Goal: Transaction & Acquisition: Purchase product/service

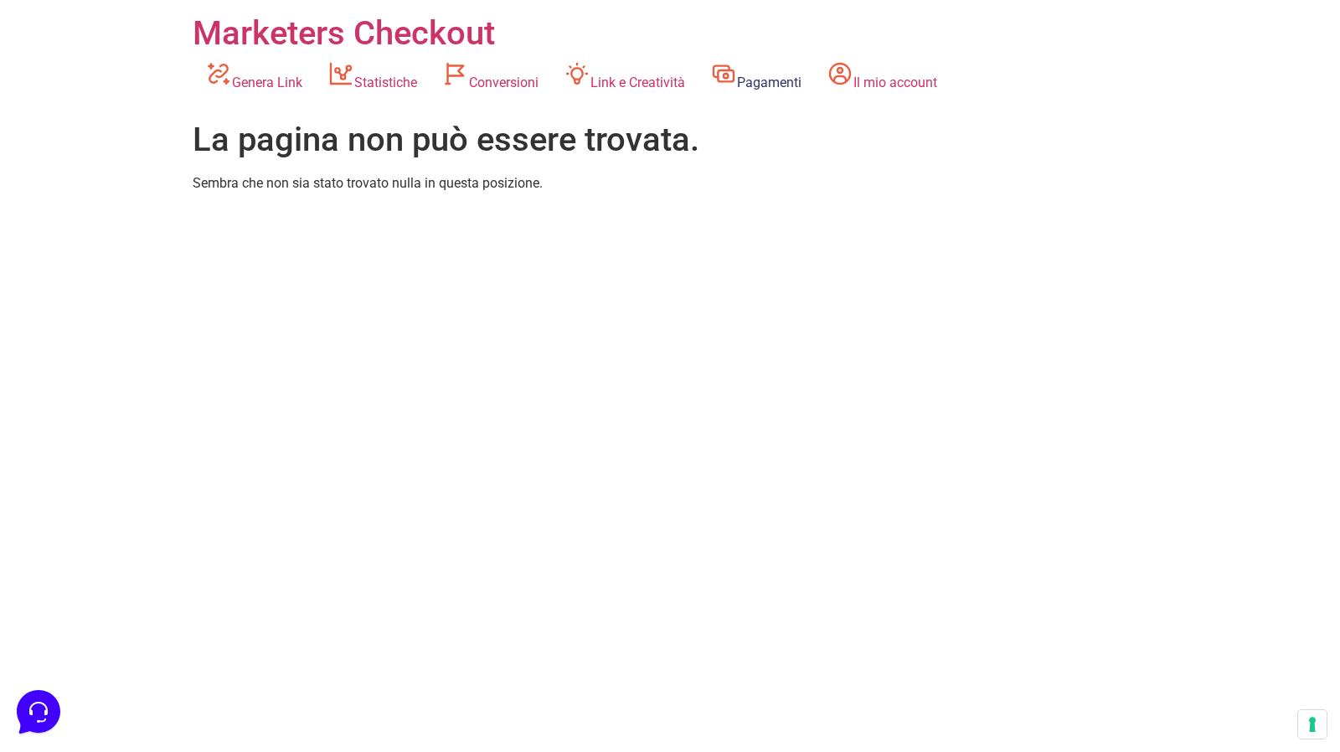
click at [790, 68] on link "Pagamenti" at bounding box center [755, 77] width 116 height 46
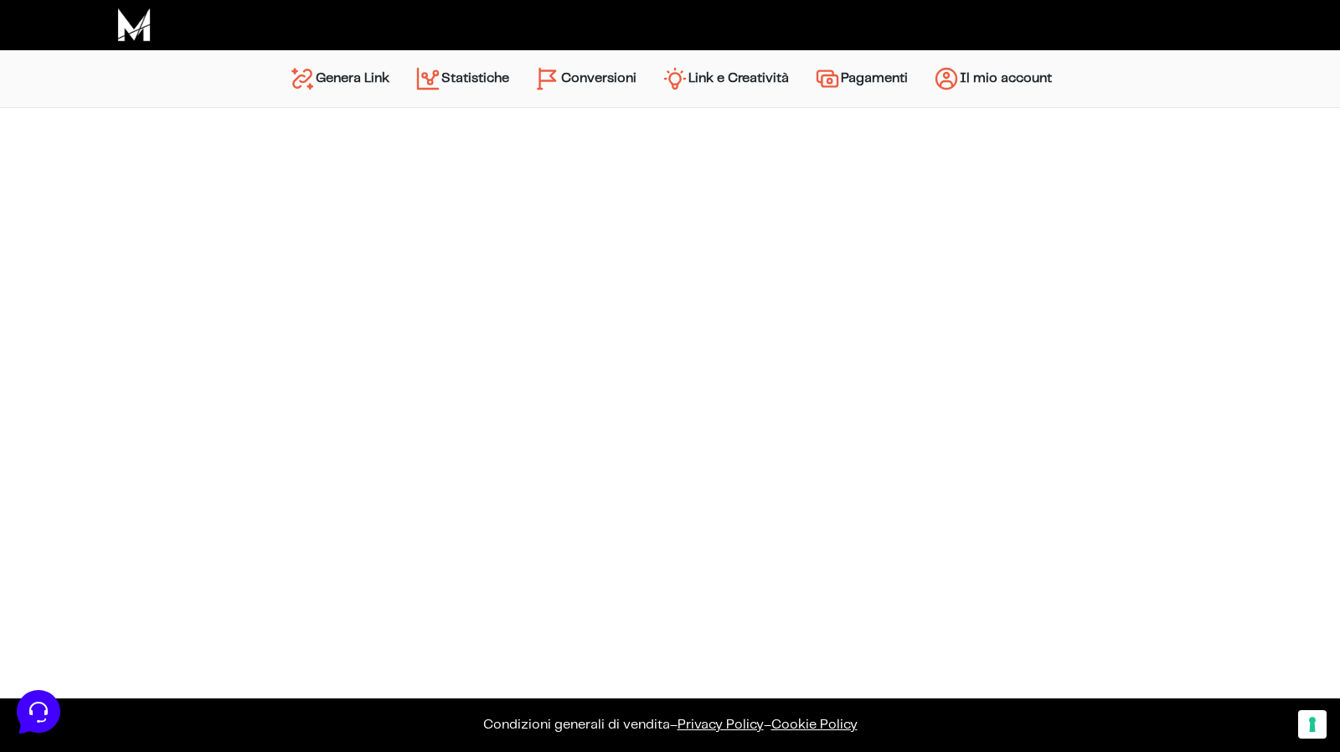
click at [401, 195] on footer at bounding box center [670, 188] width 955 height 27
click at [976, 72] on link "Il mio account" at bounding box center [992, 79] width 144 height 40
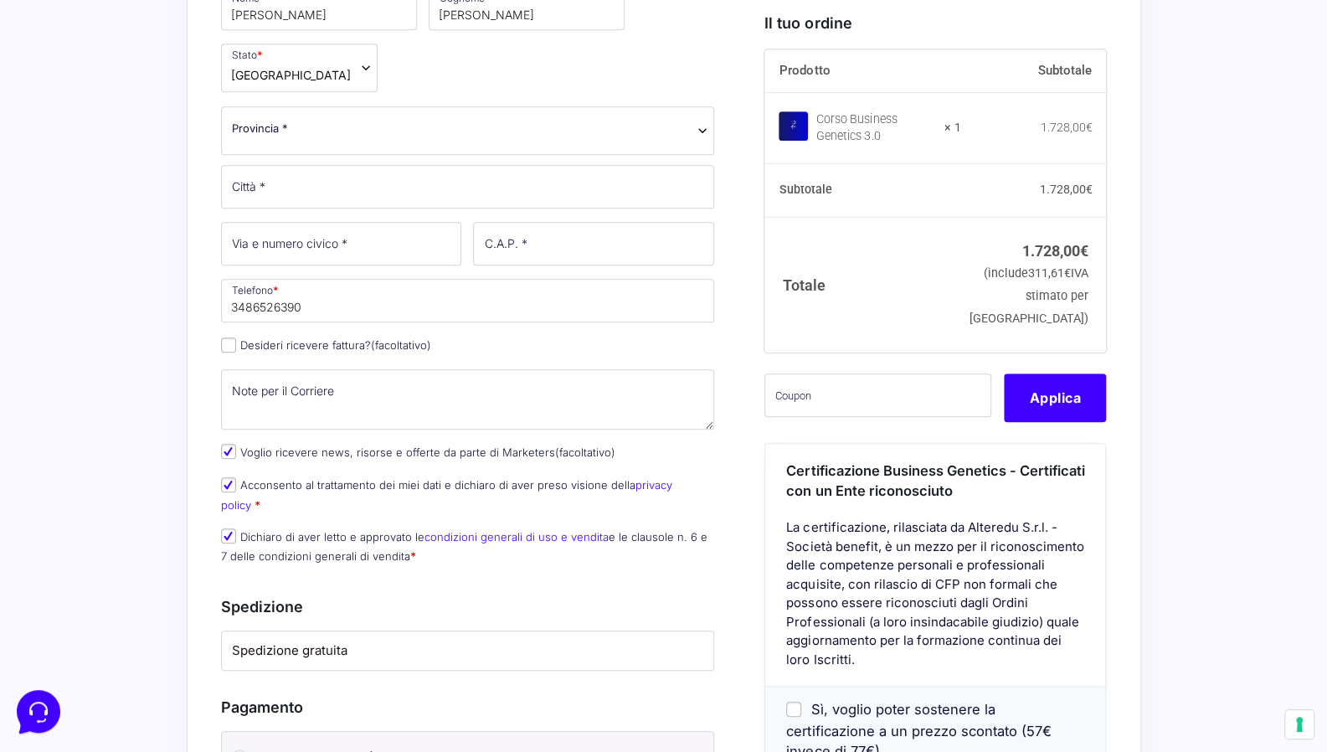
scroll to position [754, 0]
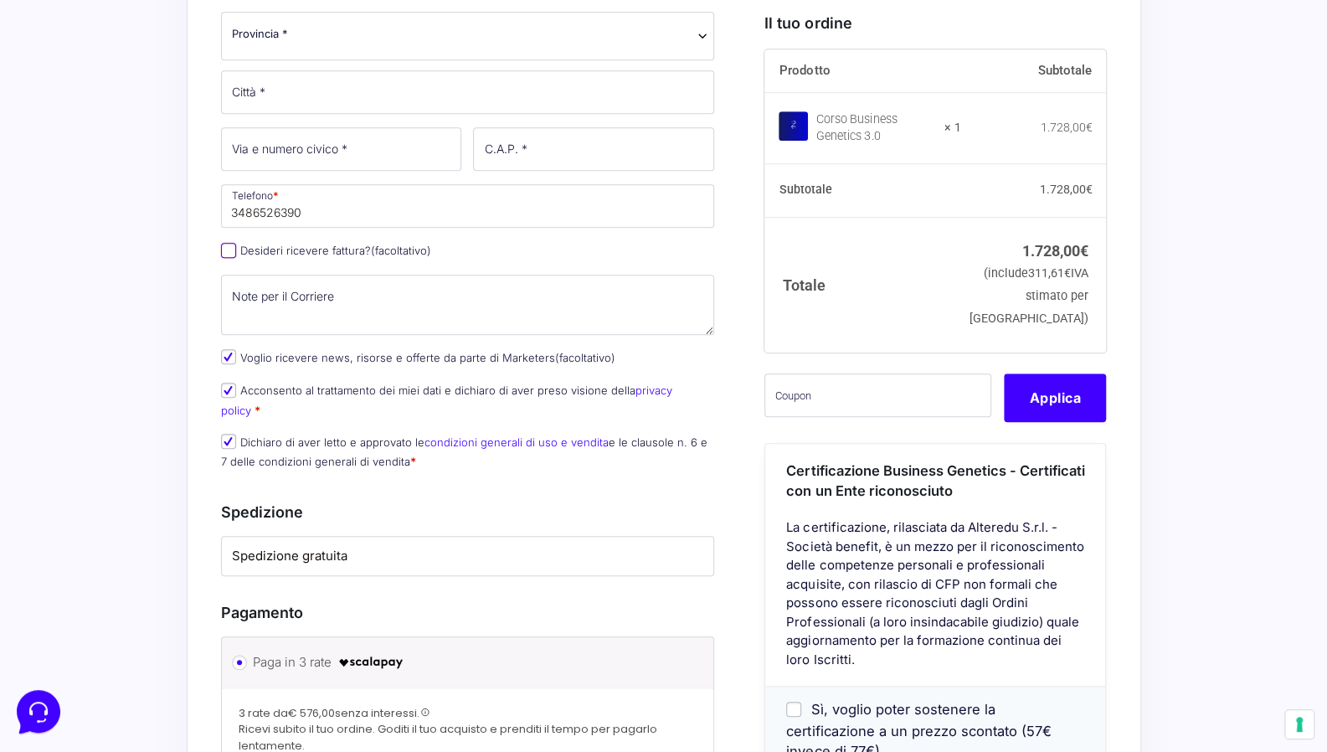
click at [229, 243] on input "Desideri ricevere fattura? (facoltativo)" at bounding box center [228, 250] width 15 height 15
checkbox input "true"
type input "Dire BI srl"
select select "IT"
type input "[GEOGRAPHIC_DATA]"
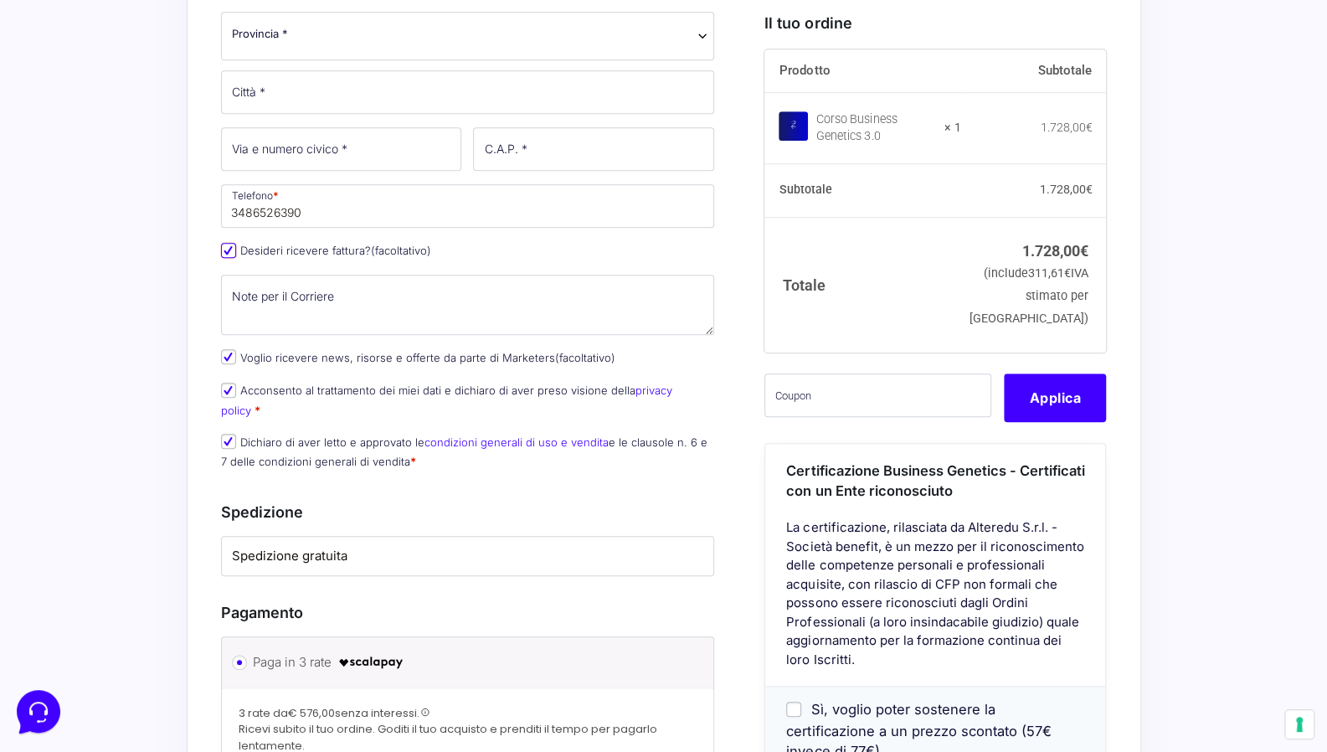
type input "[GEOGRAPHIC_DATA]"
type input "40126"
type input "M5UXCR1"
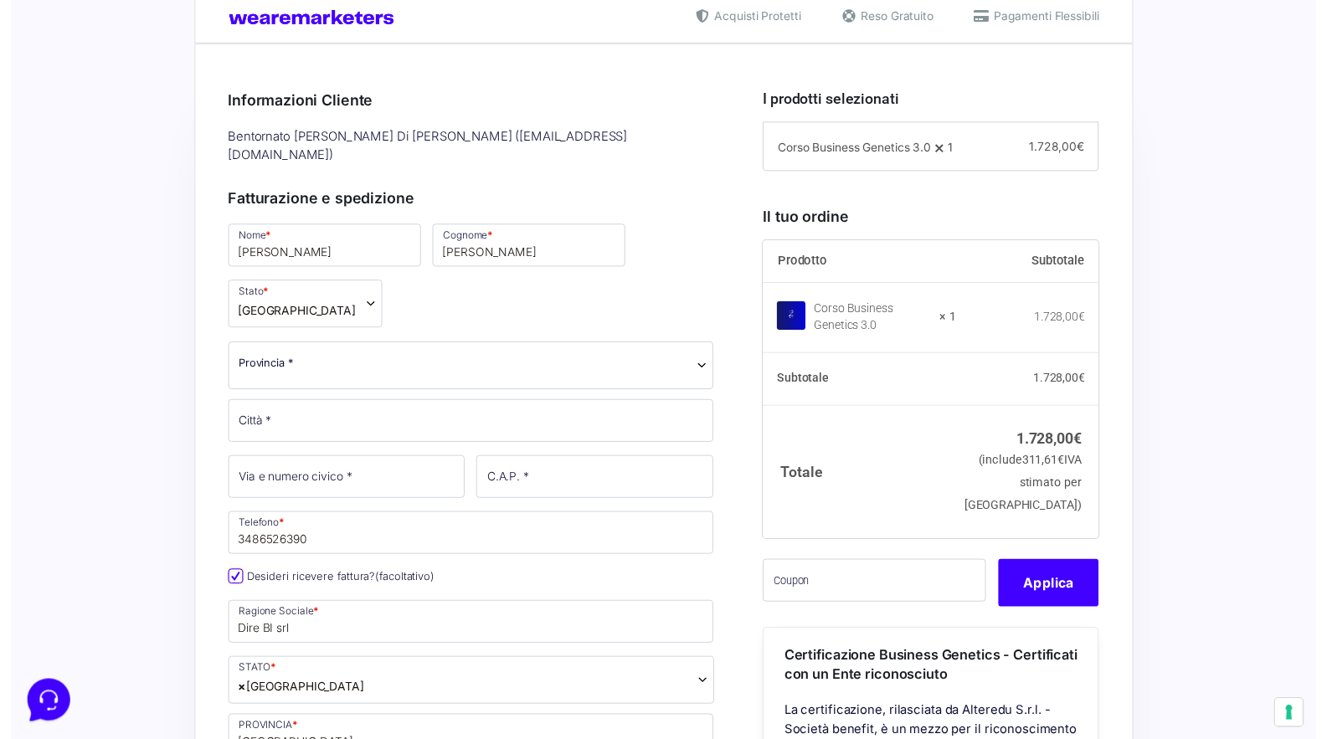
scroll to position [419, 0]
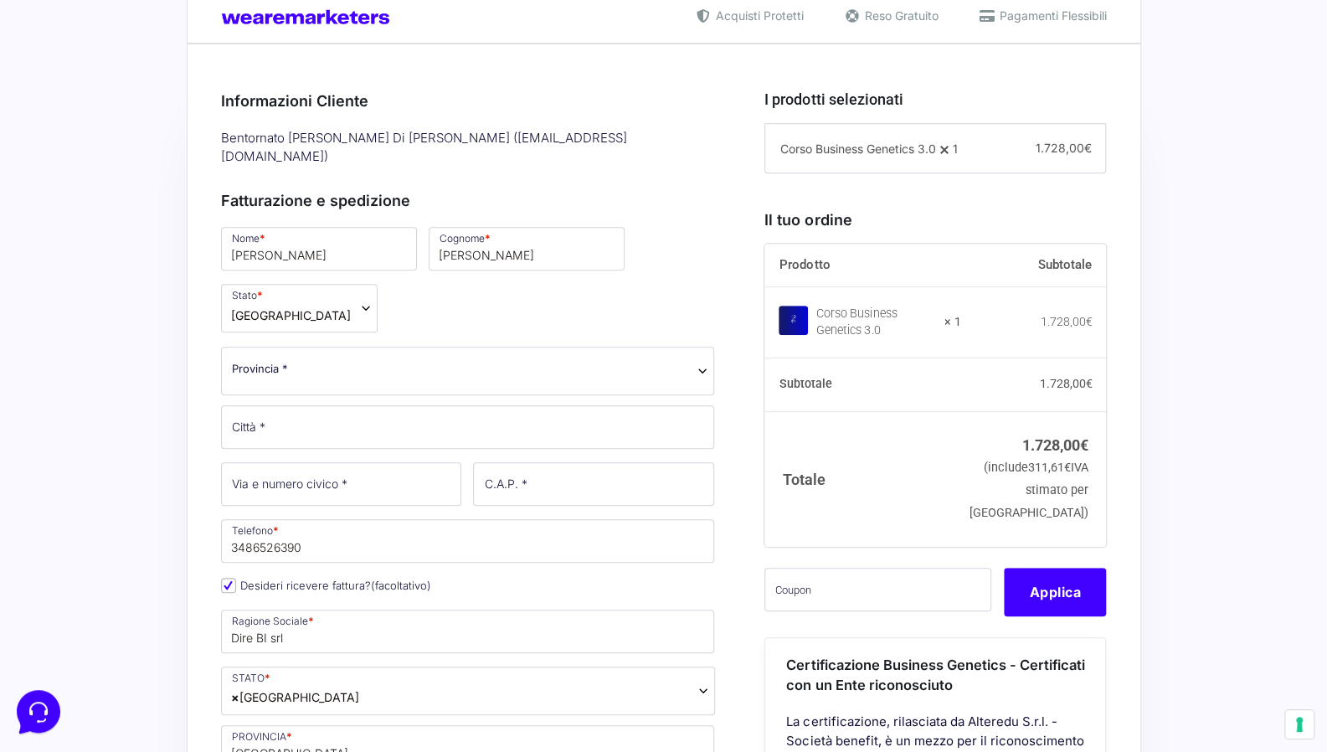
click at [480, 360] on span "Provincia *" at bounding box center [468, 369] width 472 height 18
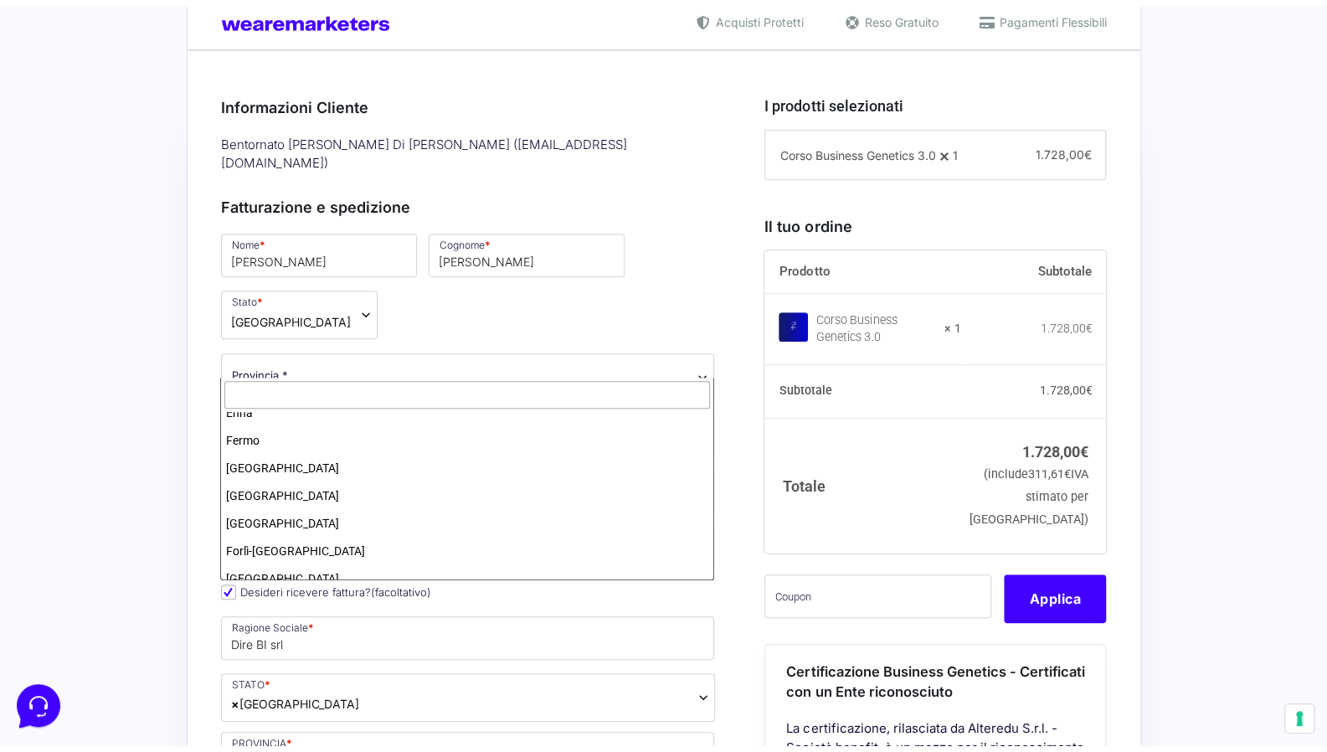
scroll to position [921, 0]
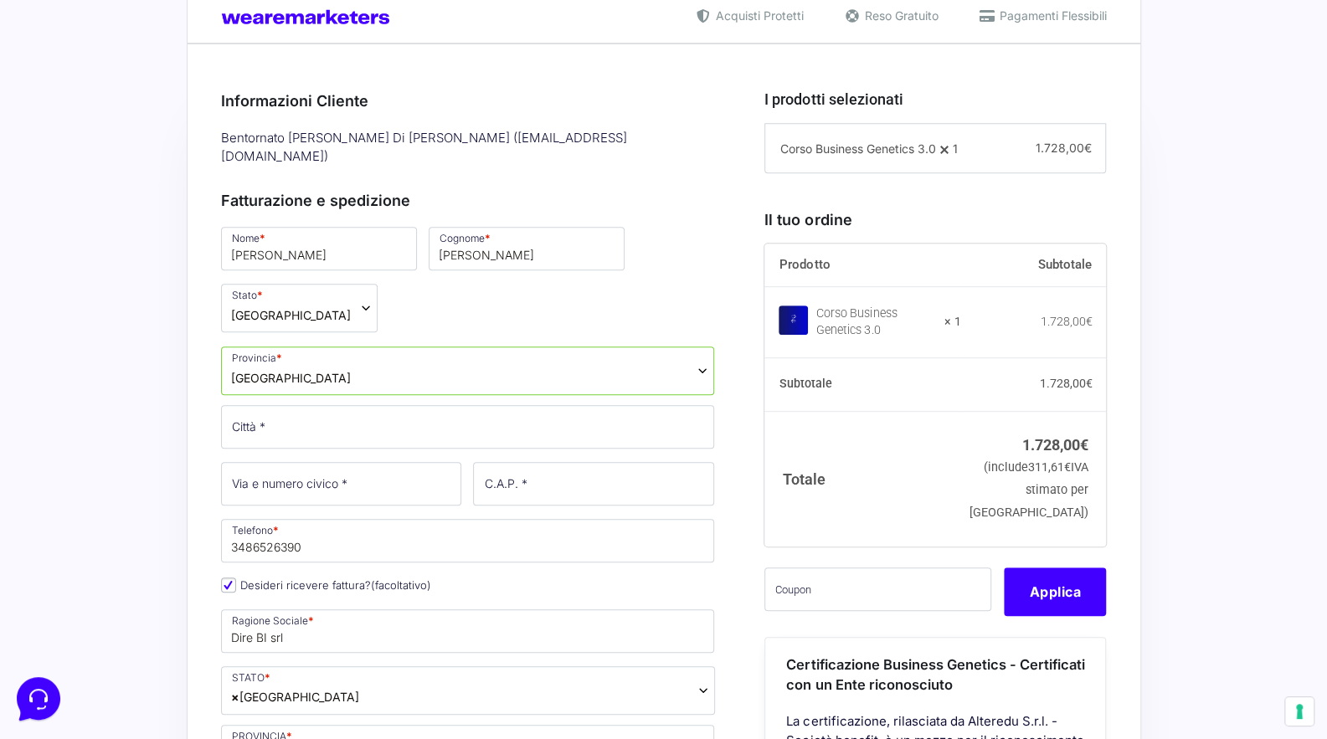
select select "FI"
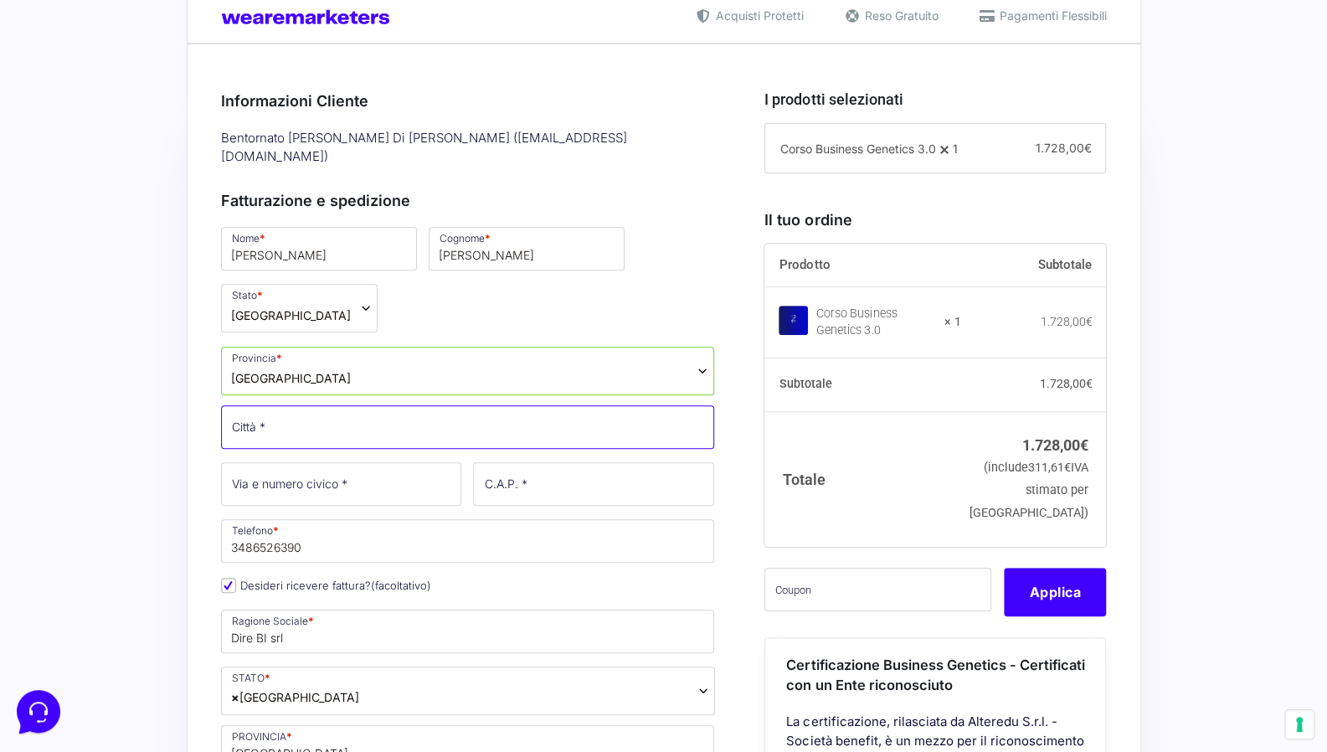
click at [275, 412] on input "Città *" at bounding box center [468, 427] width 494 height 44
click at [574, 413] on input "Città *" at bounding box center [468, 427] width 494 height 44
type input "[GEOGRAPHIC_DATA]"
click at [281, 468] on input "Via e numero civico *" at bounding box center [341, 484] width 241 height 44
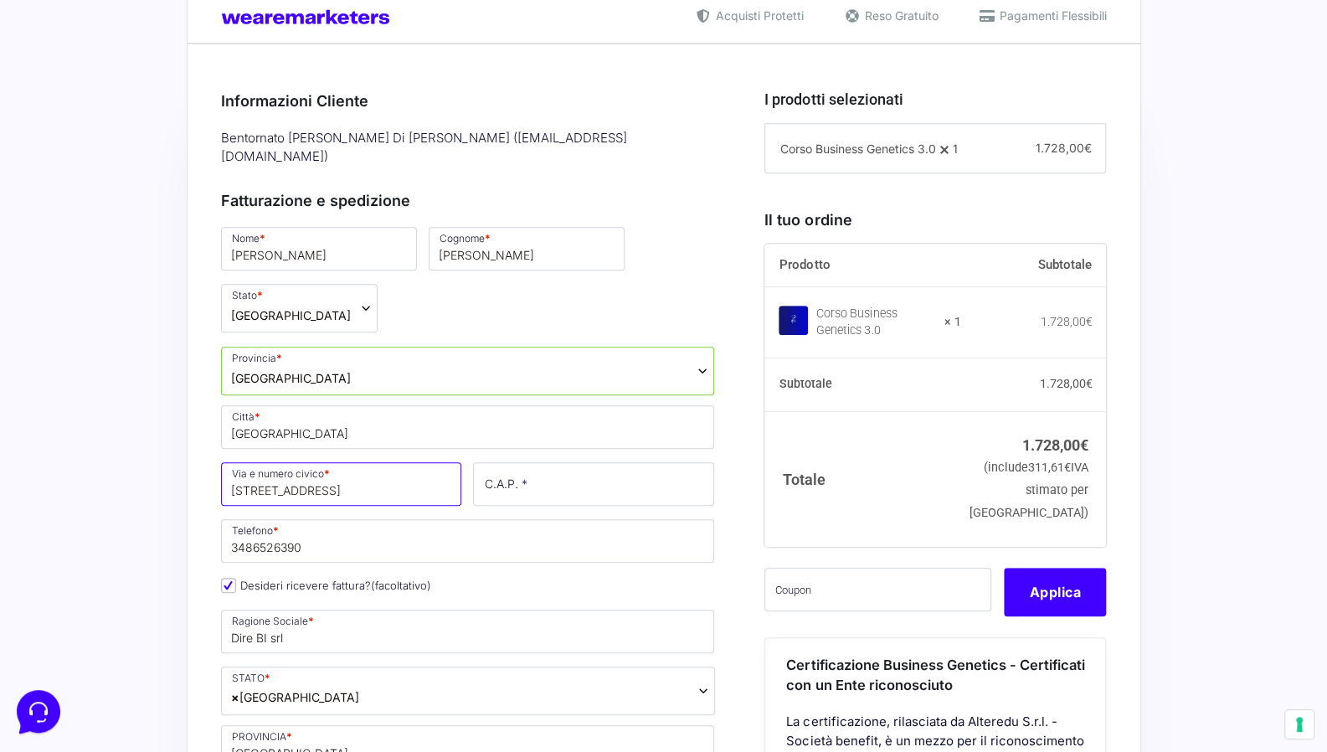
type input "[STREET_ADDRESS]"
click at [600, 471] on input "C.A.P. *" at bounding box center [593, 484] width 241 height 44
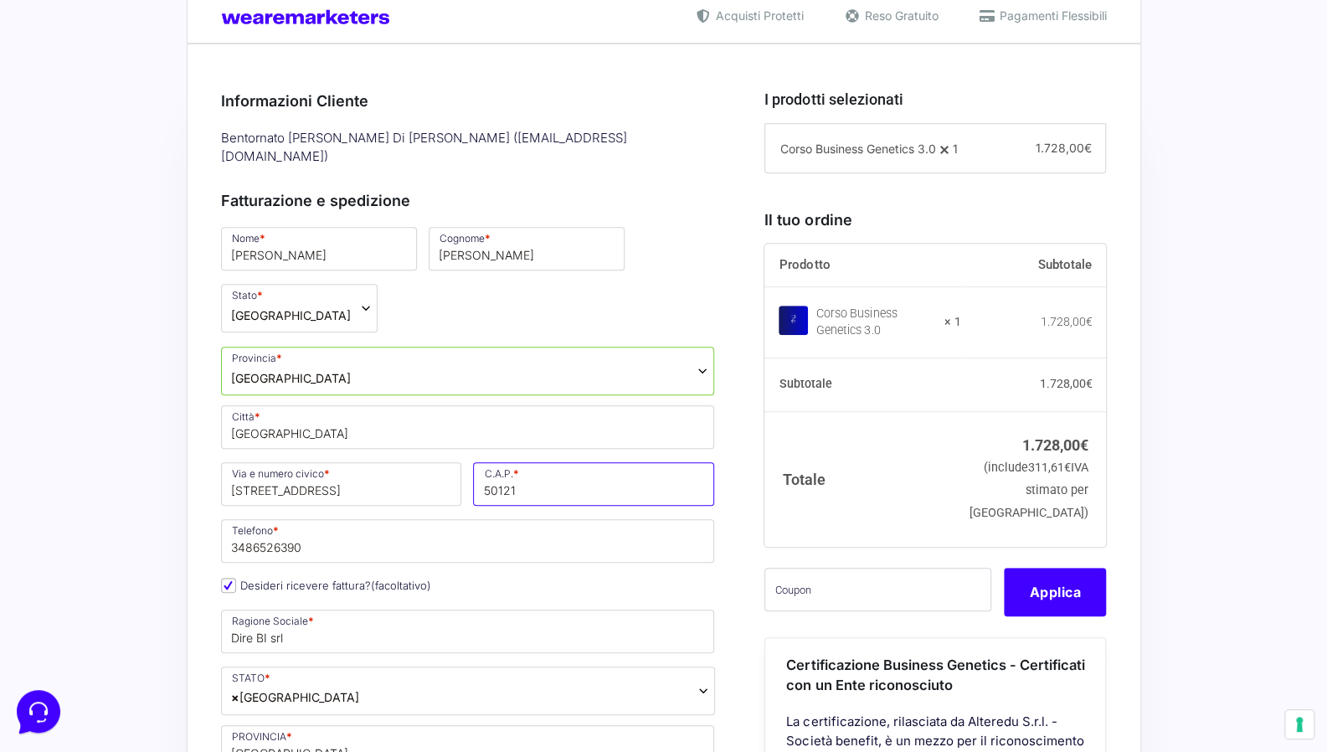
type input "50121"
click at [218, 403] on p "Città * Firenze" at bounding box center [468, 427] width 506 height 49
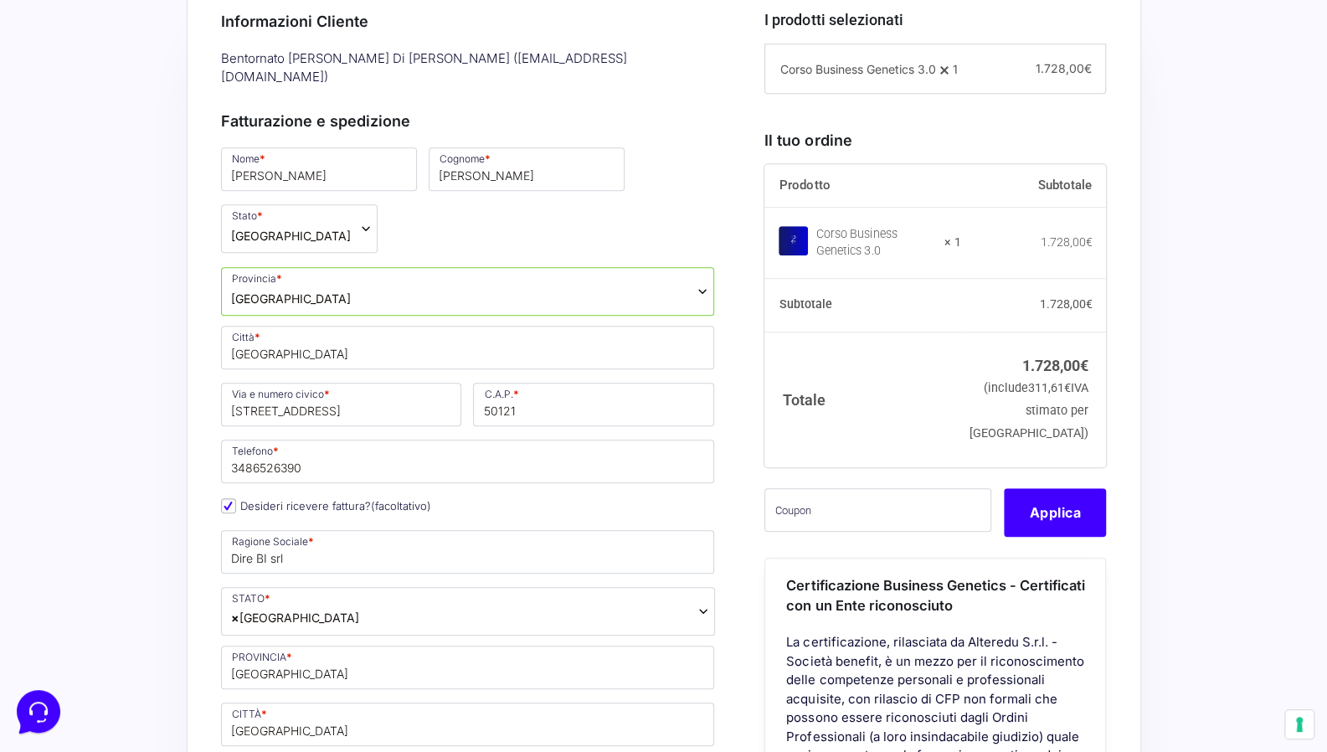
scroll to position [502, 0]
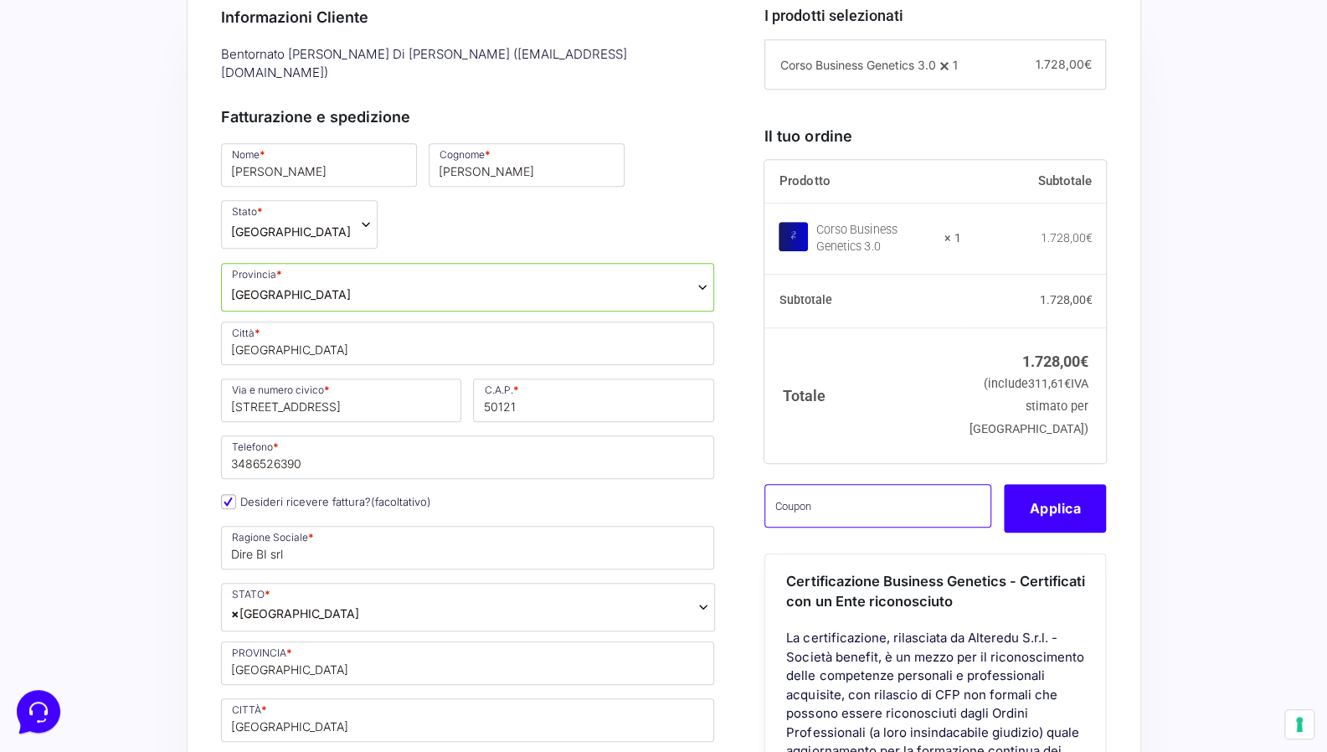
click at [842, 525] on input "text" at bounding box center [877, 506] width 227 height 44
paste input "CLIPRO200BG"
type input "CLIPRO200BG"
click at [1037, 527] on button "Applica" at bounding box center [1055, 508] width 102 height 49
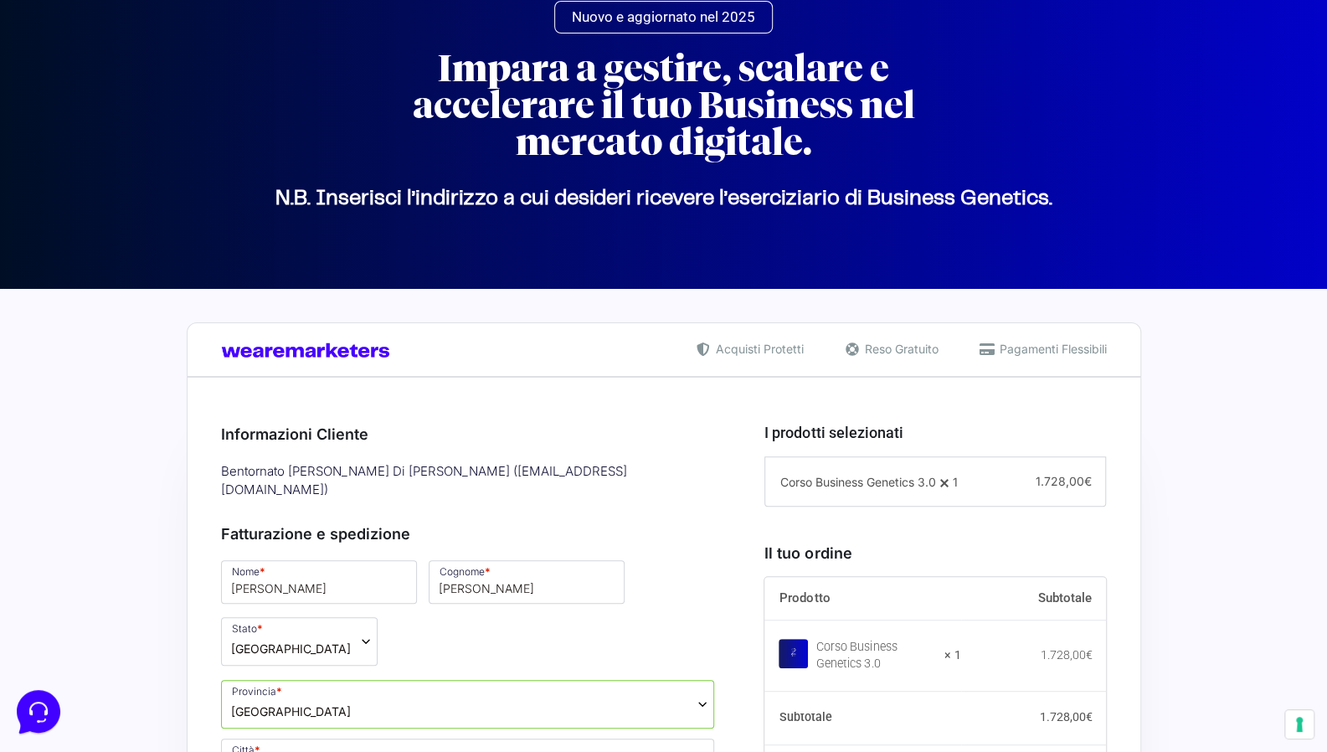
scroll to position [84, 0]
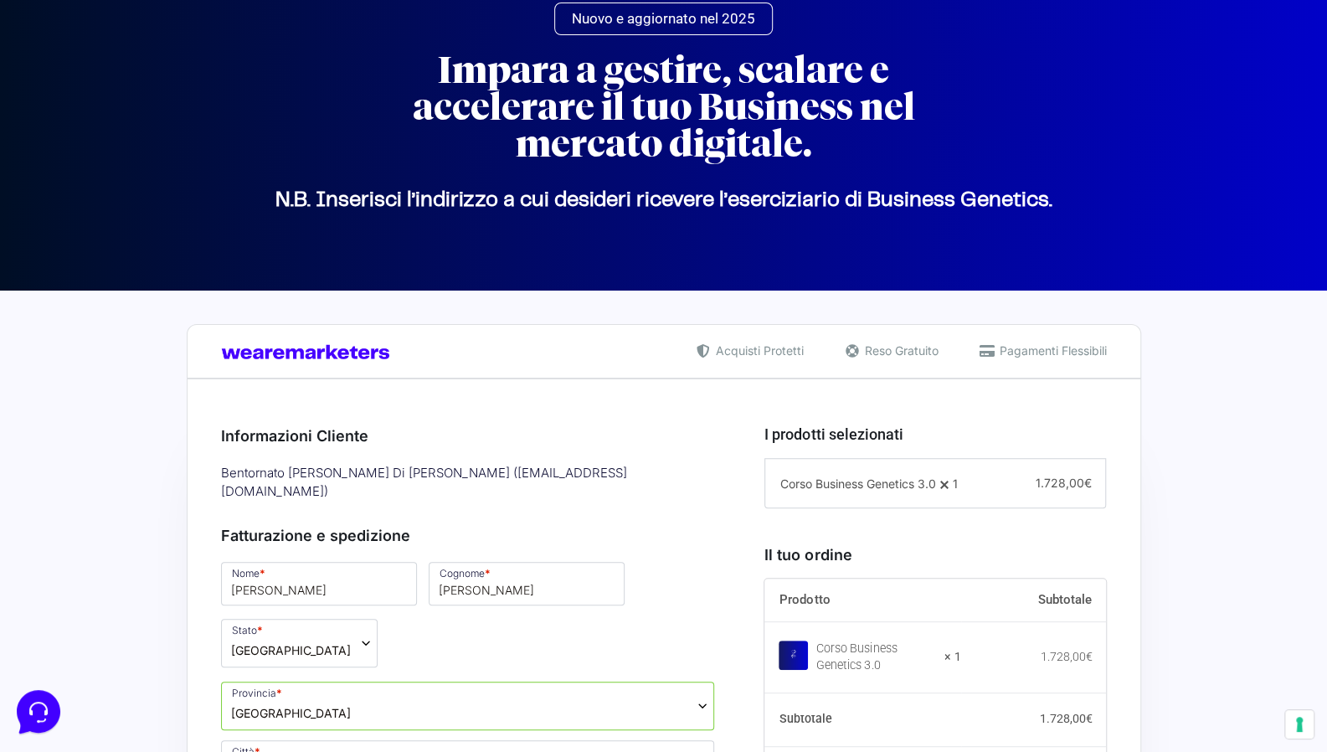
click at [580, 473] on div "Bentornato Croce Di Michele ( facilebi@crocedimichele.it )" at bounding box center [468, 483] width 506 height 46
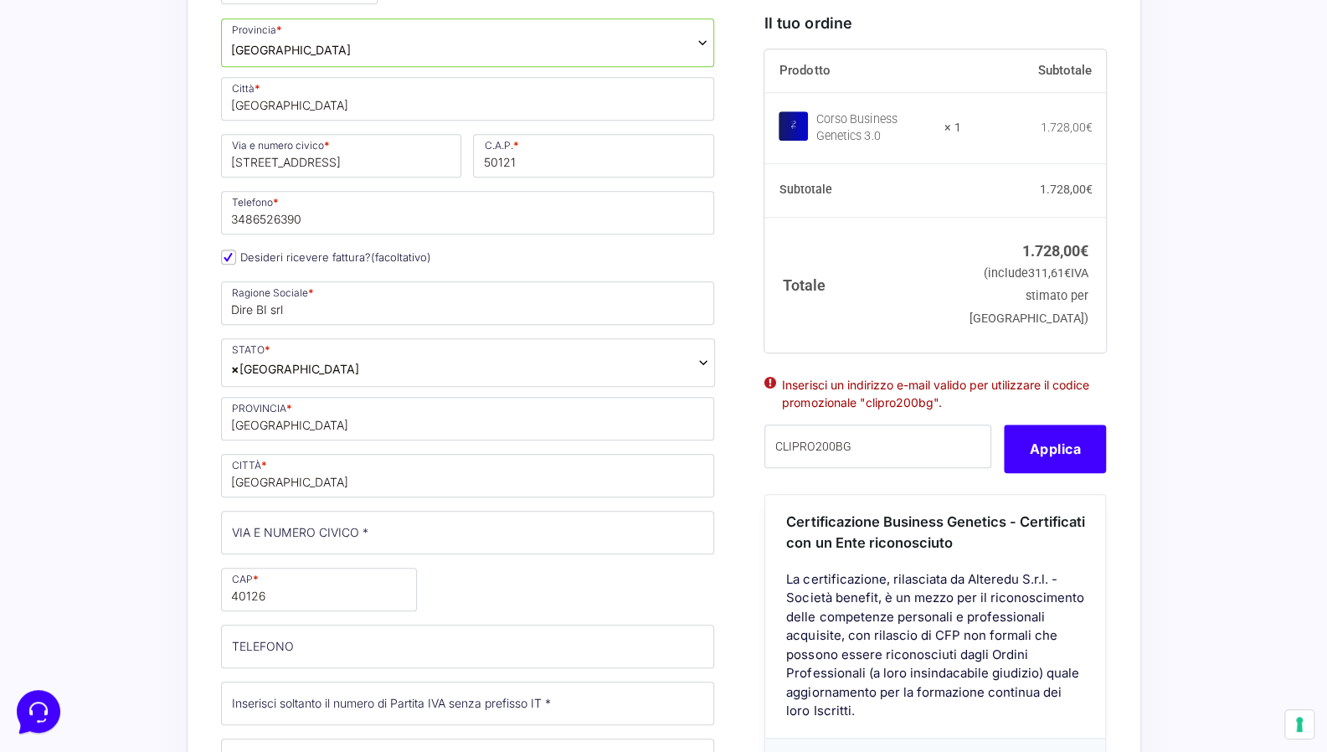
scroll to position [754, 0]
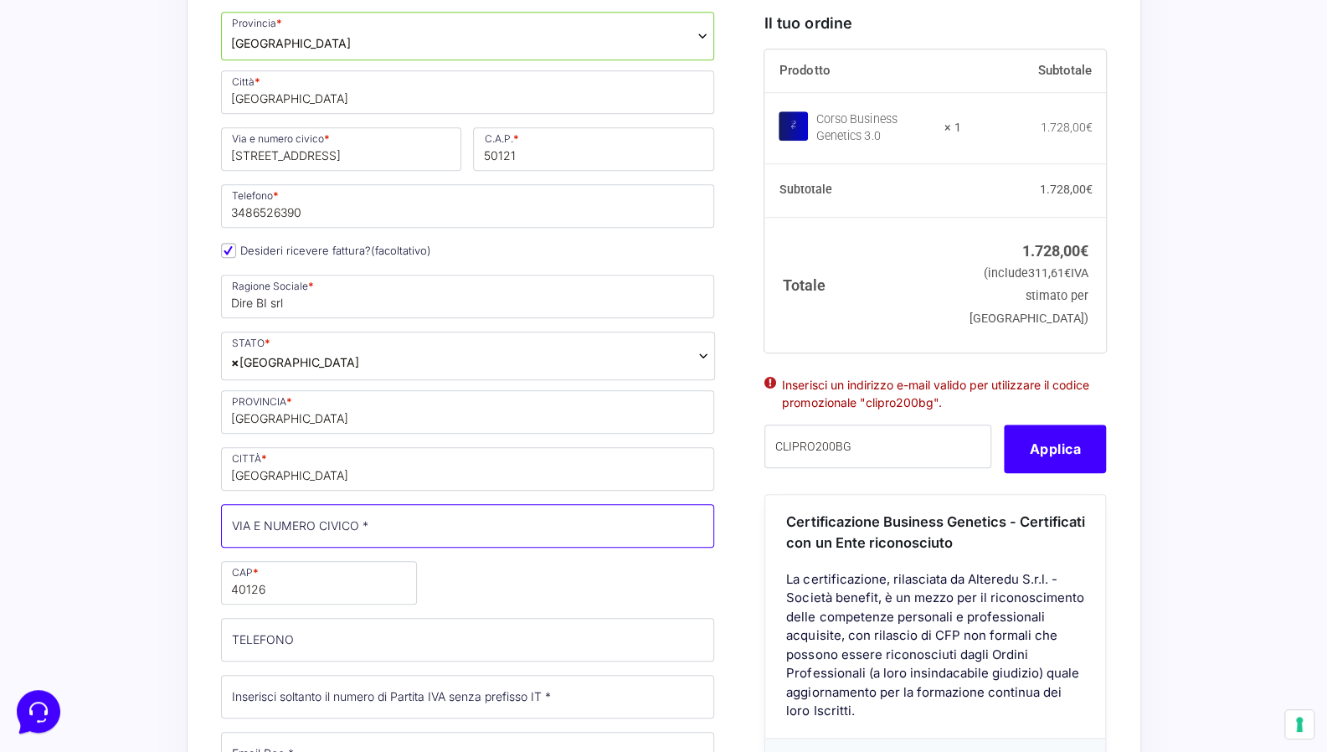
click at [313, 510] on input "VIA E NUMERO CIVICO *" at bounding box center [468, 526] width 494 height 44
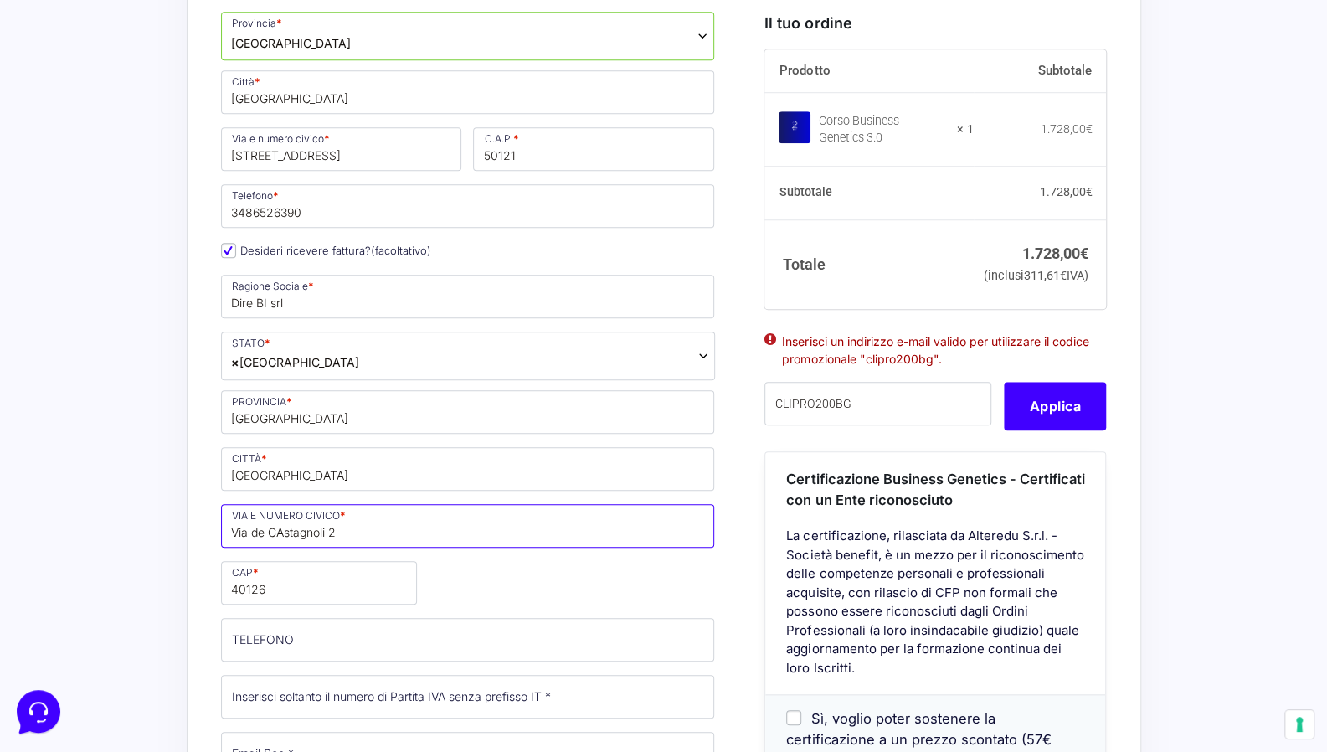
type input "Via de CAstagnoli 2"
click at [521, 533] on div "Nome * Croce Cognome * Di Michele Stato * Seleziona un paese / una regione… Afg…" at bounding box center [468, 471] width 506 height 1165
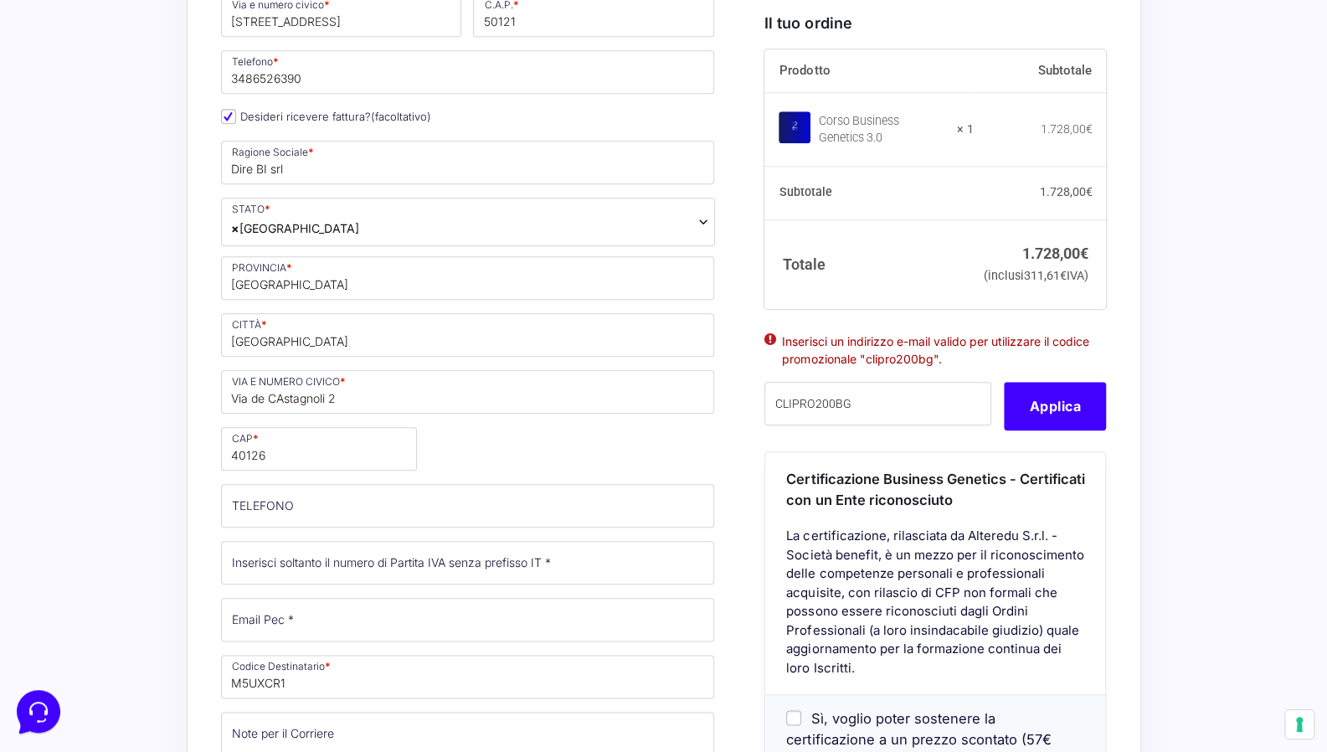
scroll to position [921, 0]
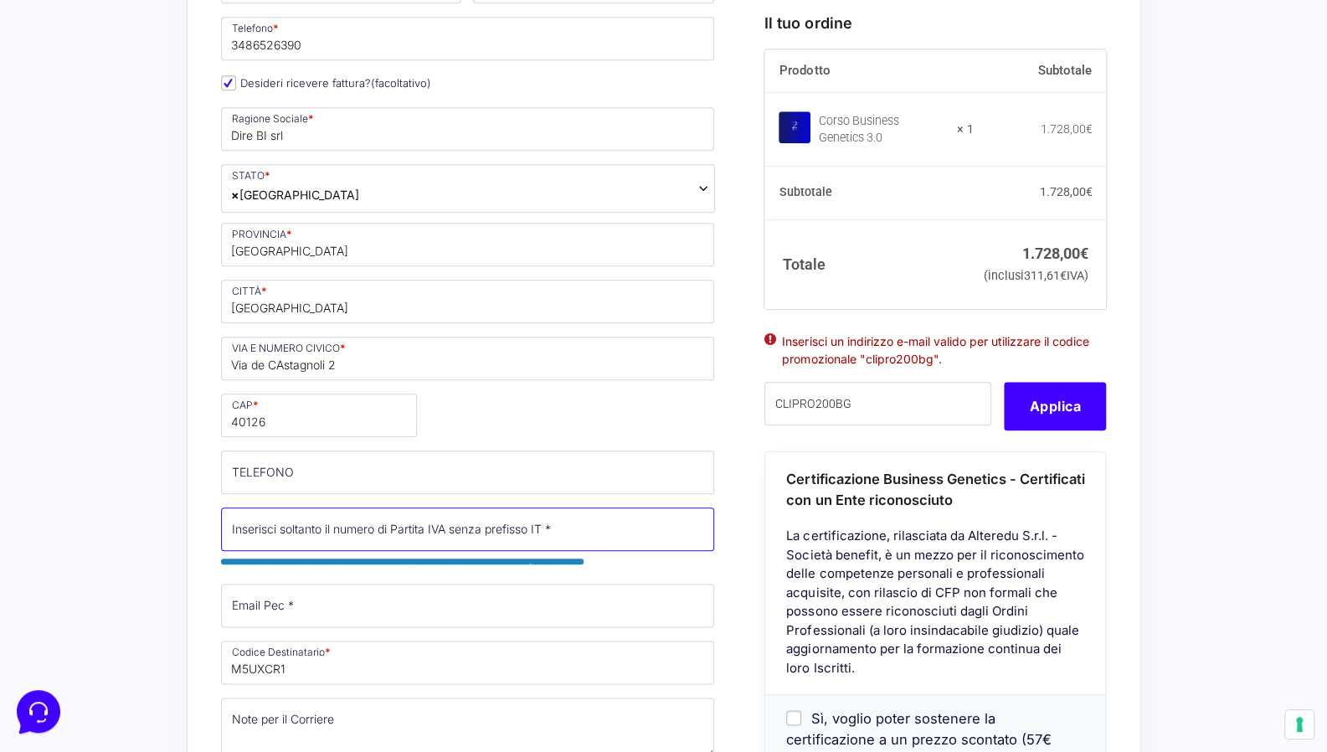
click at [332, 507] on input "Partita Iva *" at bounding box center [468, 529] width 494 height 44
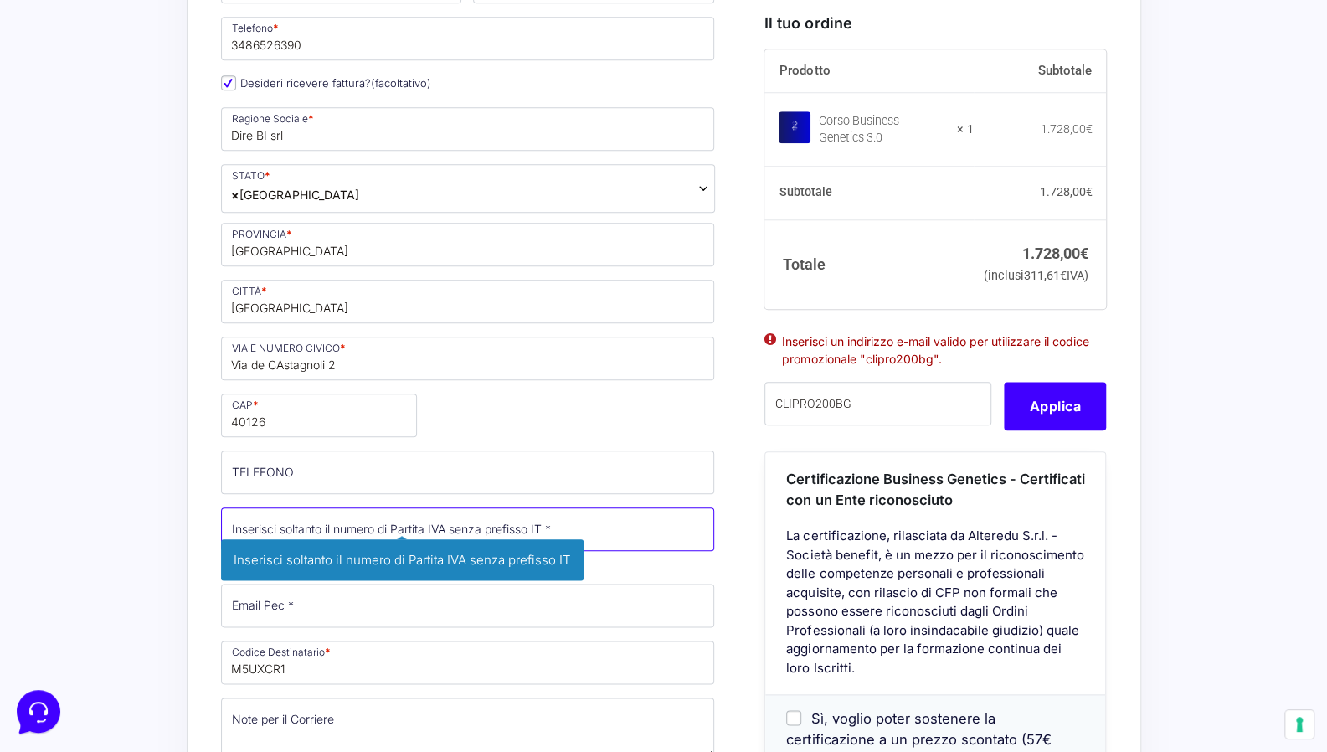
click at [568, 507] on input "Partita Iva *" at bounding box center [468, 529] width 494 height 44
type input "03579991203"
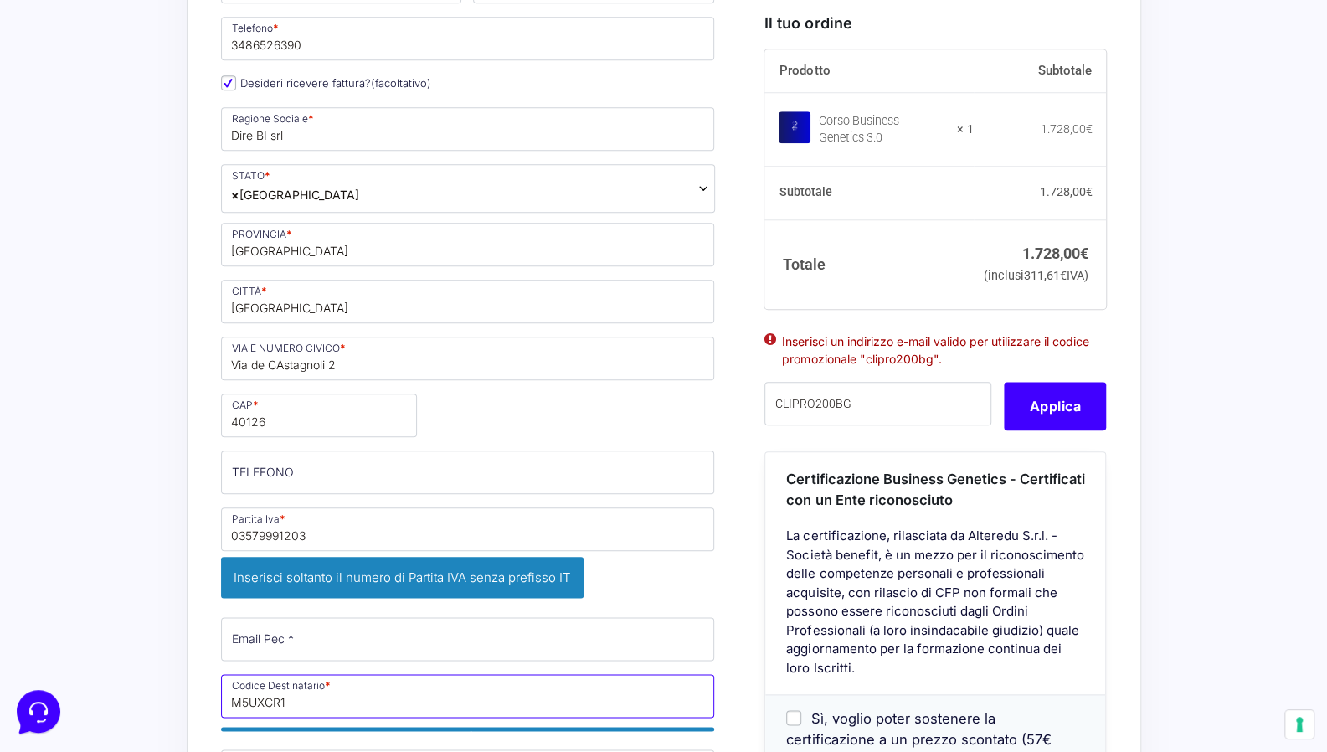
click at [403, 674] on input "M5UXCR1" at bounding box center [468, 696] width 494 height 44
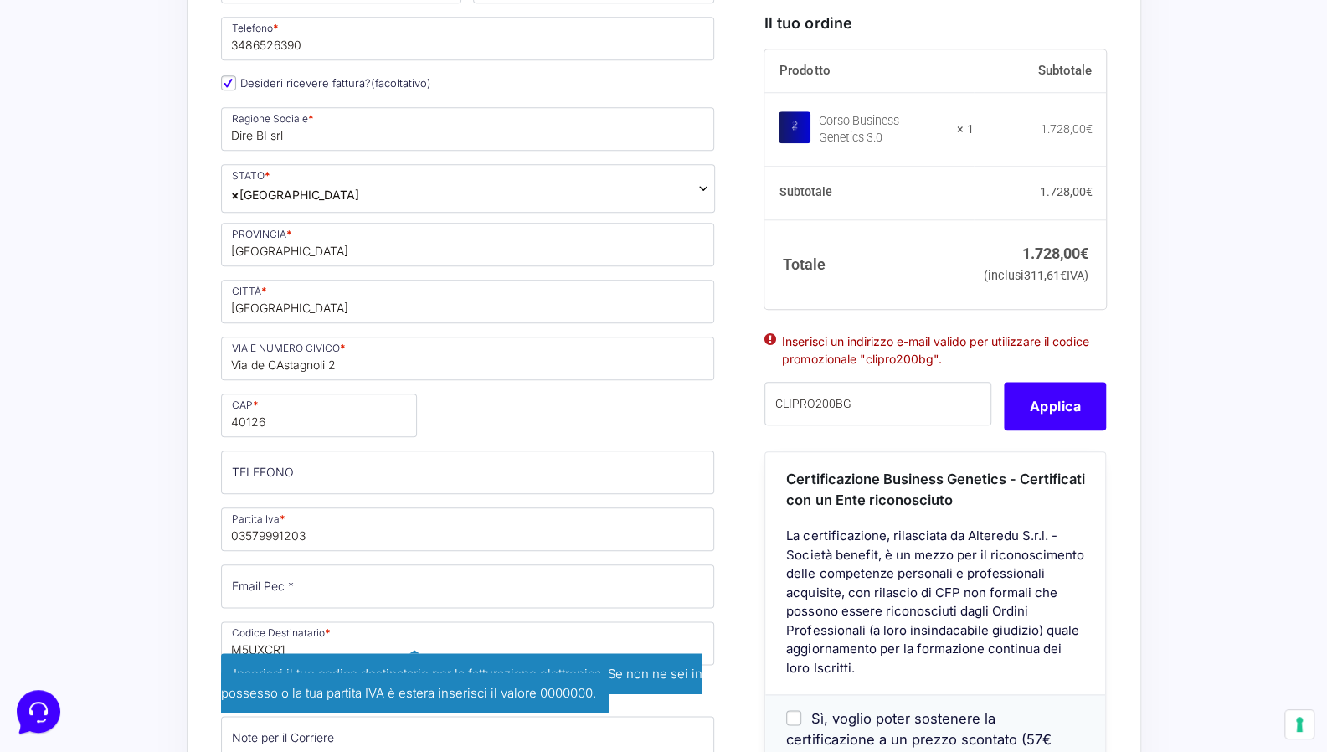
click at [134, 486] on div "Acquisti Protetti Reso Gratuito Pagamenti Flessibili Riepilogo Ordine 1.728,00 …" at bounding box center [663, 550] width 1327 height 2195
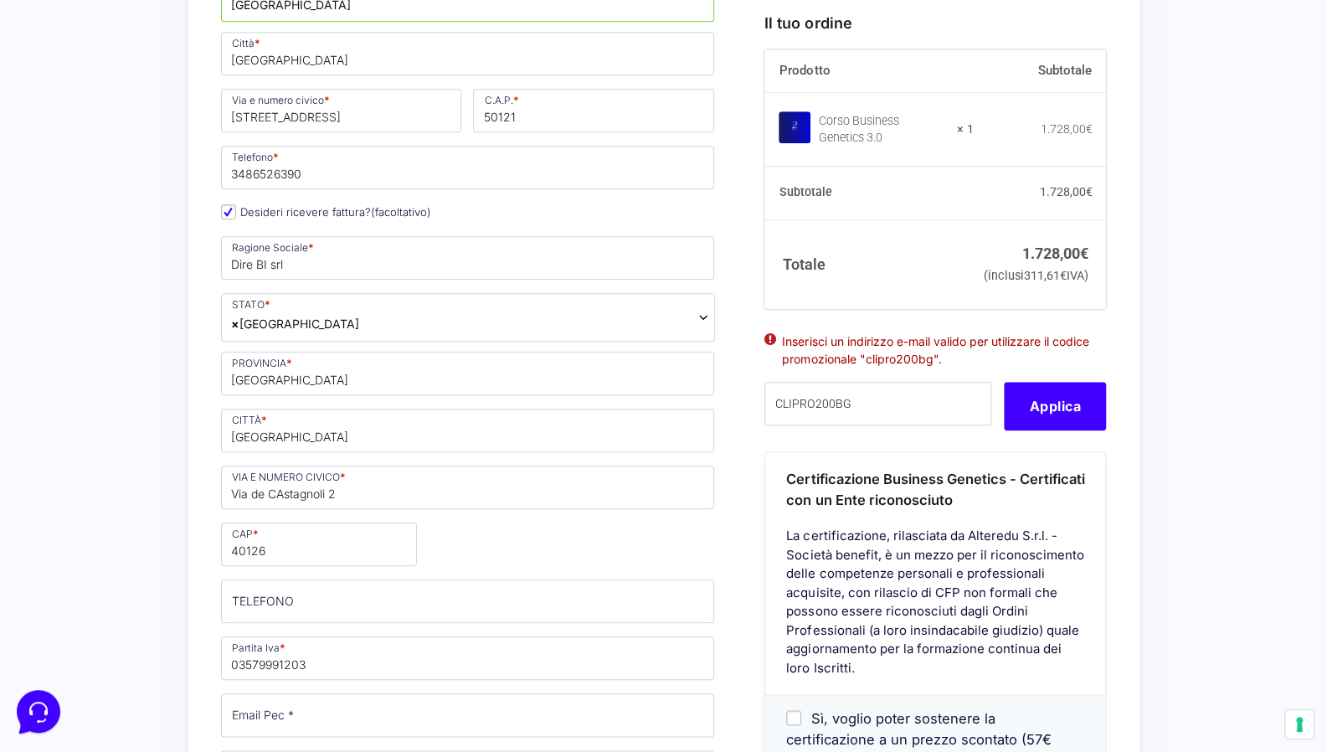
scroll to position [837, 0]
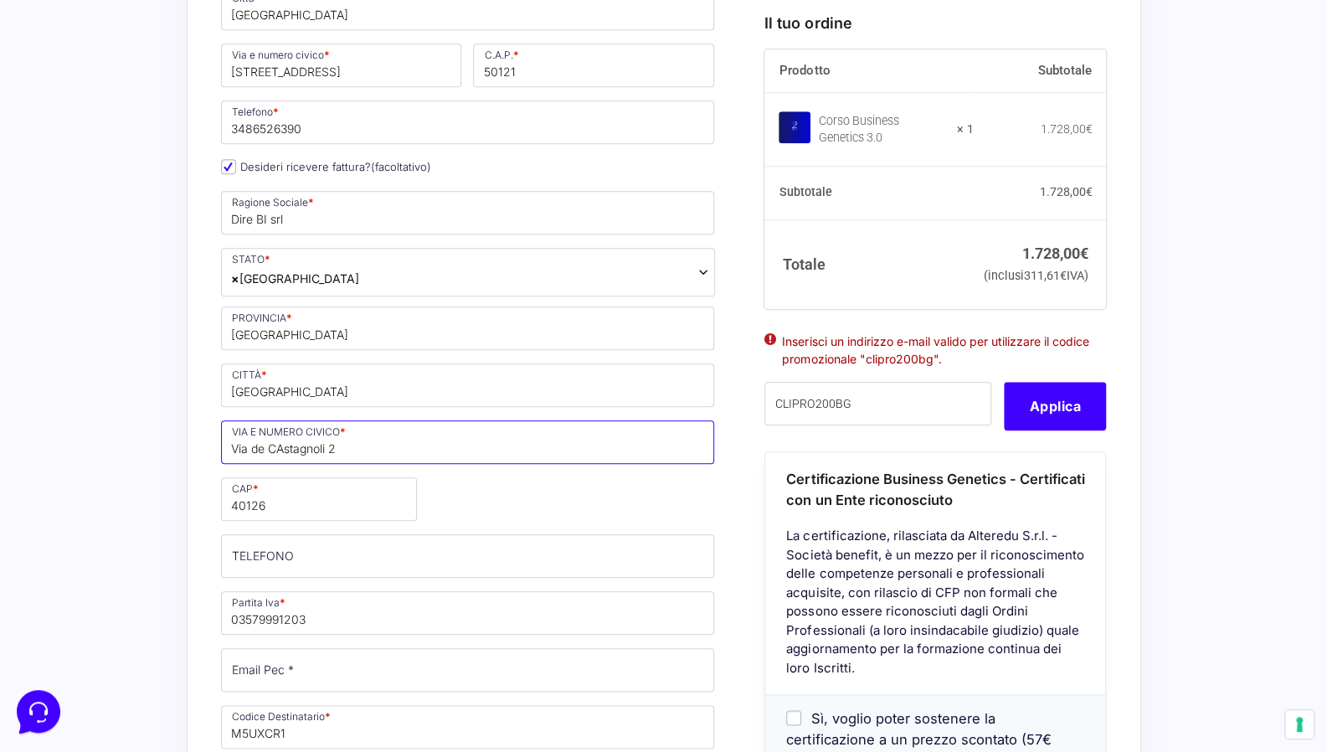
click at [279, 425] on input "Via de CAstagnoli 2" at bounding box center [468, 442] width 494 height 44
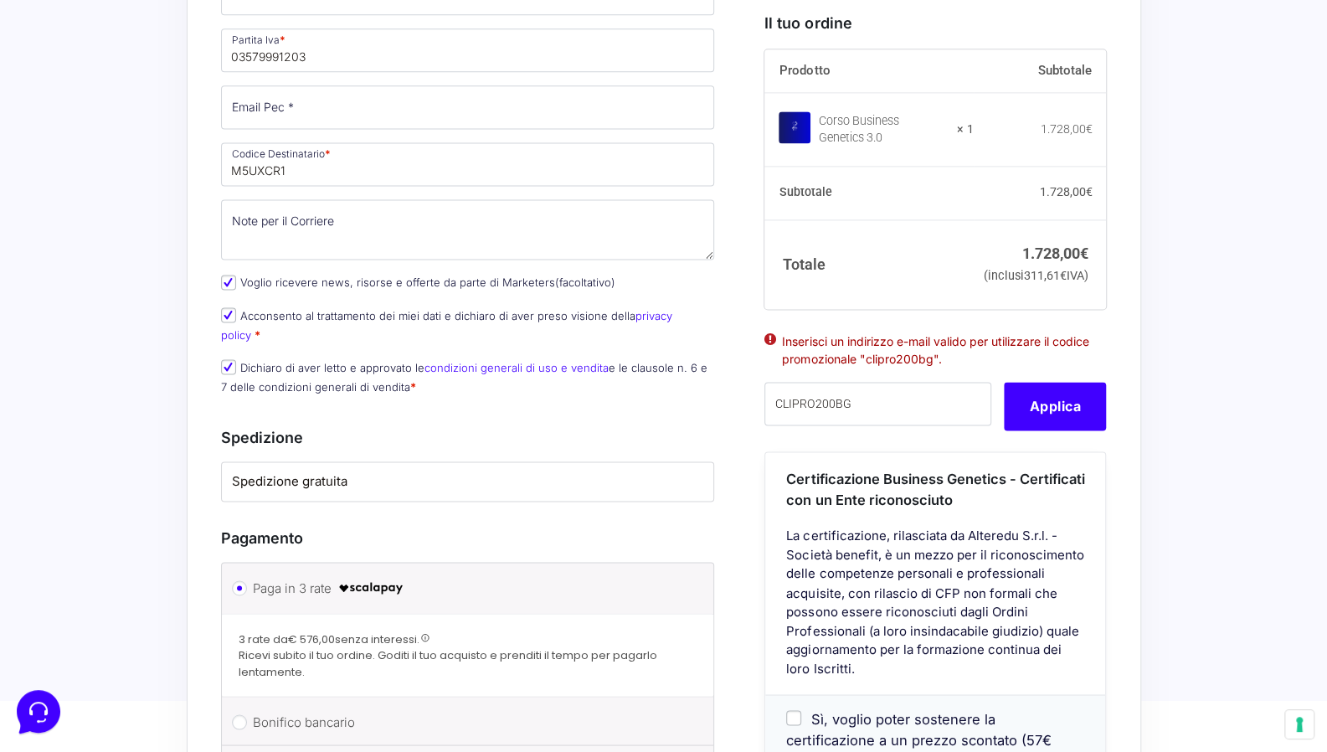
scroll to position [1423, 0]
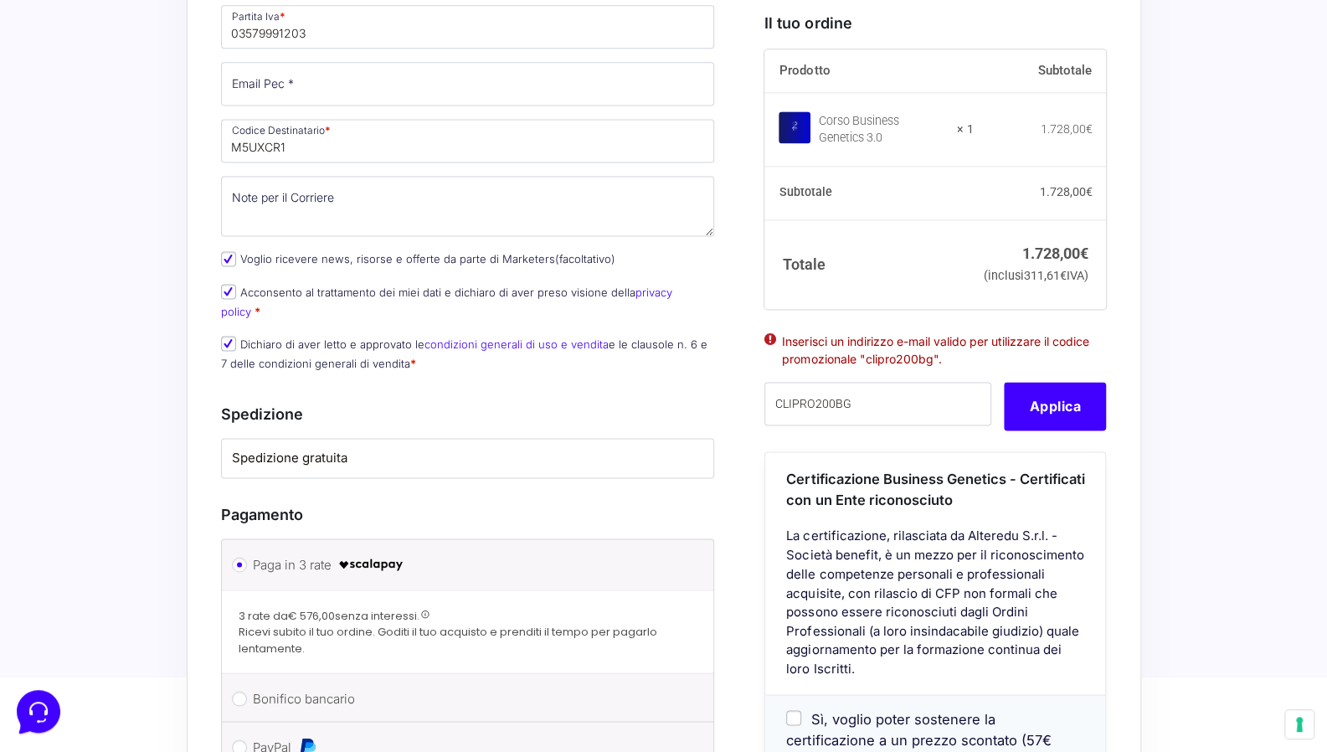
type input "[STREET_ADDRESS]"
click at [366, 449] on label "Spedizione gratuita" at bounding box center [468, 458] width 472 height 19
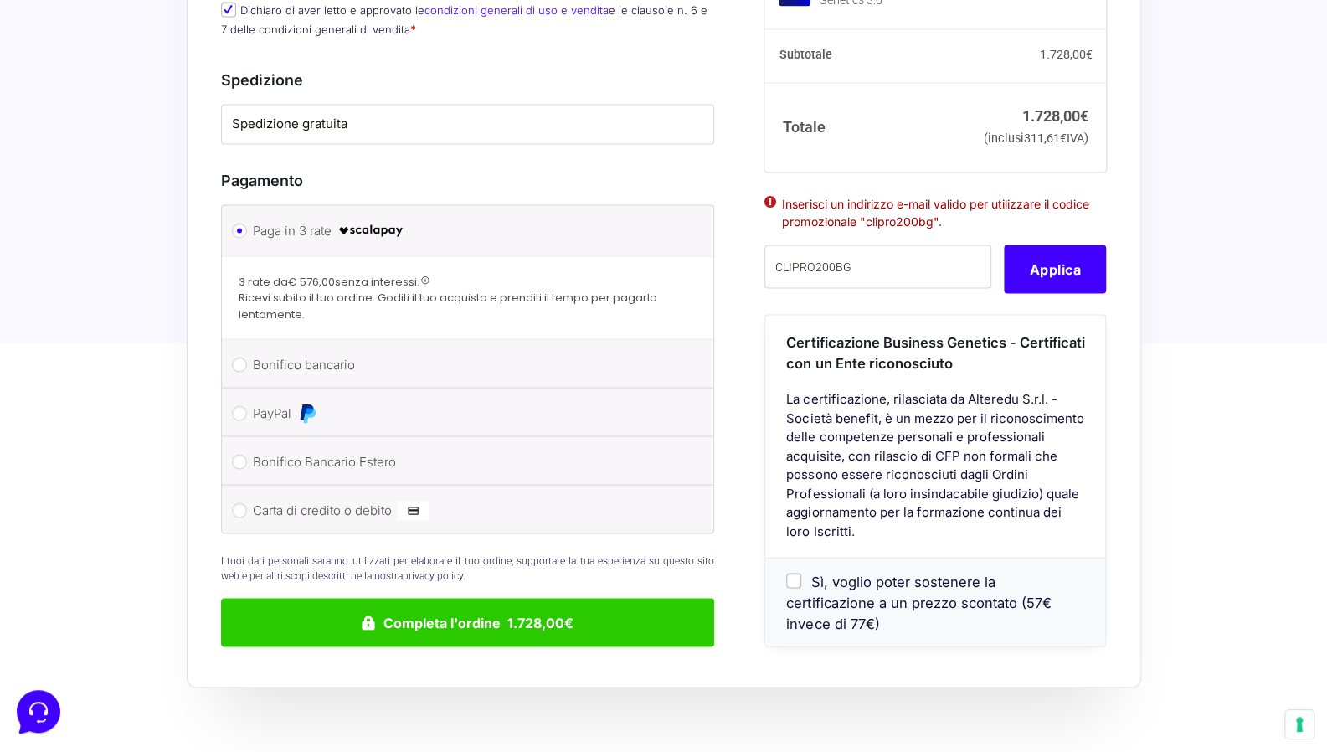
scroll to position [1758, 0]
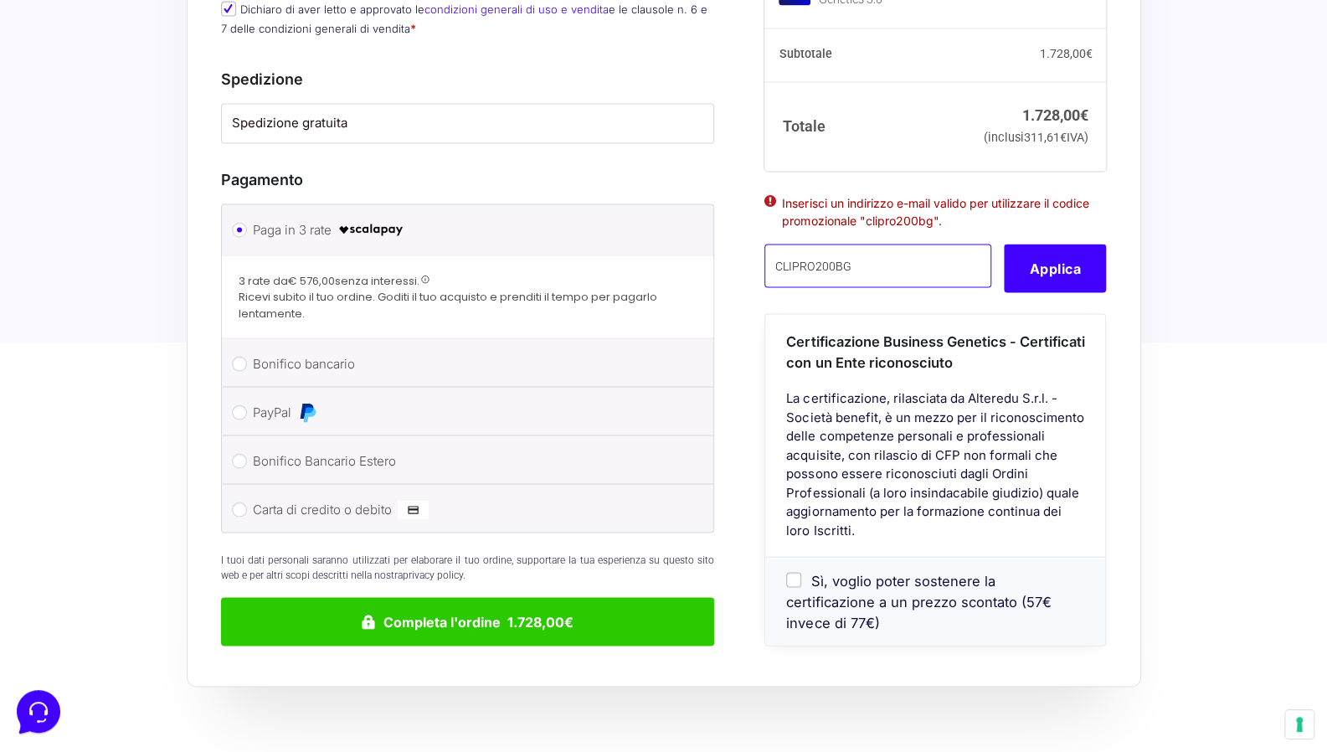
click at [874, 244] on input "CLIPRO200BG" at bounding box center [877, 266] width 227 height 44
click at [1046, 244] on button "Applica" at bounding box center [1055, 268] width 102 height 49
click at [1051, 244] on button "Applica" at bounding box center [1055, 268] width 102 height 49
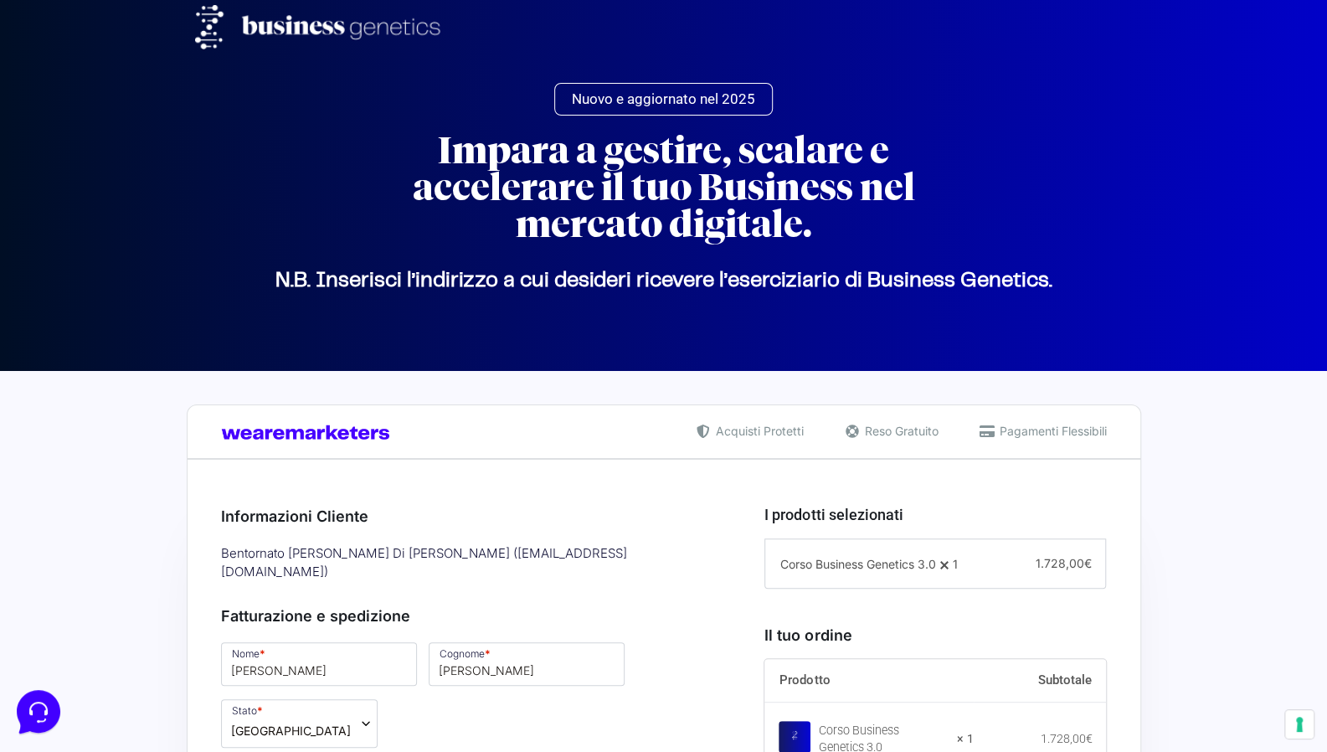
scroll to position [0, 0]
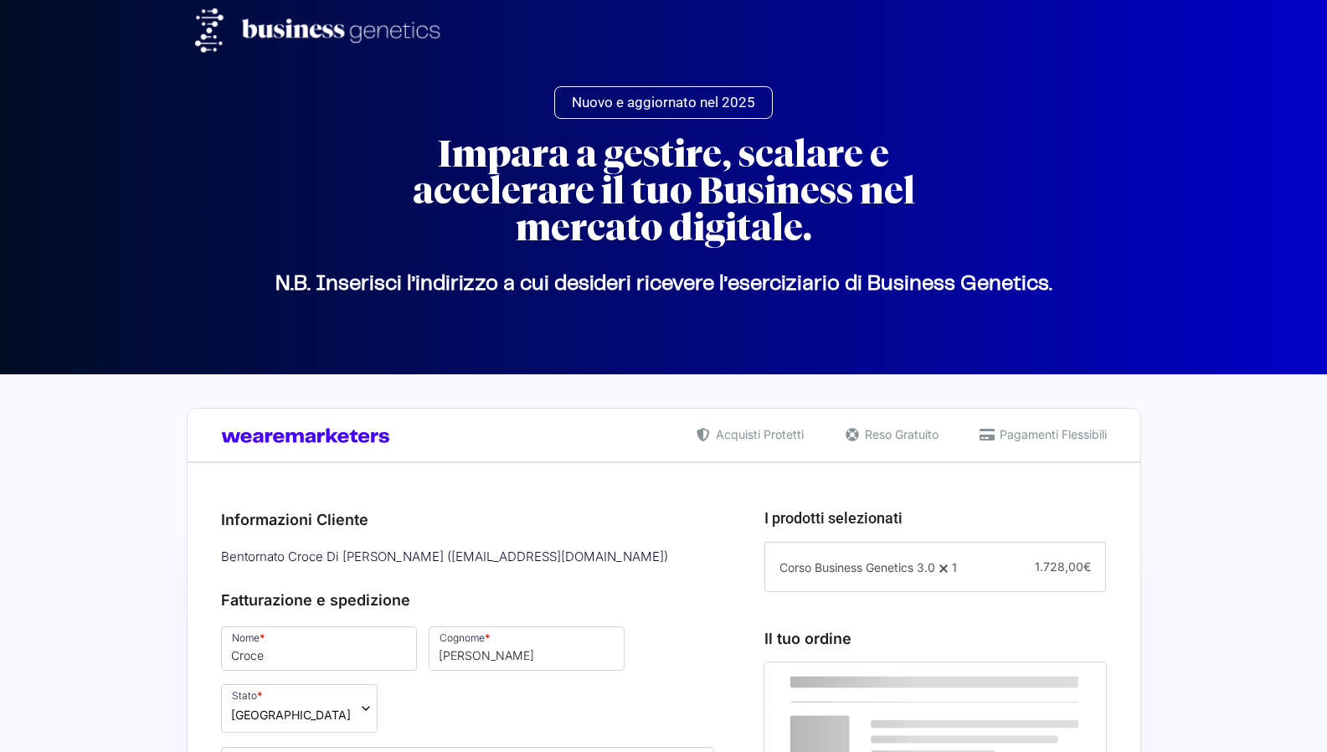
select select "FI"
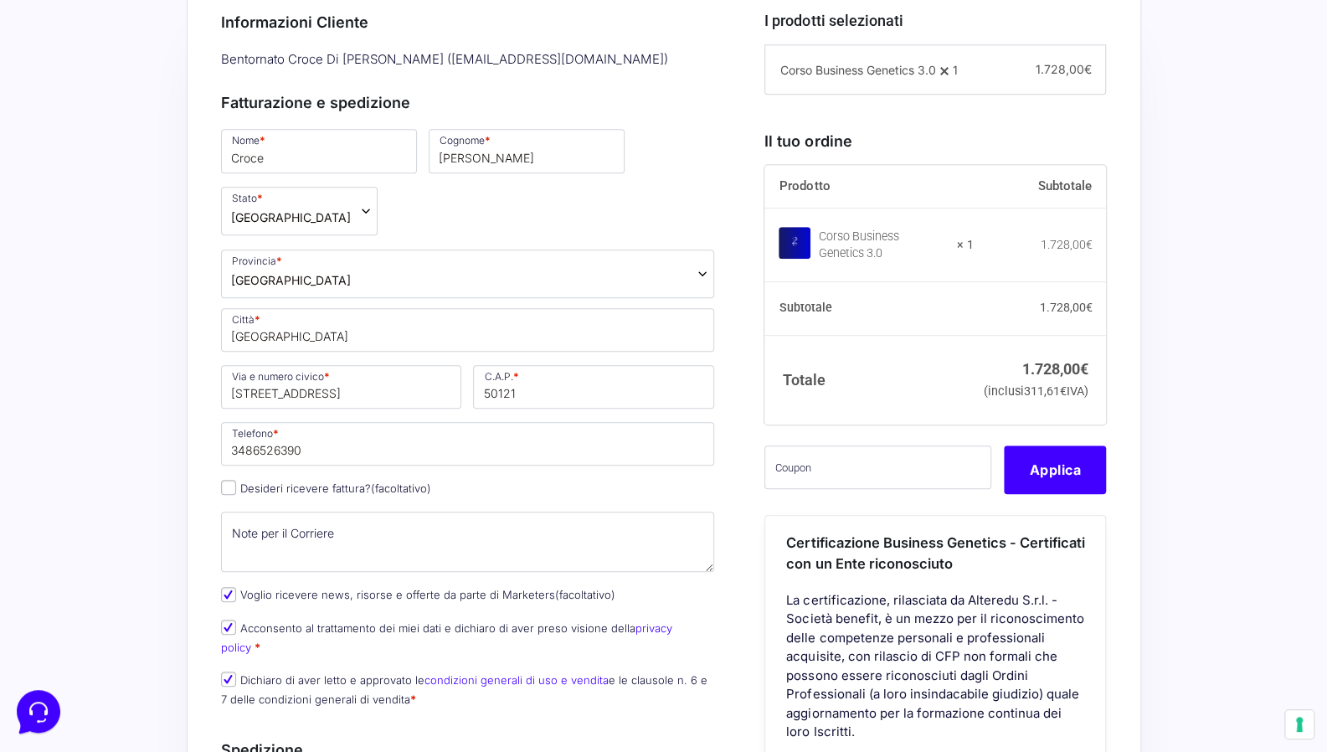
scroll to position [502, 0]
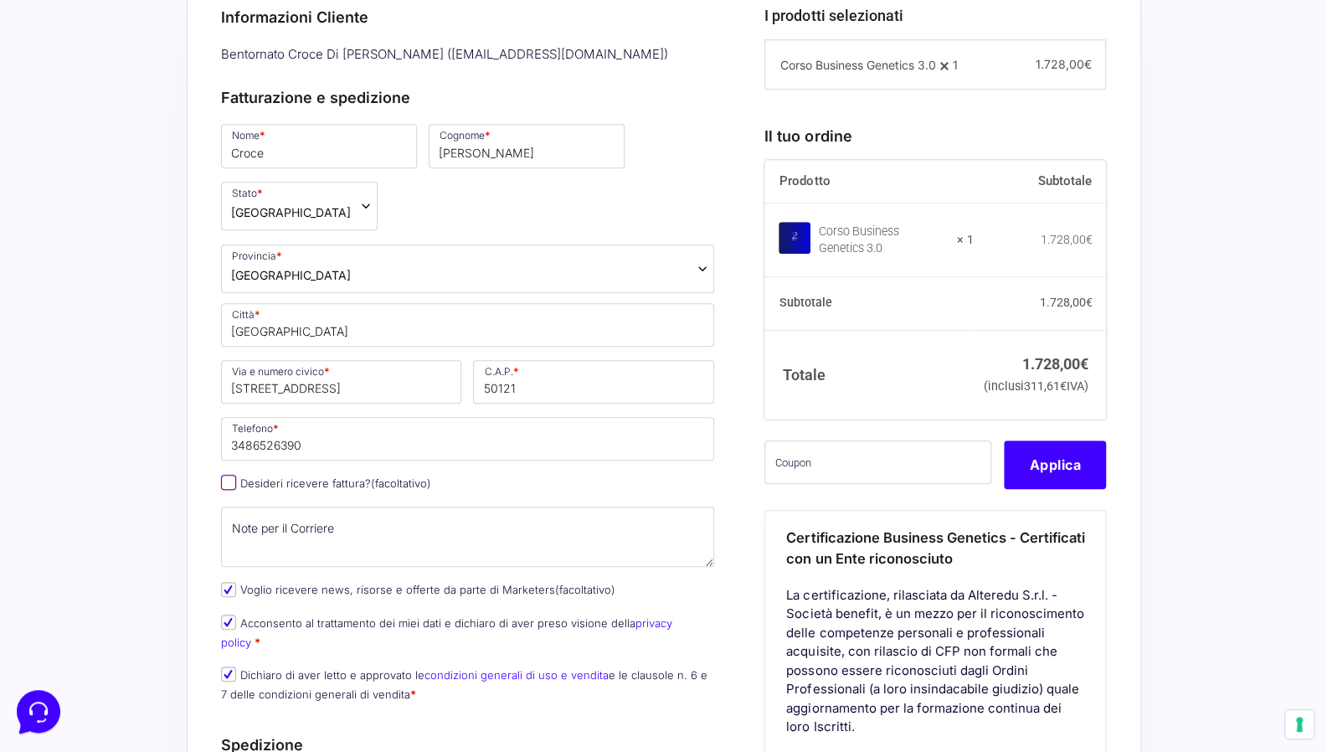
drag, startPoint x: 224, startPoint y: 474, endPoint x: 246, endPoint y: 474, distance: 21.8
click at [229, 475] on input "Desideri ricevere fattura? (facoltativo)" at bounding box center [228, 482] width 15 height 15
checkbox input "true"
type input "Dire BI srl"
select select "IT"
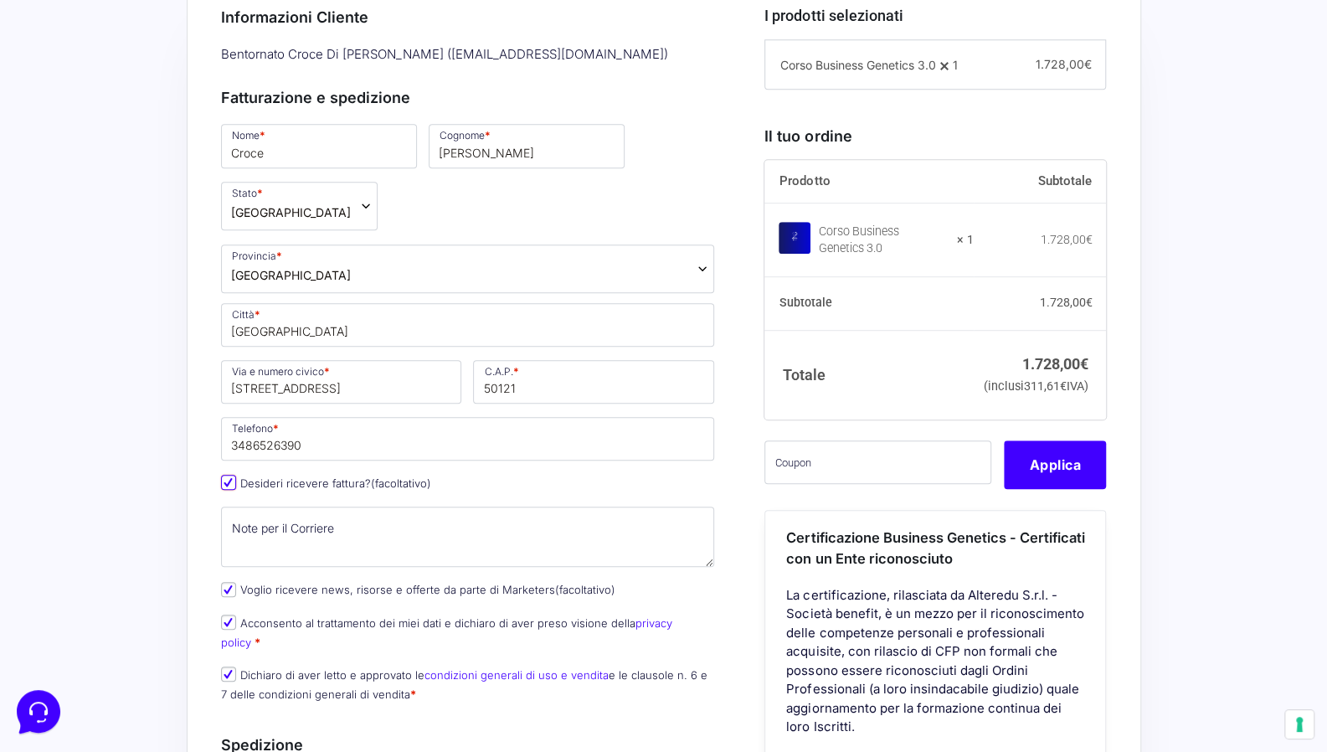
type input "[GEOGRAPHIC_DATA]"
type input "[STREET_ADDRESS]"
type input "40126"
type input "03579991203"
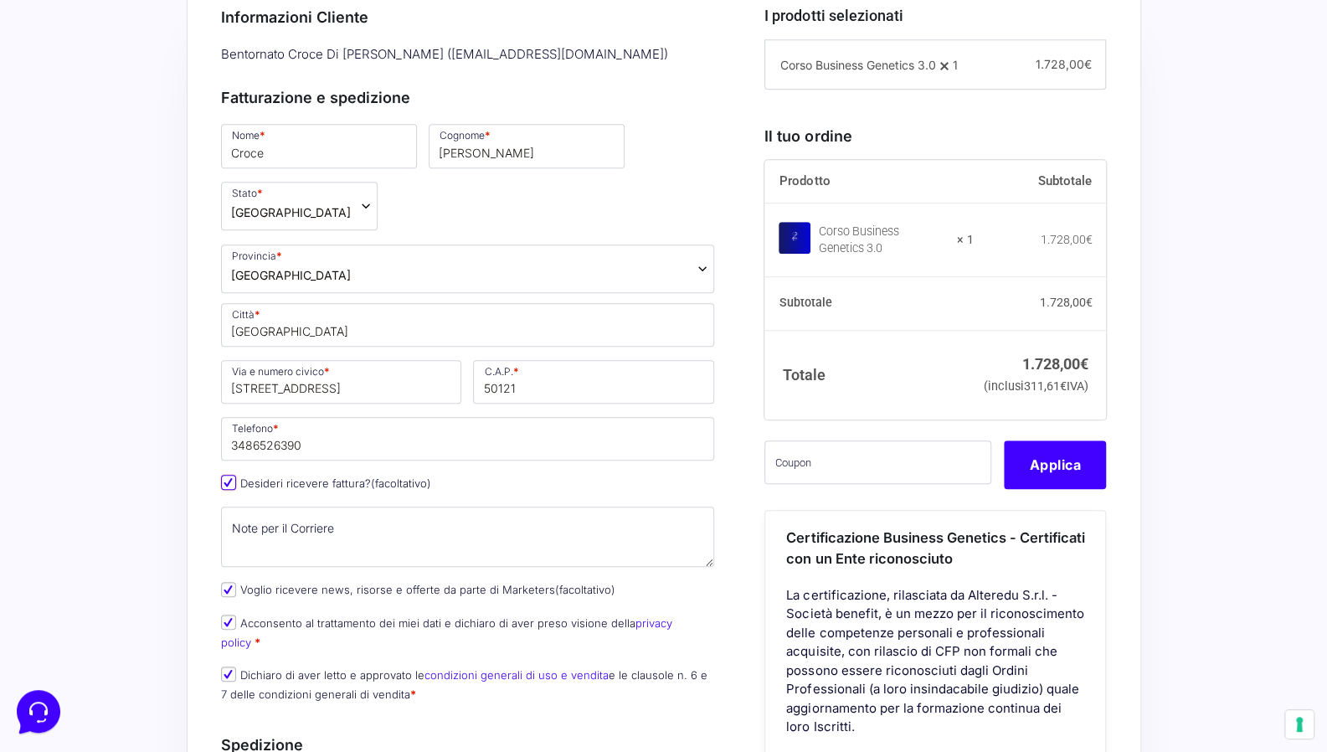
type input "M5UXCR1"
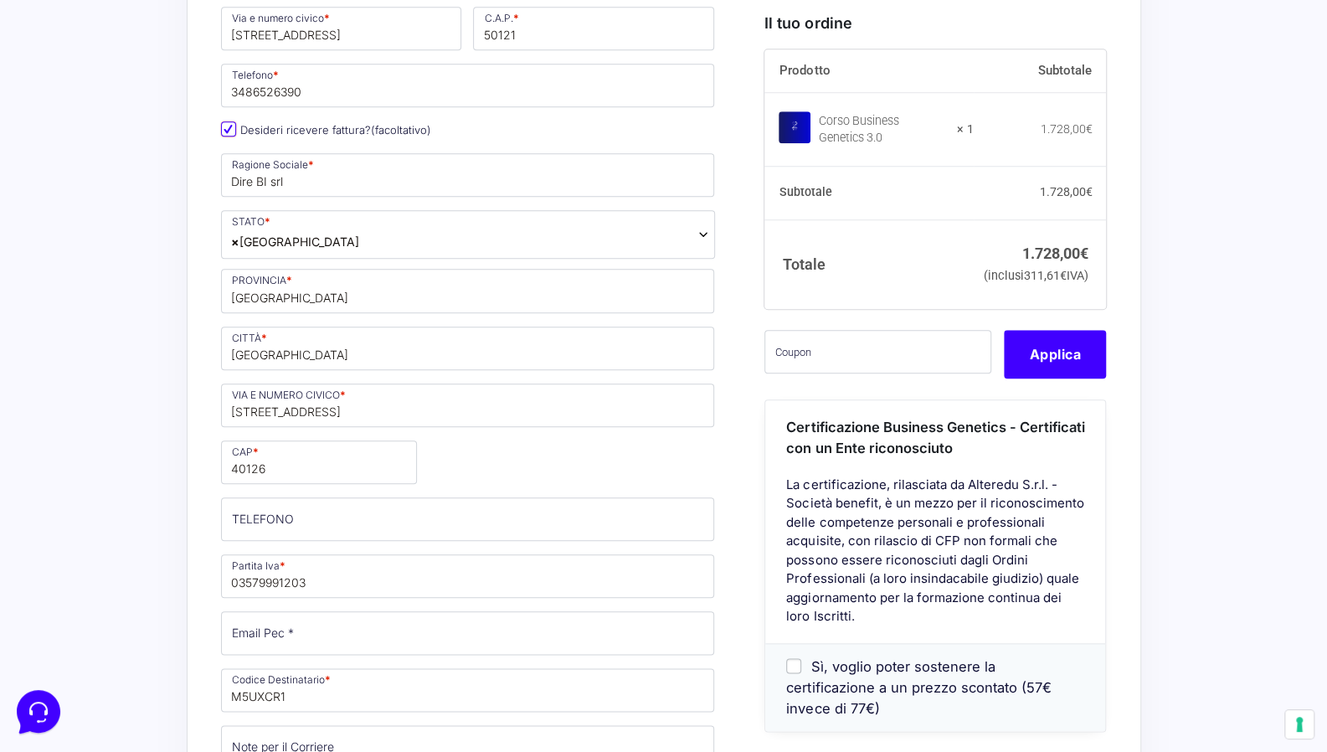
scroll to position [921, 0]
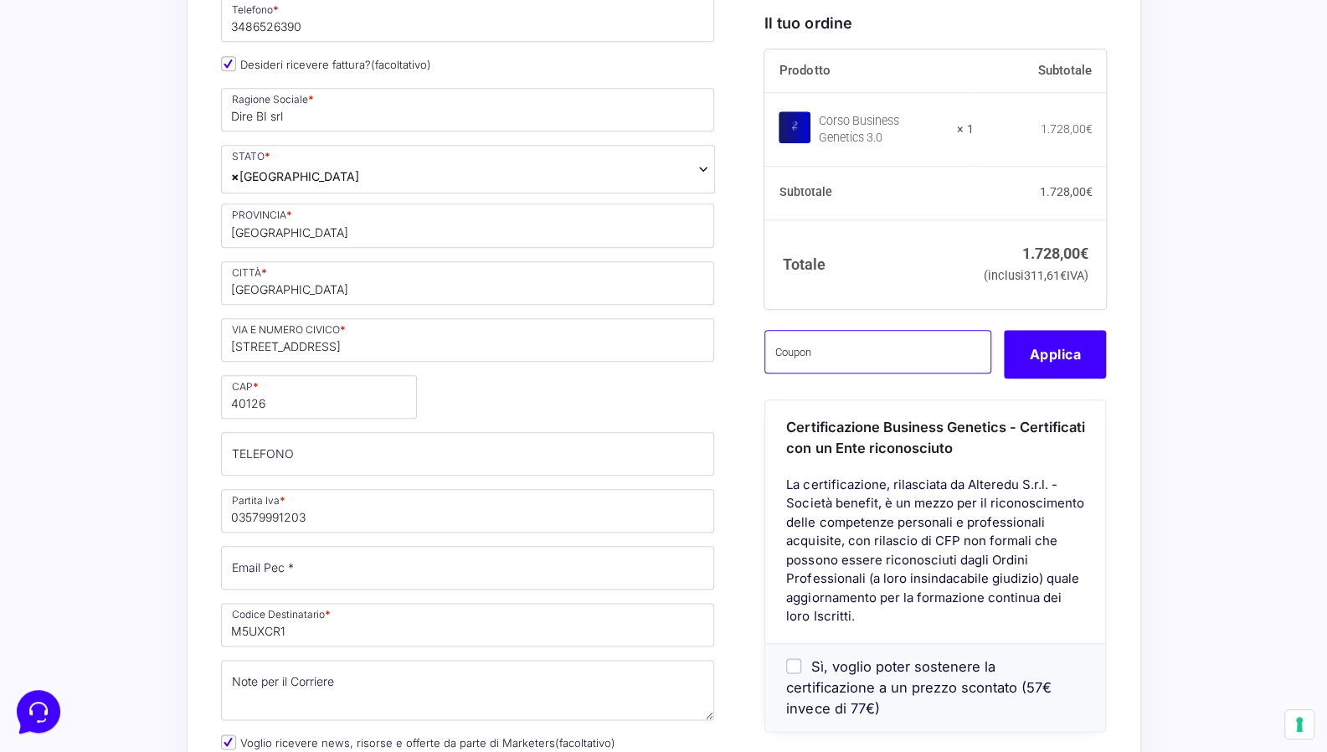
click at [777, 374] on input "text" at bounding box center [877, 353] width 227 height 44
click at [824, 374] on input "text" at bounding box center [877, 353] width 227 height 44
paste input "CLIPRO200BG"
type input "CLIPRO200BG"
click at [1023, 379] on button "Applica" at bounding box center [1055, 355] width 102 height 49
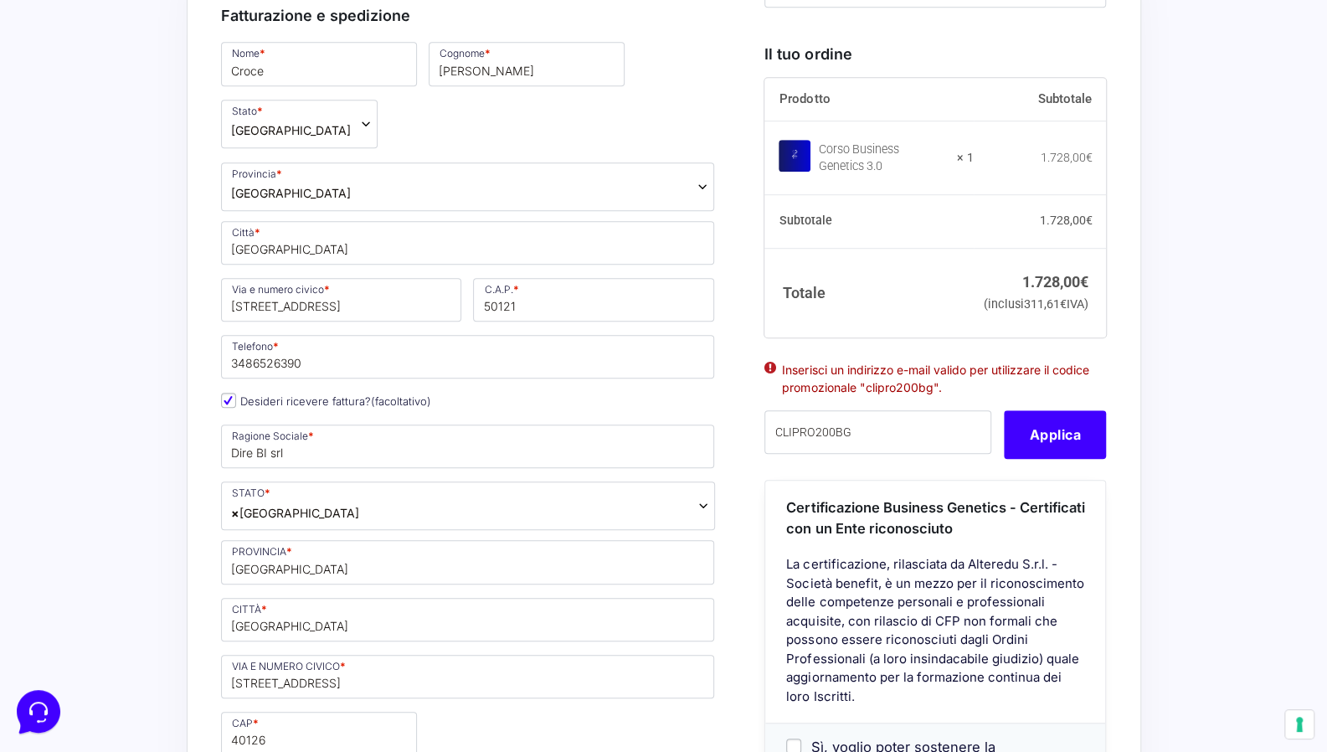
scroll to position [586, 0]
click at [1297, 724] on button "Le tue preferenze relative al consenso per le tecnologie di tracciamento" at bounding box center [1299, 724] width 28 height 28
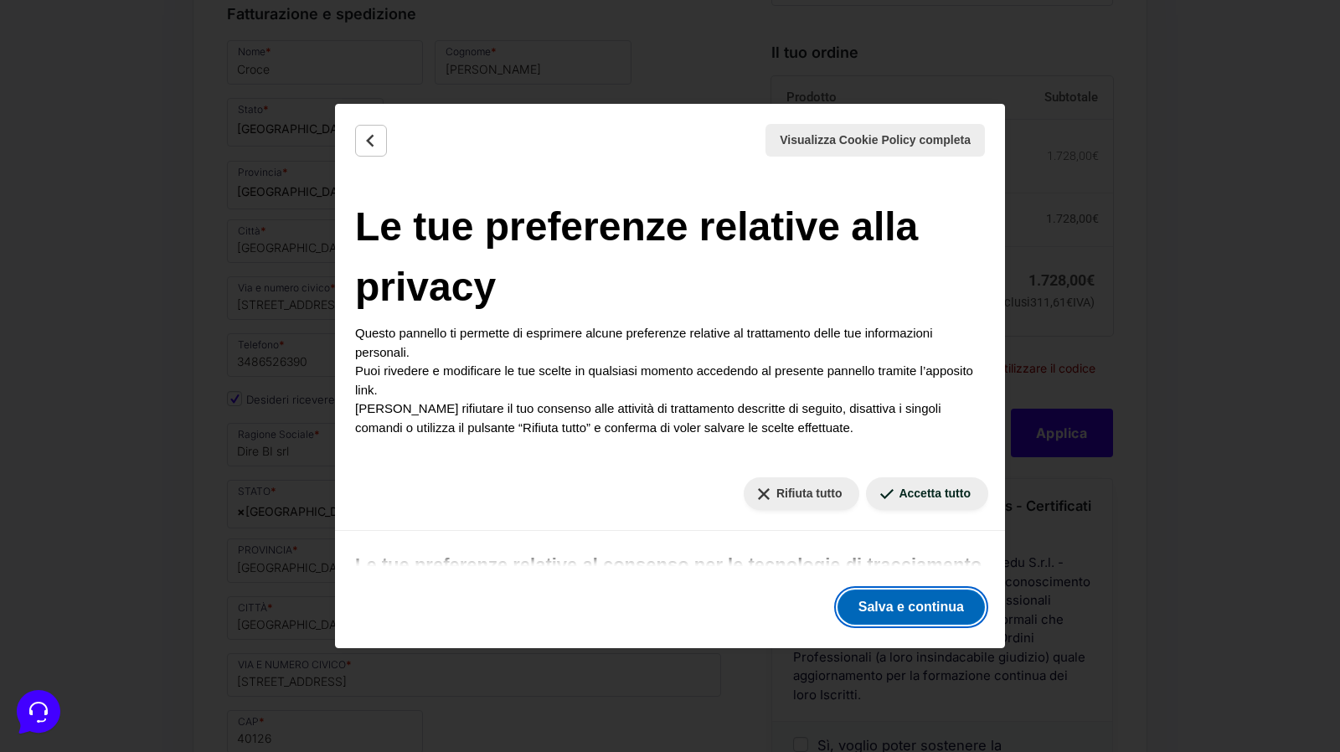
click at [904, 596] on button "Salva e continua" at bounding box center [910, 606] width 147 height 35
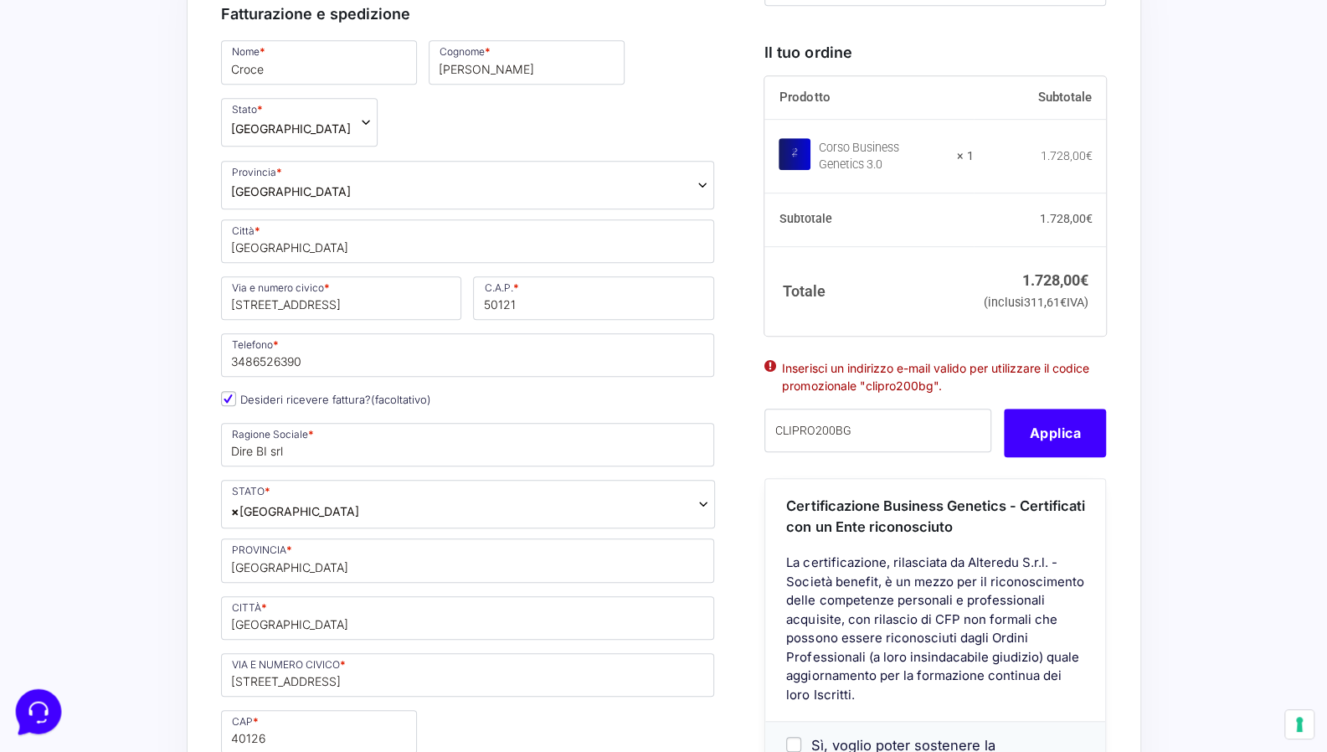
click at [38, 712] on icon at bounding box center [37, 710] width 44 height 44
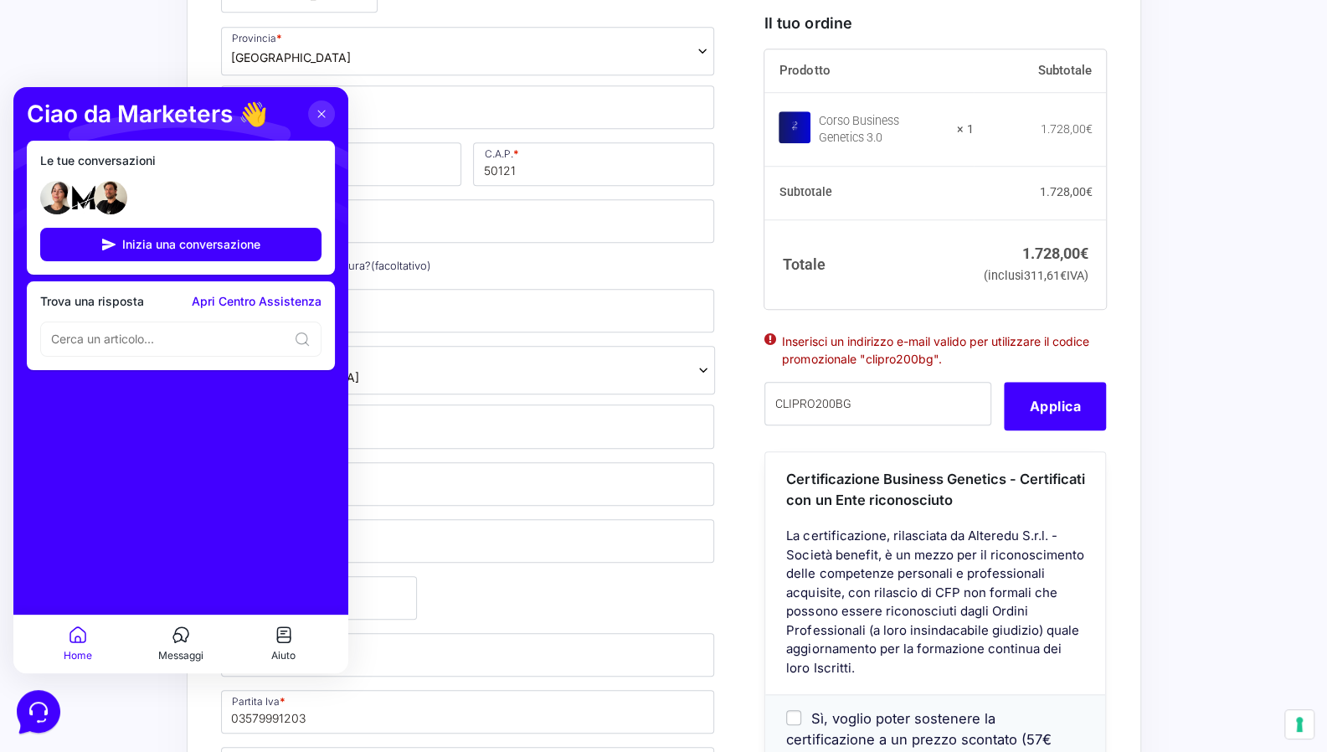
scroll to position [754, 0]
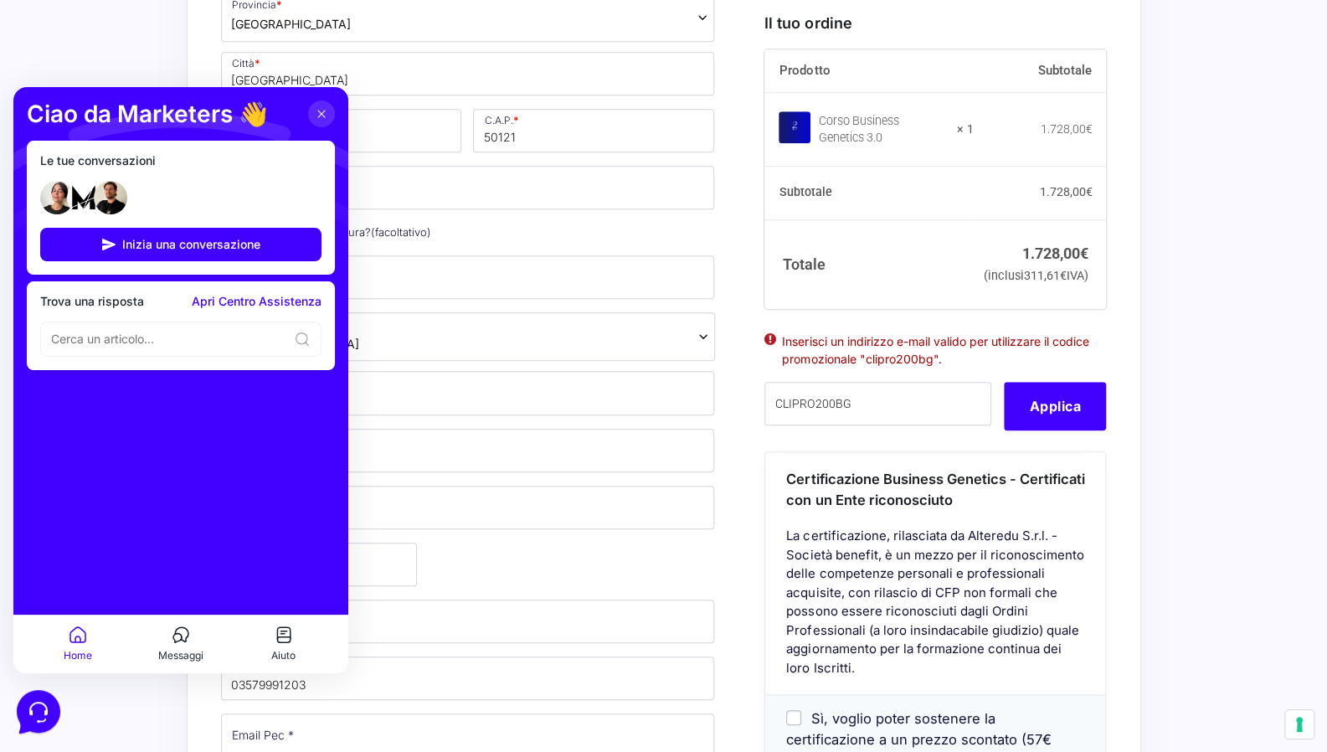
click at [183, 637] on icon at bounding box center [181, 635] width 20 height 20
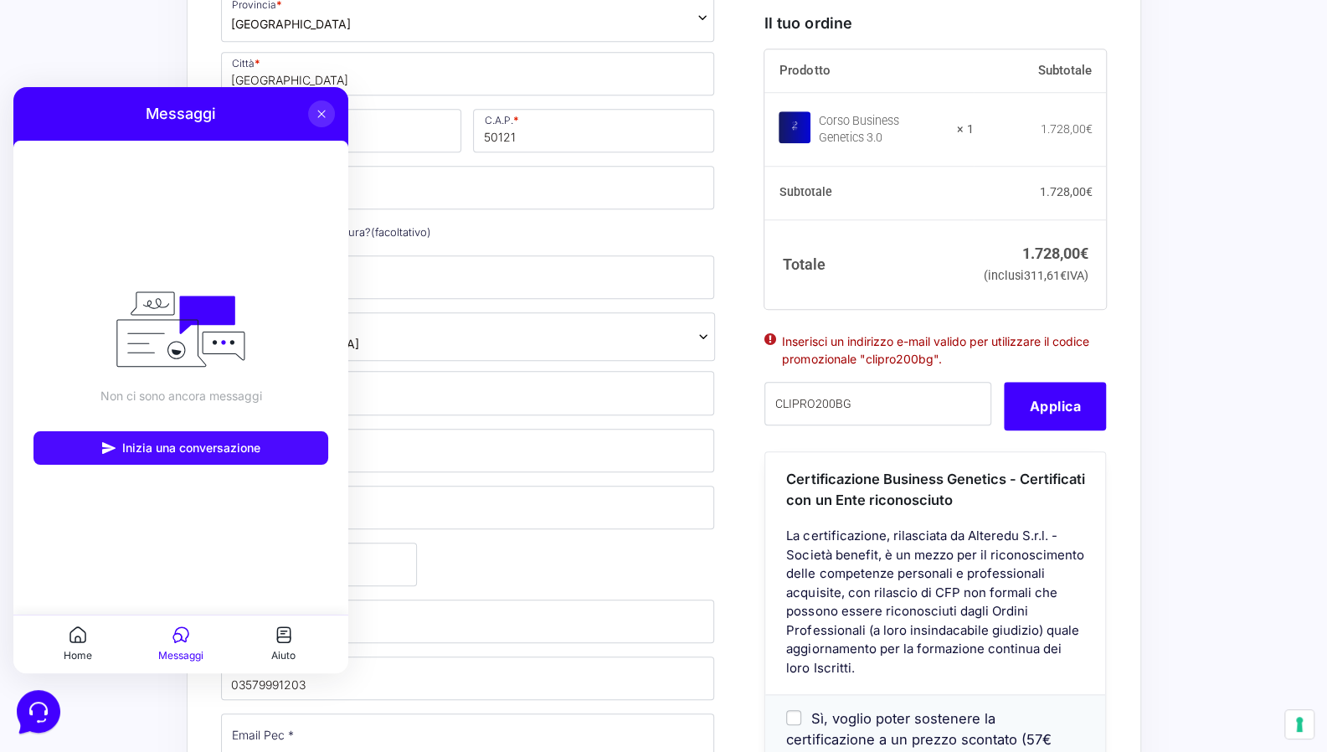
click at [127, 444] on span "Inizia una conversazione" at bounding box center [191, 447] width 138 height 13
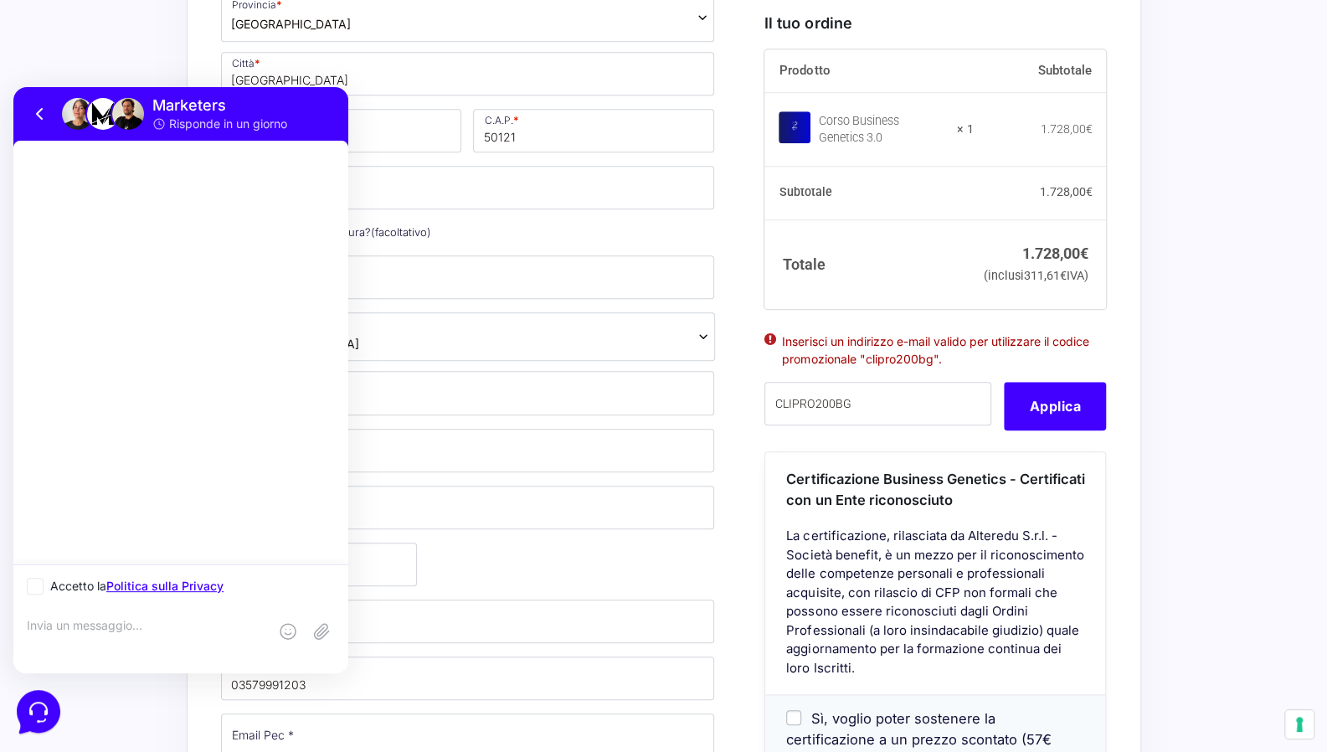
scroll to position [0, 0]
click at [105, 620] on textarea "al pagamento volevo inserire il coupon di chi è iscritto a marketers pro" at bounding box center [147, 640] width 241 height 45
click at [131, 651] on textarea "al pagamento del corso business genetics volevo inserire il coupon di chi è isc…" at bounding box center [147, 640] width 241 height 45
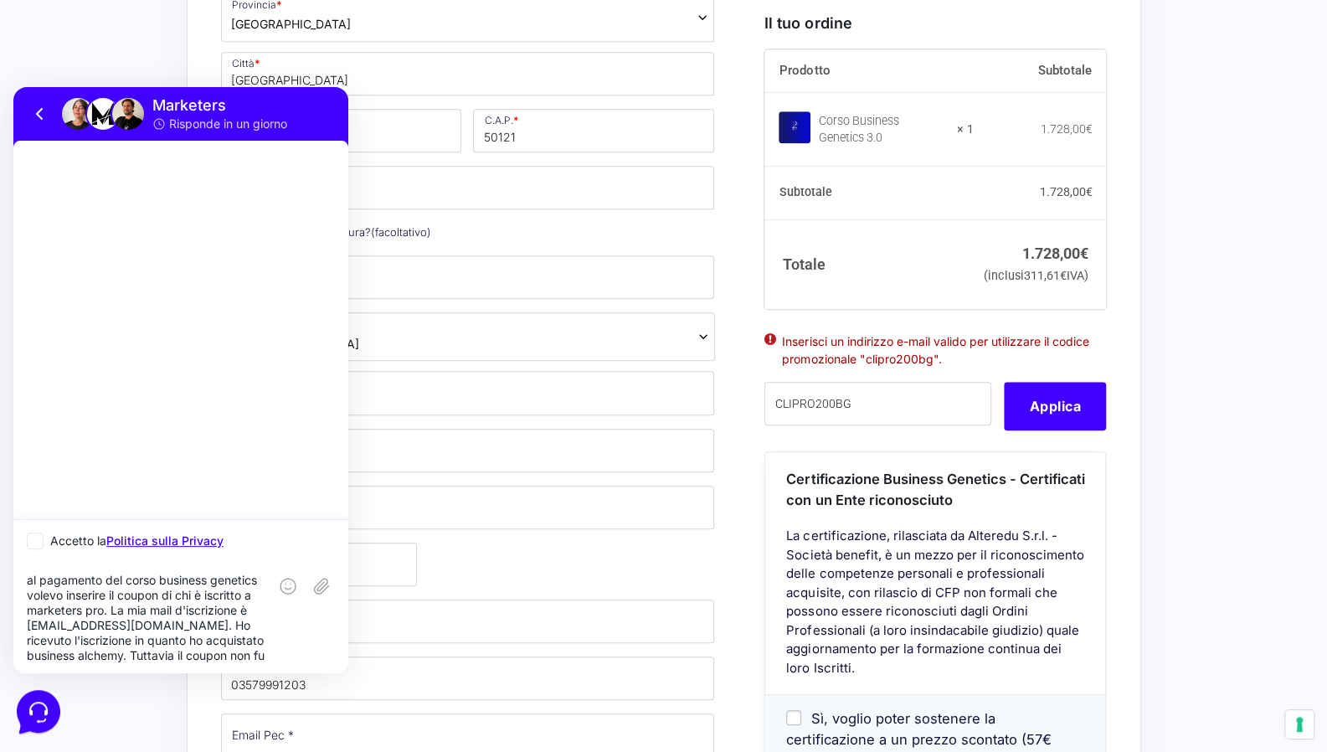
scroll to position [14, 0]
type textarea "al pagamento del corso business genetics volevo inserire il coupon di chi è isc…"
click at [33, 545] on icon at bounding box center [35, 541] width 10 height 10
click at [33, 545] on input "Accetto la Politica sulla Privacy" at bounding box center [32, 541] width 11 height 11
checkbox input "true"
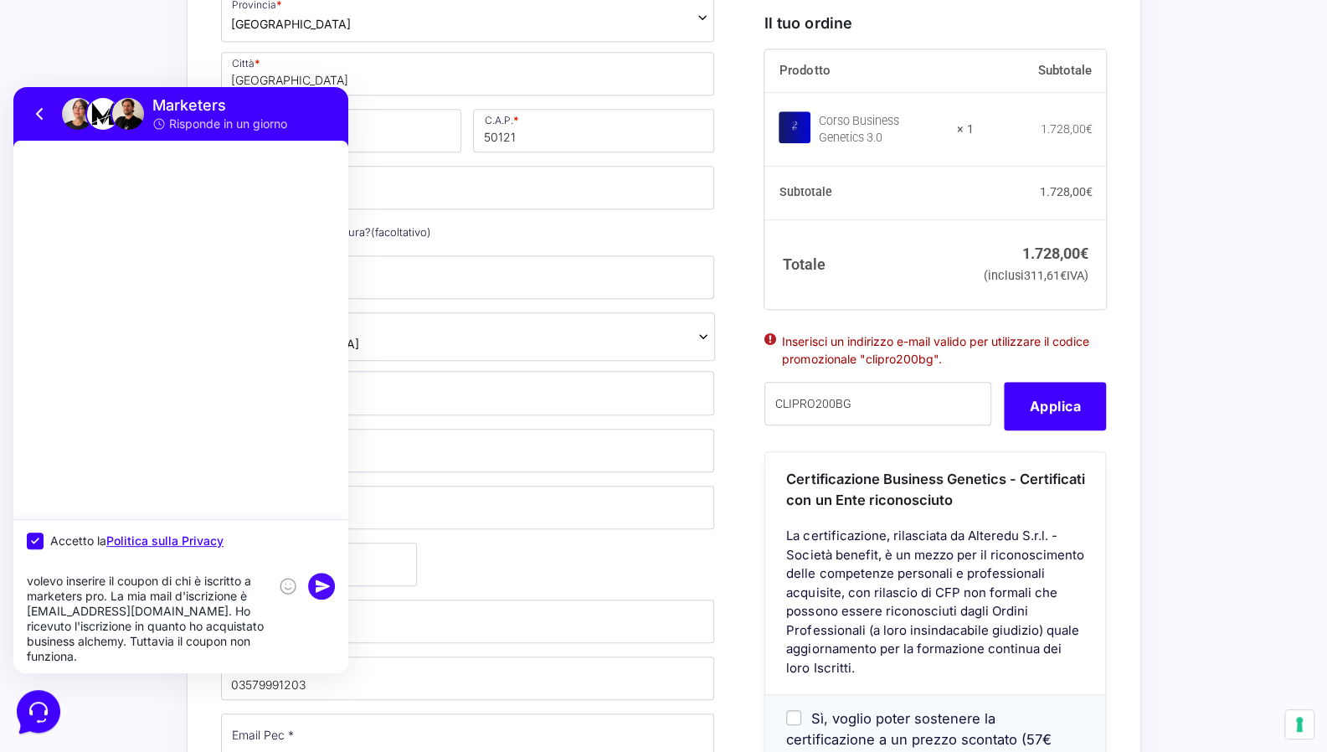
click at [330, 579] on rect at bounding box center [321, 586] width 27 height 27
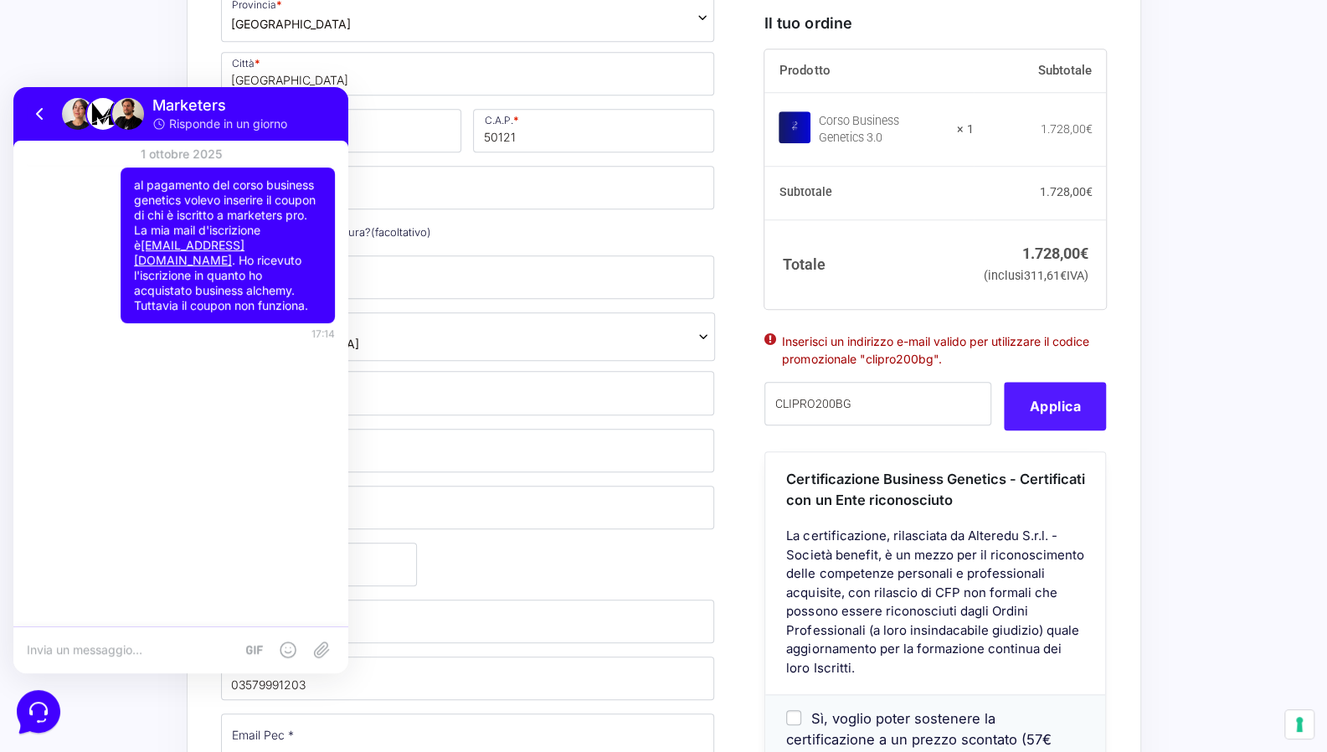
click at [1066, 430] on button "Applica" at bounding box center [1055, 406] width 102 height 49
click at [112, 44] on div "Acquisti Protetti Reso Gratuito Pagamenti Flessibili Riepilogo Ordine 1.728,00 …" at bounding box center [663, 690] width 1327 height 2138
click at [124, 709] on div "Acquisti Protetti Reso Gratuito Pagamenti Flessibili Riepilogo Ordine 1.728,00 …" at bounding box center [663, 690] width 1327 height 2138
click at [1238, 126] on div "Acquisti Protetti Reso Gratuito Pagamenti Flessibili Riepilogo Ordine 1.728,00 …" at bounding box center [663, 690] width 1327 height 2138
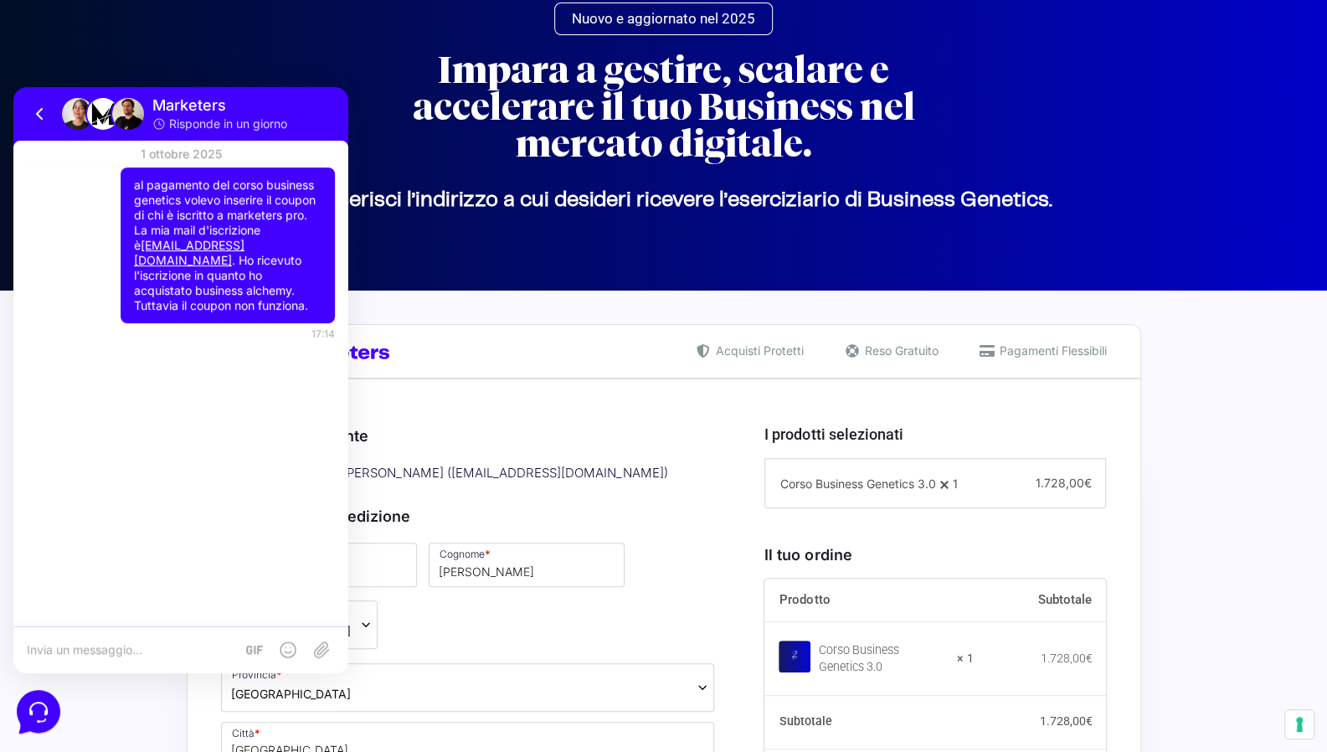
scroll to position [0, 0]
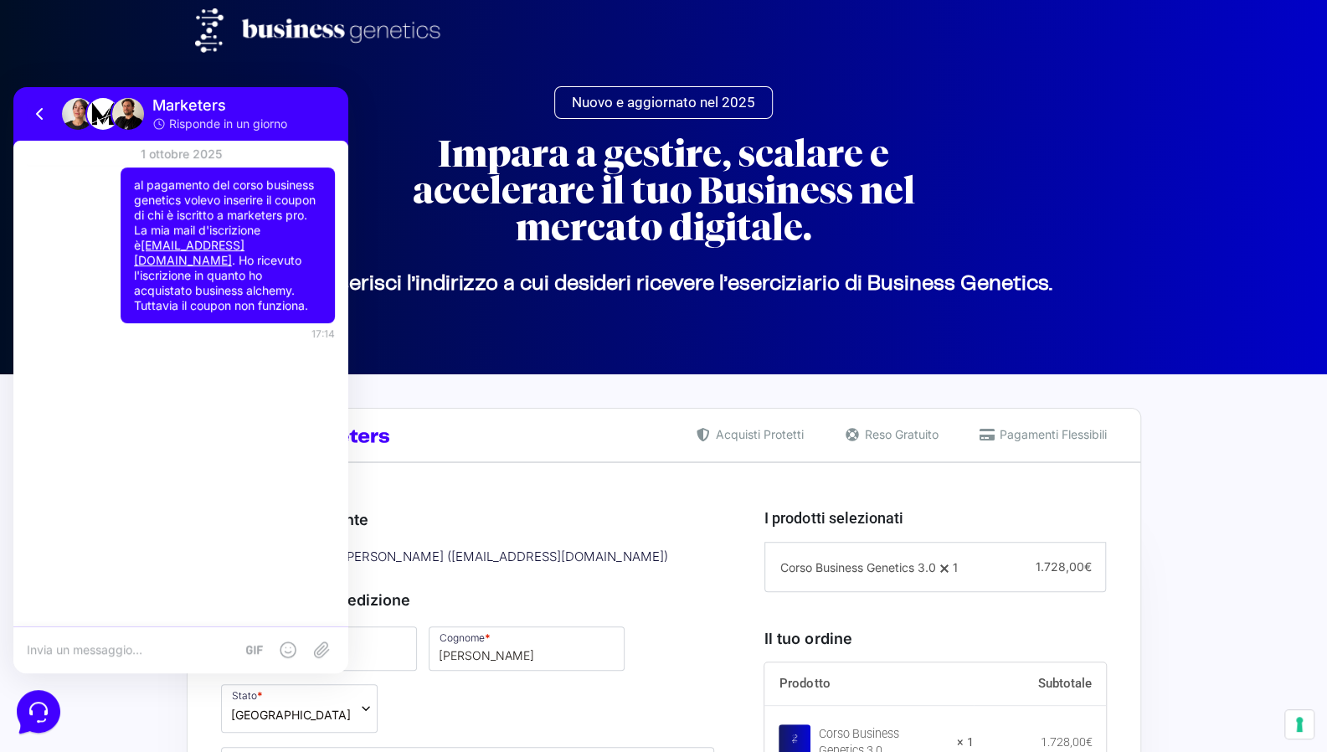
click at [691, 96] on span "Nuovo e aggiornato nel 2025" at bounding box center [663, 102] width 183 height 14
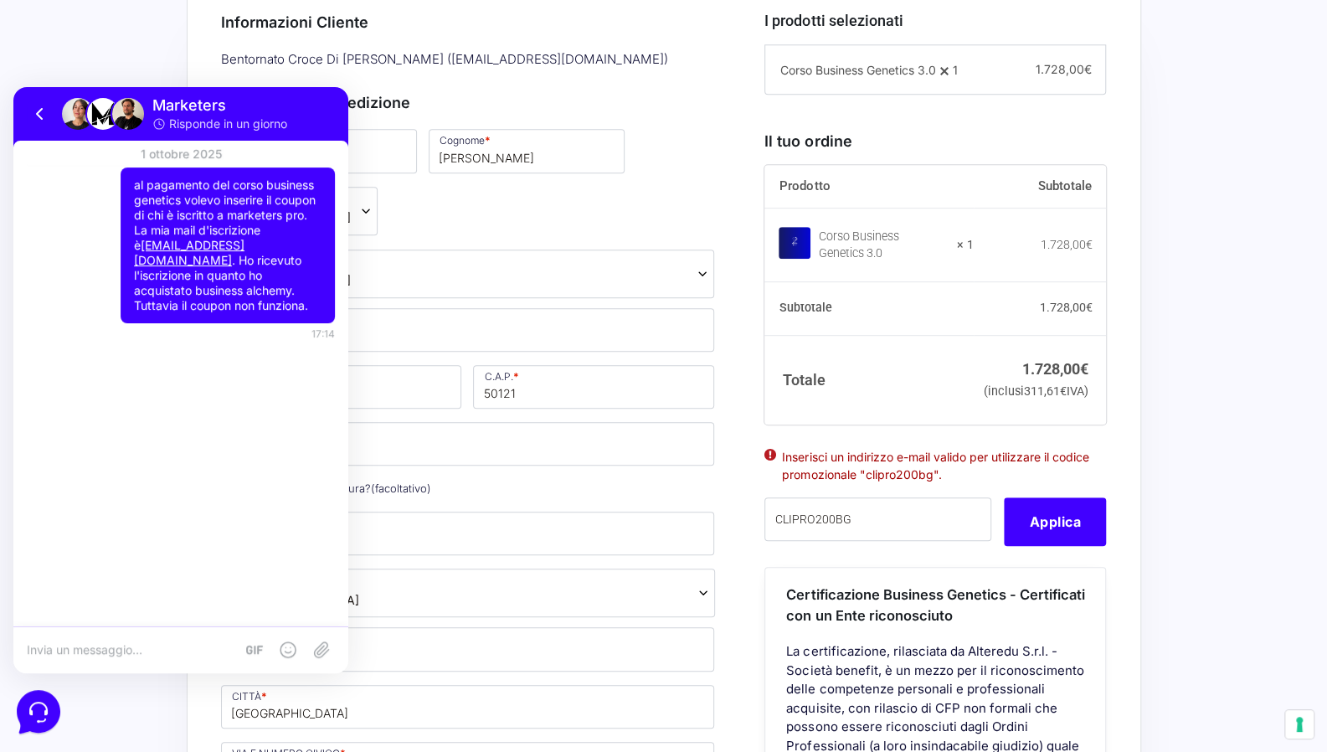
scroll to position [502, 0]
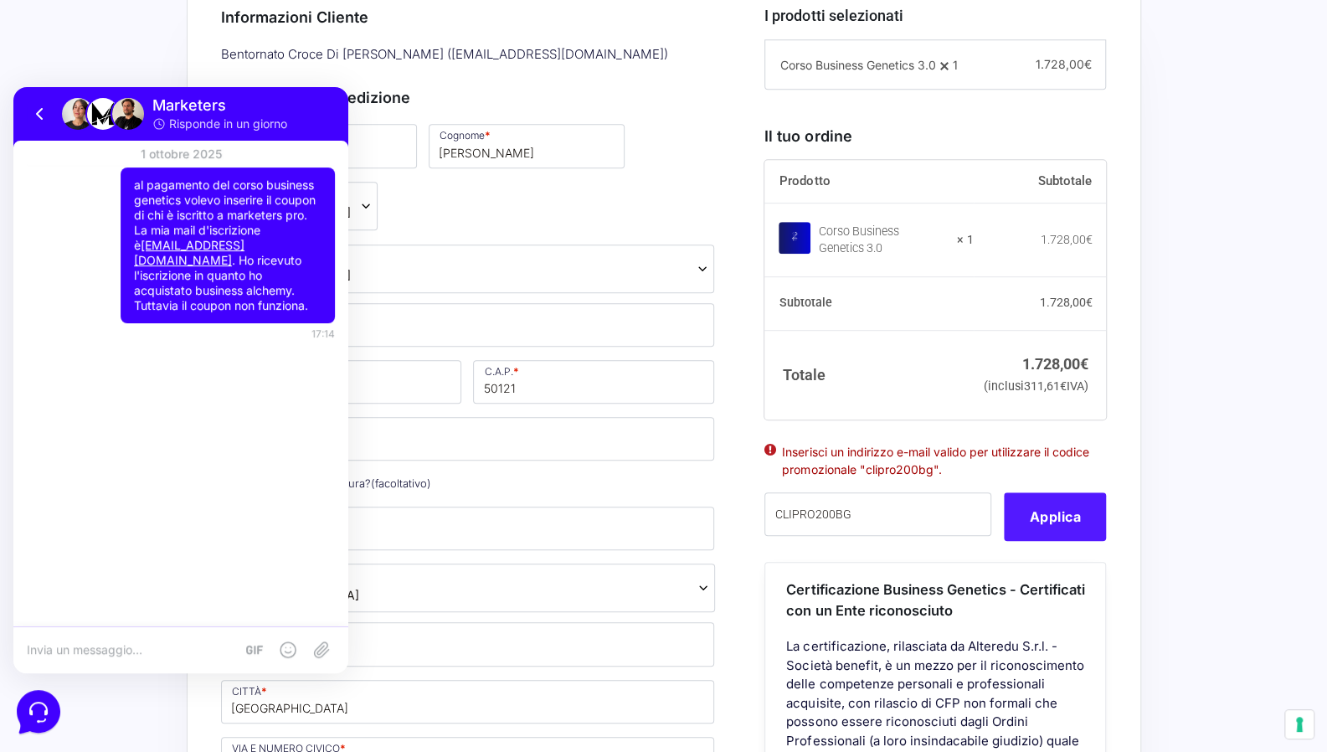
click at [1021, 541] on button "Applica" at bounding box center [1055, 516] width 102 height 49
click at [562, 177] on div "Nome * Croce Cognome * Di Michele Stato * Seleziona un paese / una regione… Afg…" at bounding box center [468, 703] width 506 height 1165
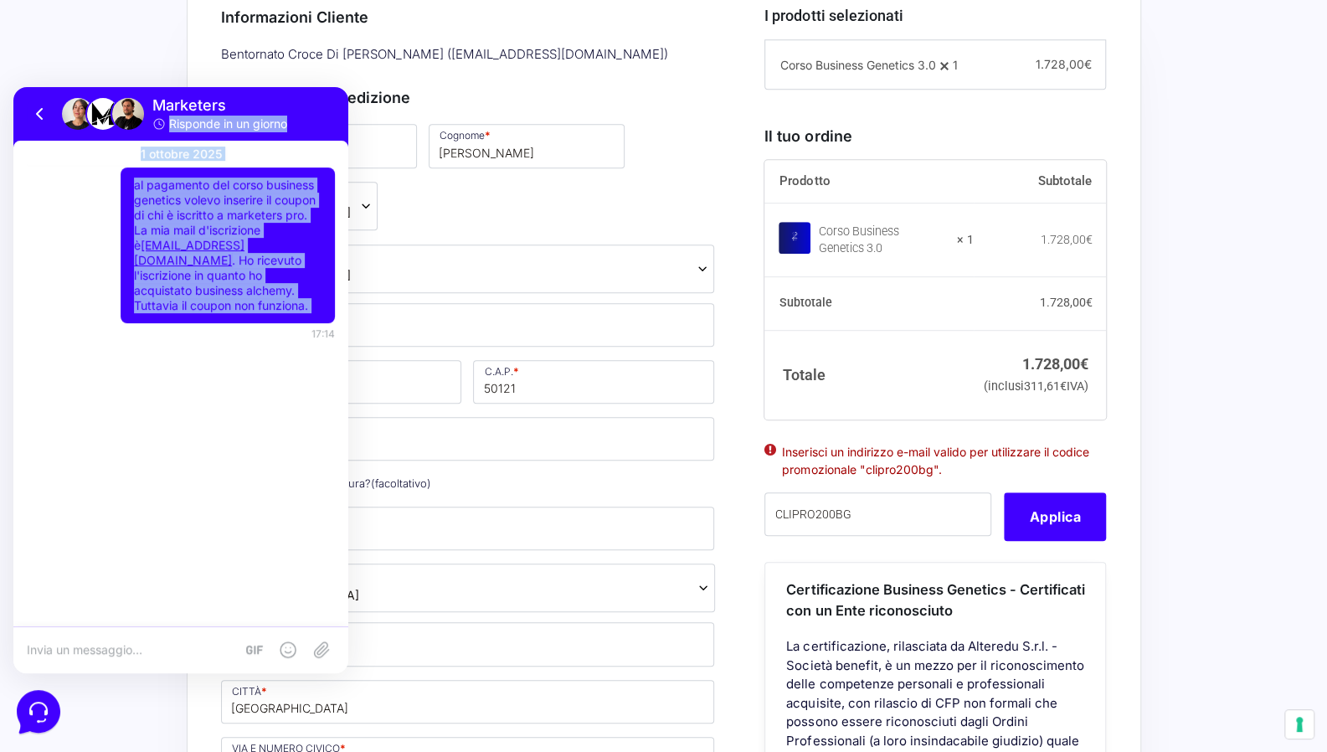
drag, startPoint x: 249, startPoint y: 103, endPoint x: 213, endPoint y: 314, distance: 214.0
click at [213, 314] on div "Marketers Risponde in un giorno 1 ottobre 2025 al pagamento del corso business …" at bounding box center [180, 380] width 335 height 586
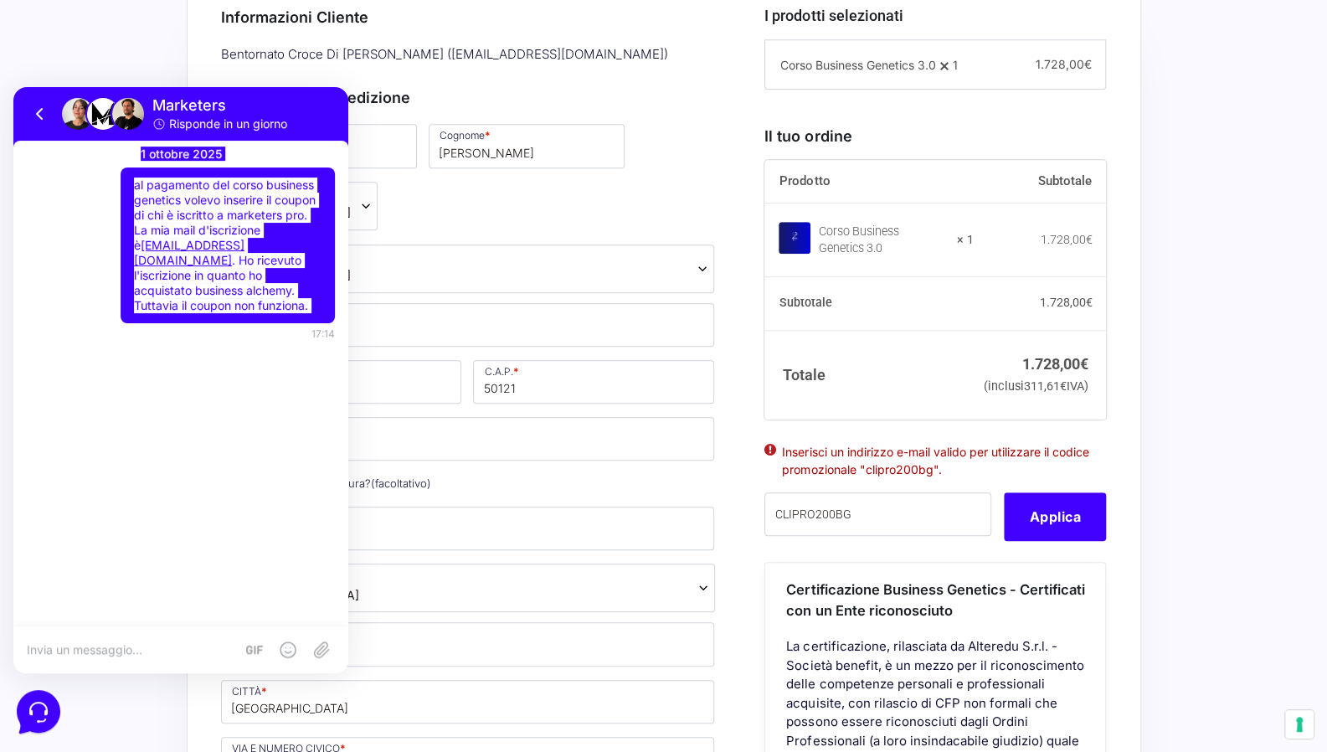
click at [649, 64] on div "Bentornato Croce Di Michele ( facilebi@crocedimichele.it )" at bounding box center [468, 55] width 506 height 28
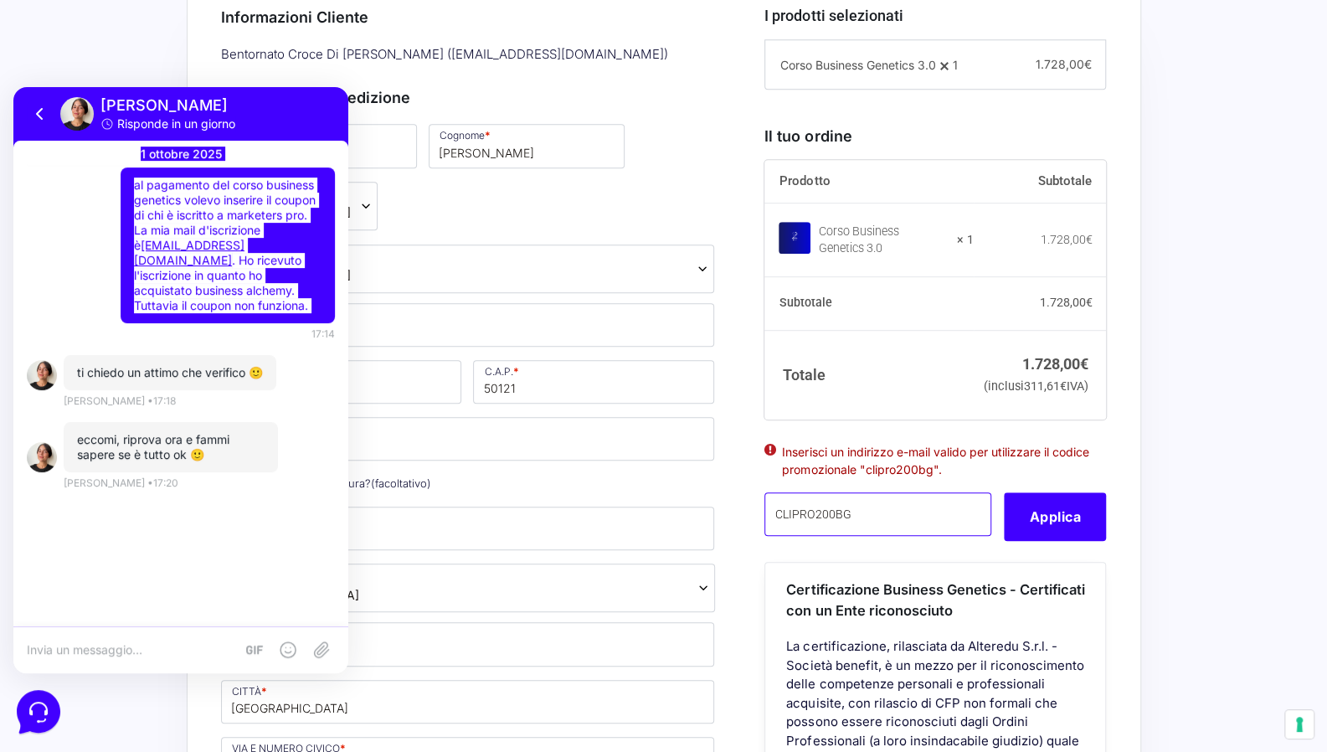
click at [947, 536] on input "CLIPRO200BG" at bounding box center [877, 514] width 227 height 44
drag, startPoint x: 857, startPoint y: 538, endPoint x: 754, endPoint y: 525, distance: 103.9
click at [1072, 541] on button "Applica" at bounding box center [1055, 516] width 102 height 49
click at [923, 492] on ul "Il codice promozionale "clipro200bg" non è applicabile ai prodotti selezionati." at bounding box center [935, 466] width 342 height 52
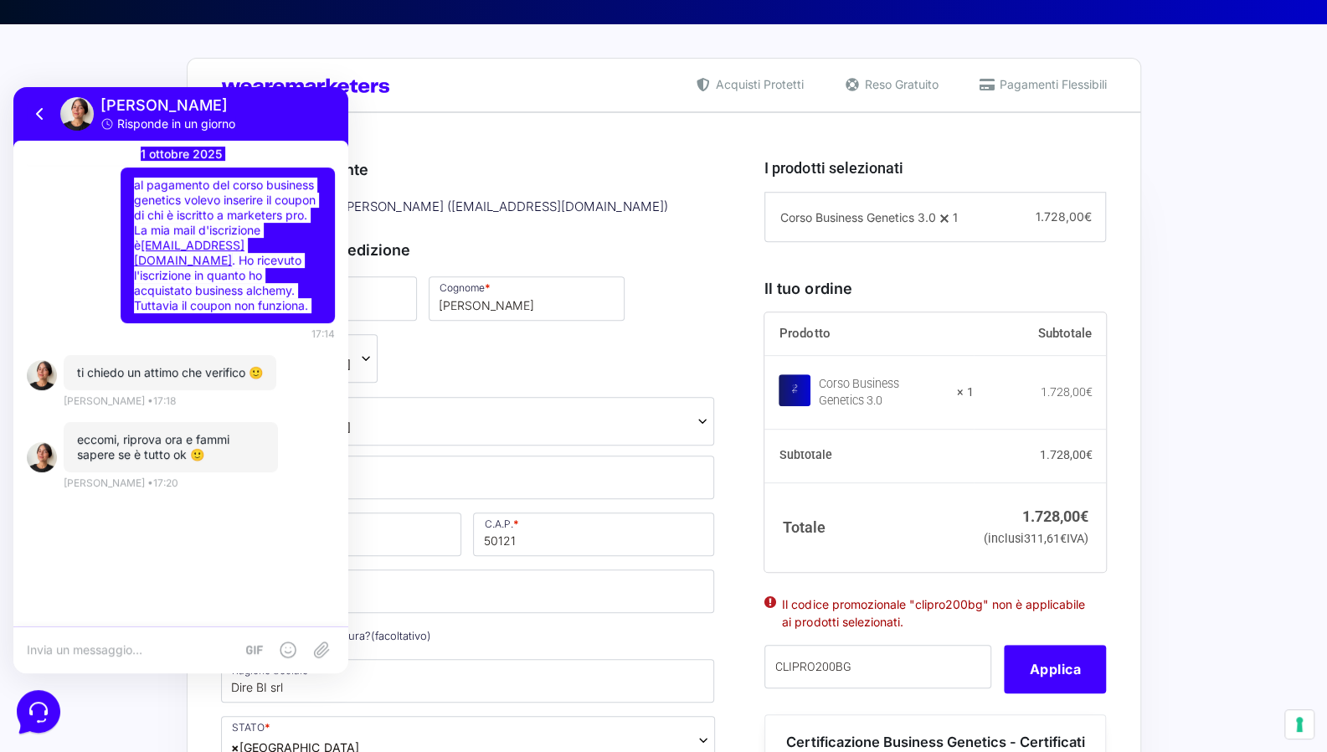
scroll to position [335, 0]
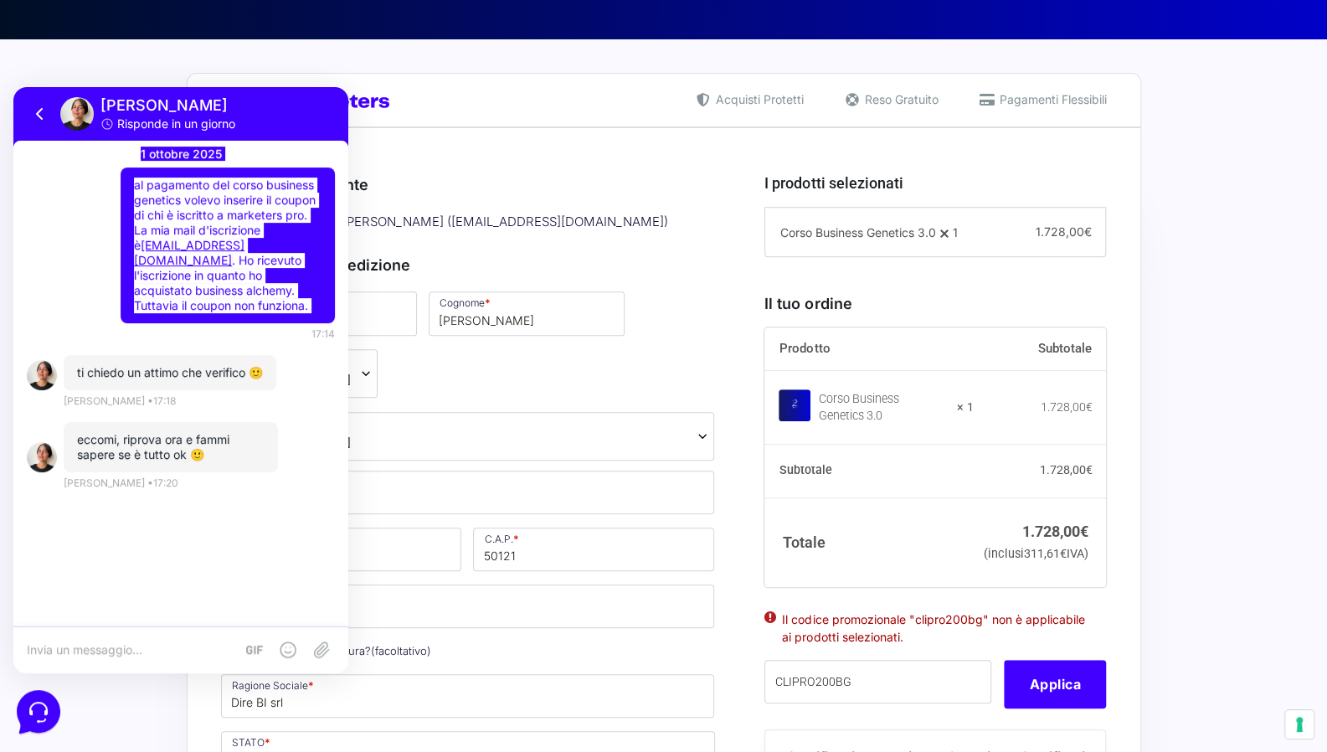
click at [439, 612] on input "3486526390" at bounding box center [468, 606] width 494 height 44
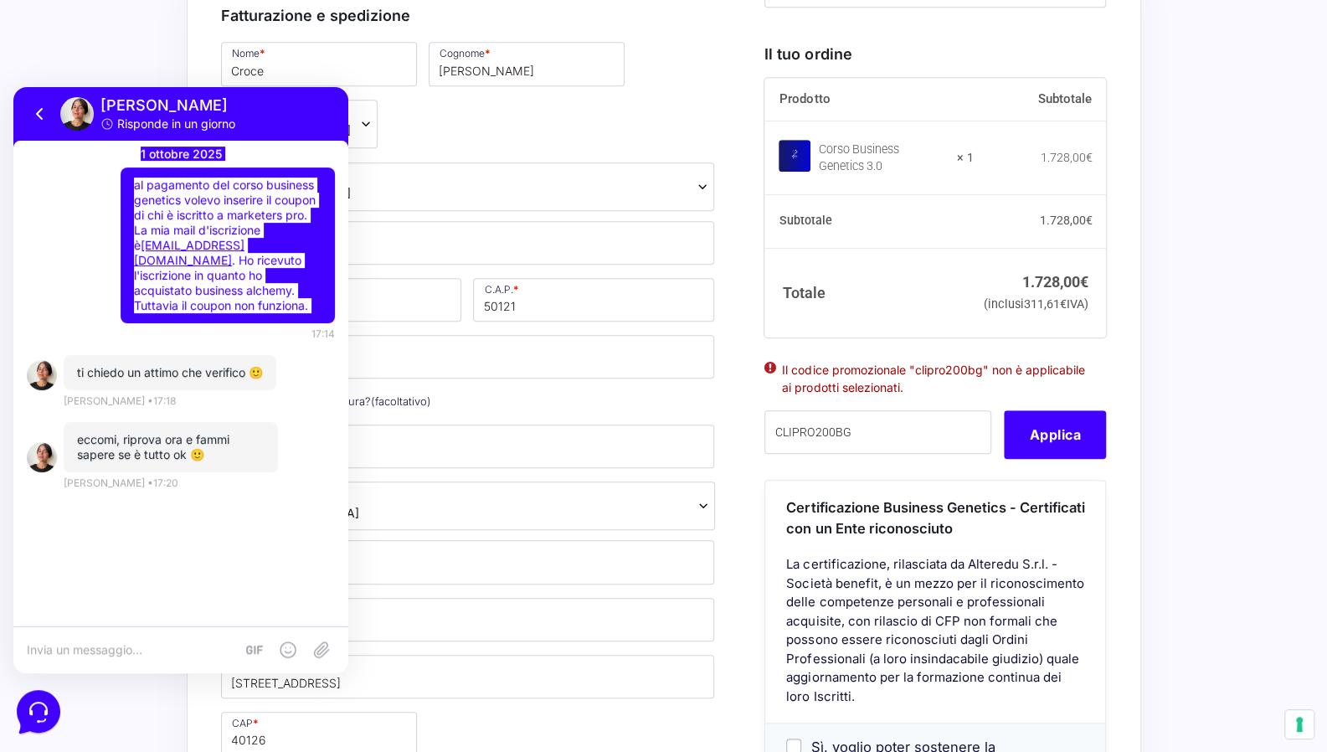
scroll to position [586, 0]
click at [44, 703] on icon at bounding box center [37, 710] width 44 height 44
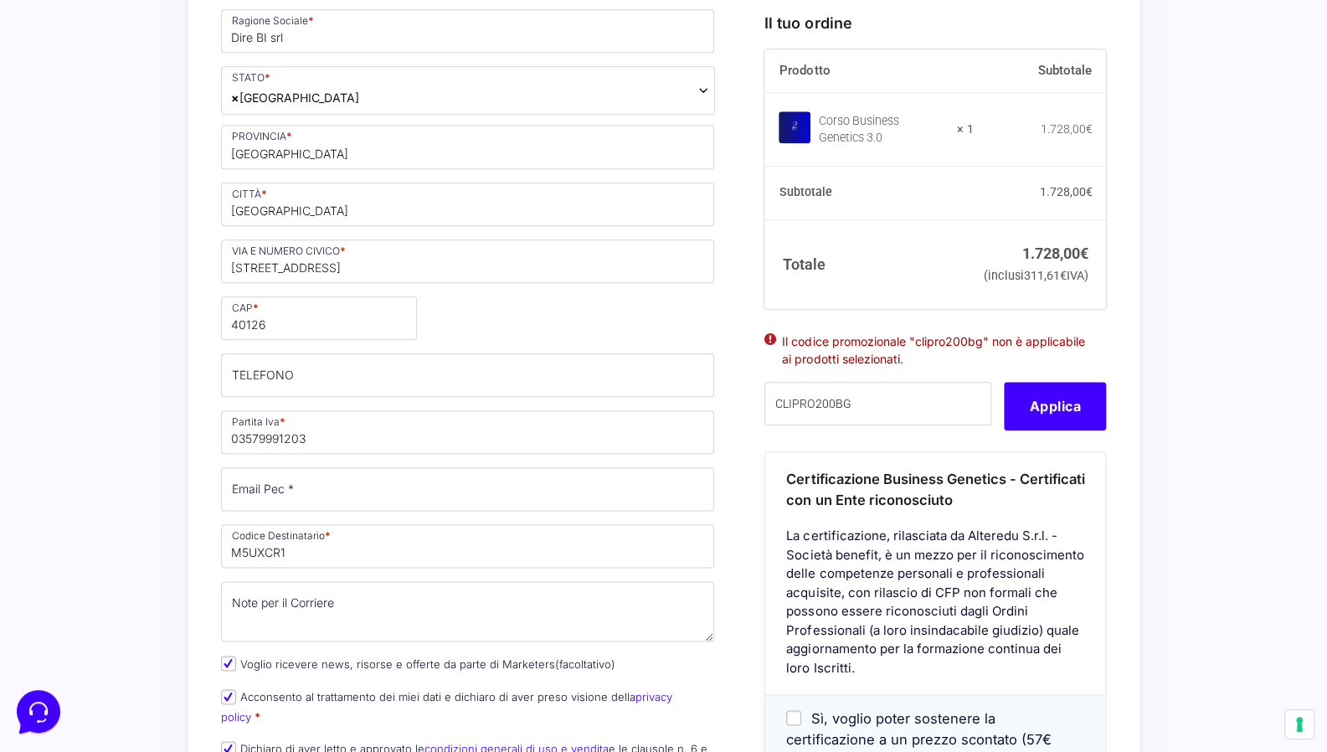
scroll to position [1005, 0]
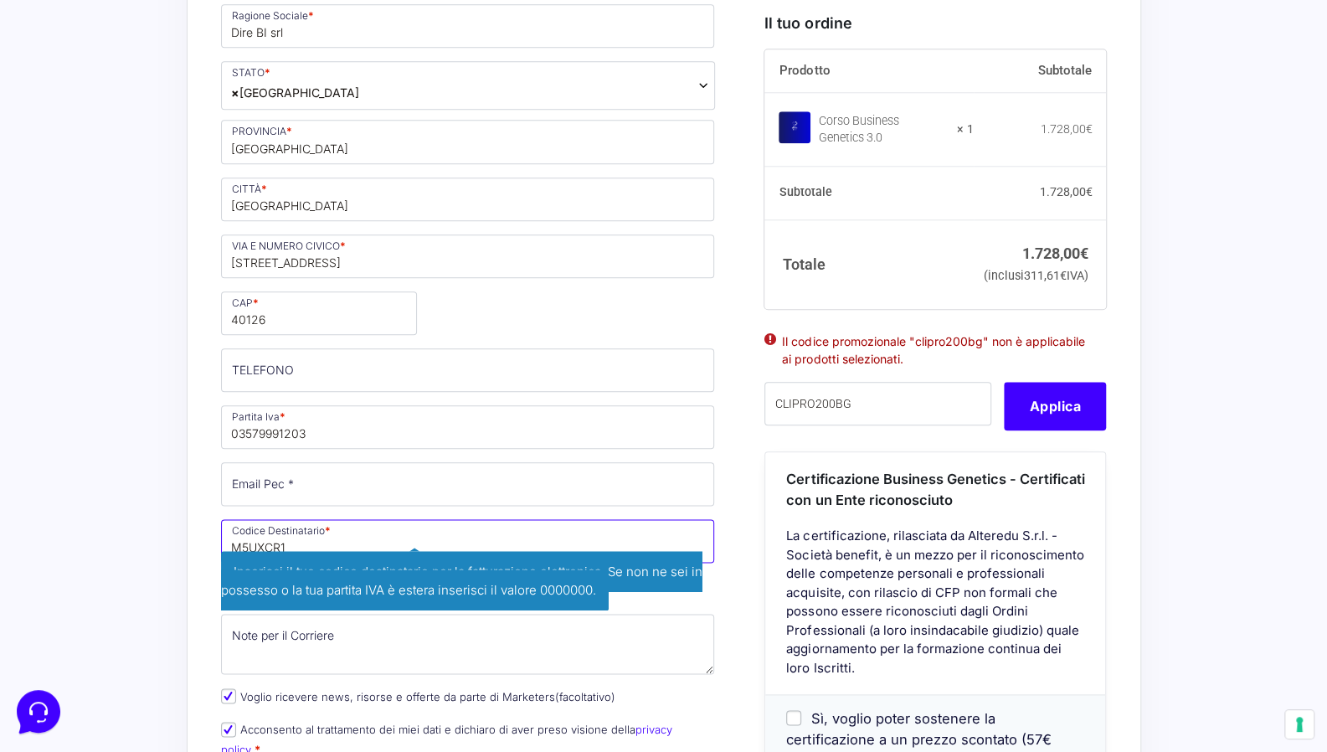
drag, startPoint x: 306, startPoint y: 544, endPoint x: 180, endPoint y: 535, distance: 126.8
click at [180, 535] on div "Acquisti Protetti Reso Gratuito Pagamenti Flessibili Riepilogo Ordine 1.728,00 …" at bounding box center [663, 458] width 1327 height 2176
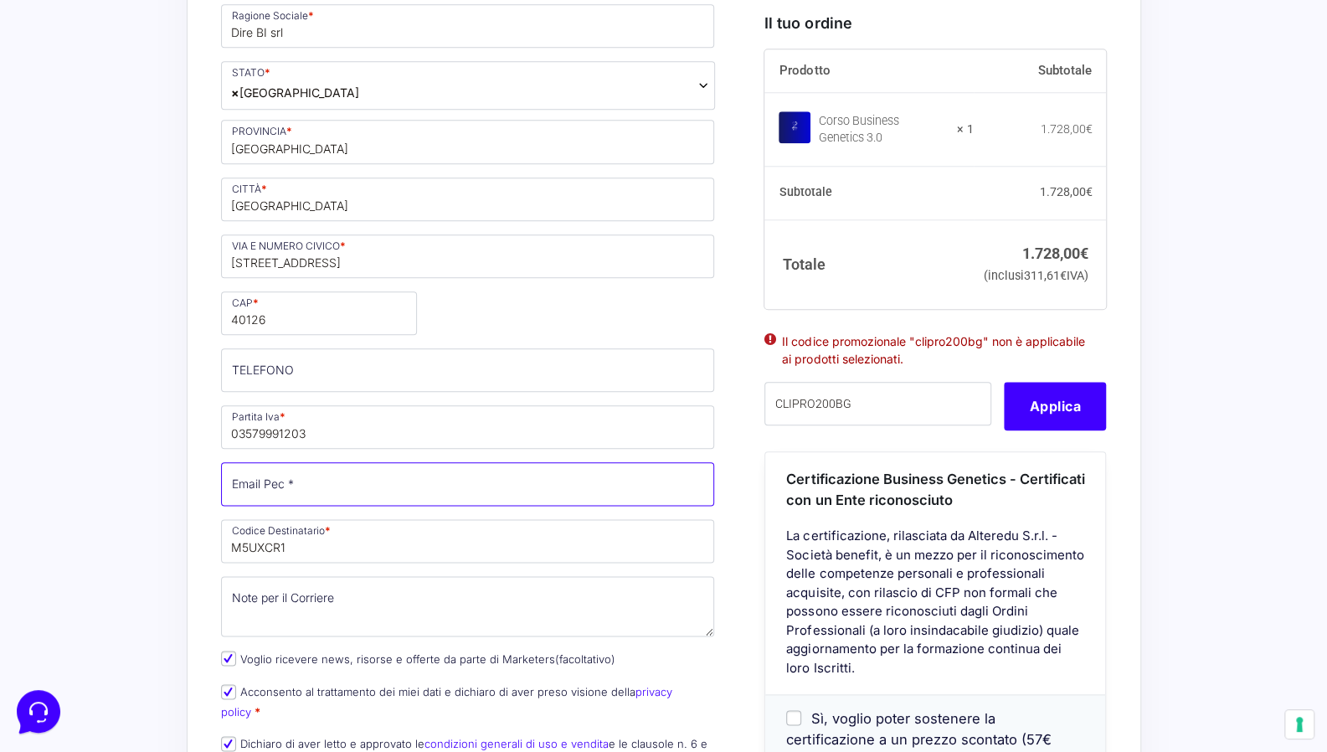
click at [261, 483] on input "Email Pec *" at bounding box center [468, 484] width 494 height 44
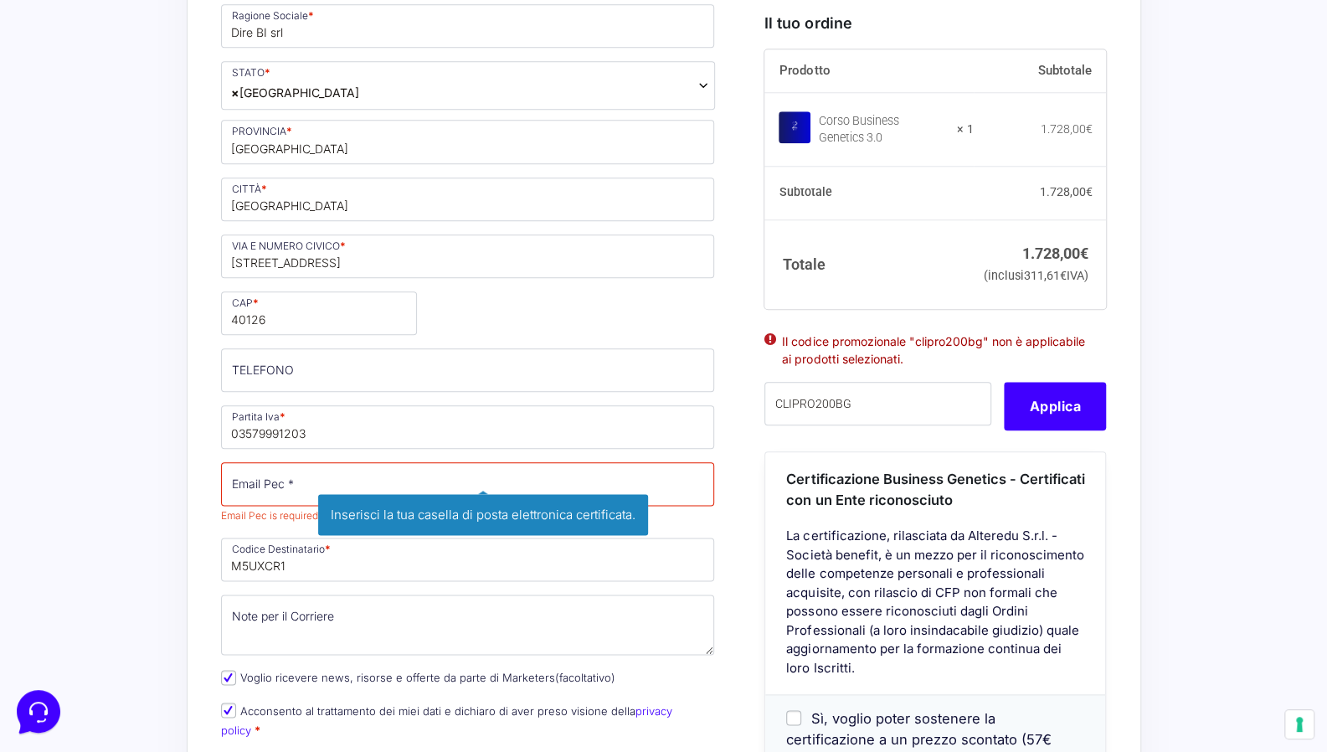
click at [708, 674] on p "Voglio ricevere news, risorse e offerte da parte di Marketers (facoltativo)" at bounding box center [468, 678] width 506 height 24
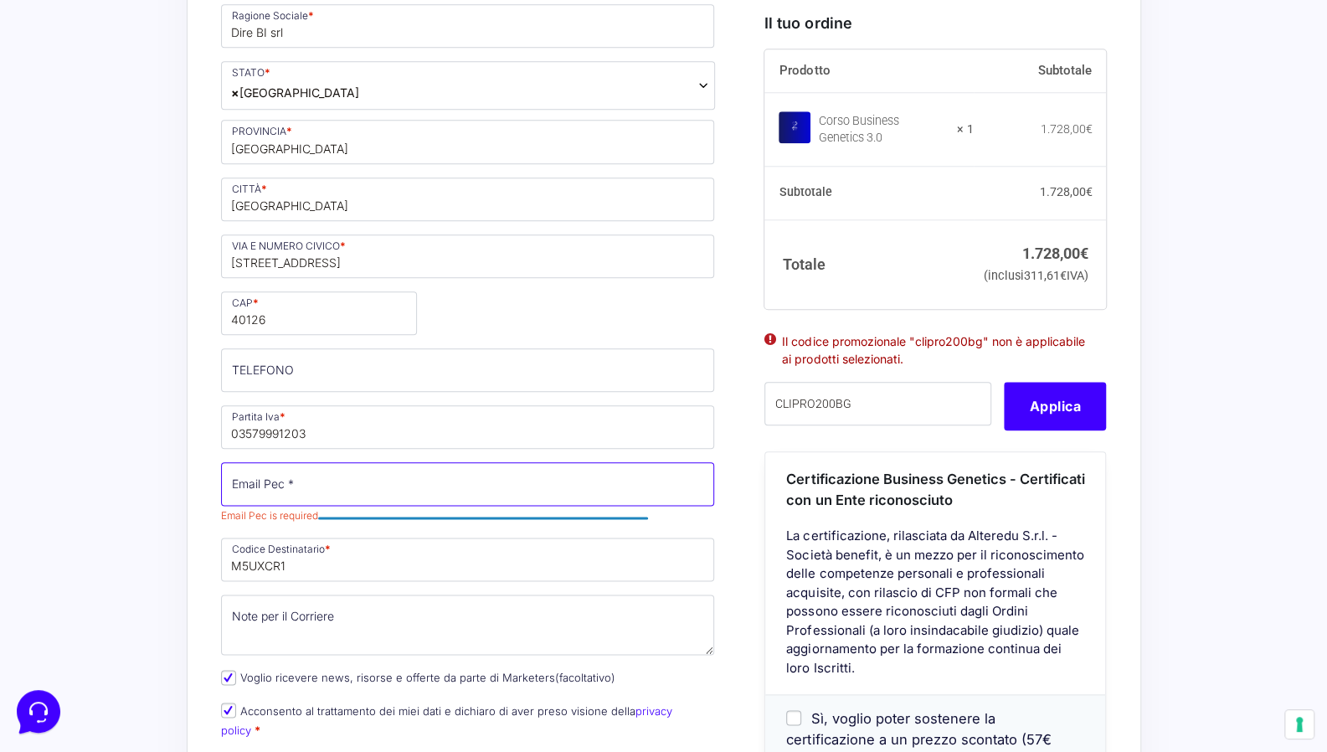
click at [262, 481] on input "Email Pec *" at bounding box center [468, 484] width 494 height 44
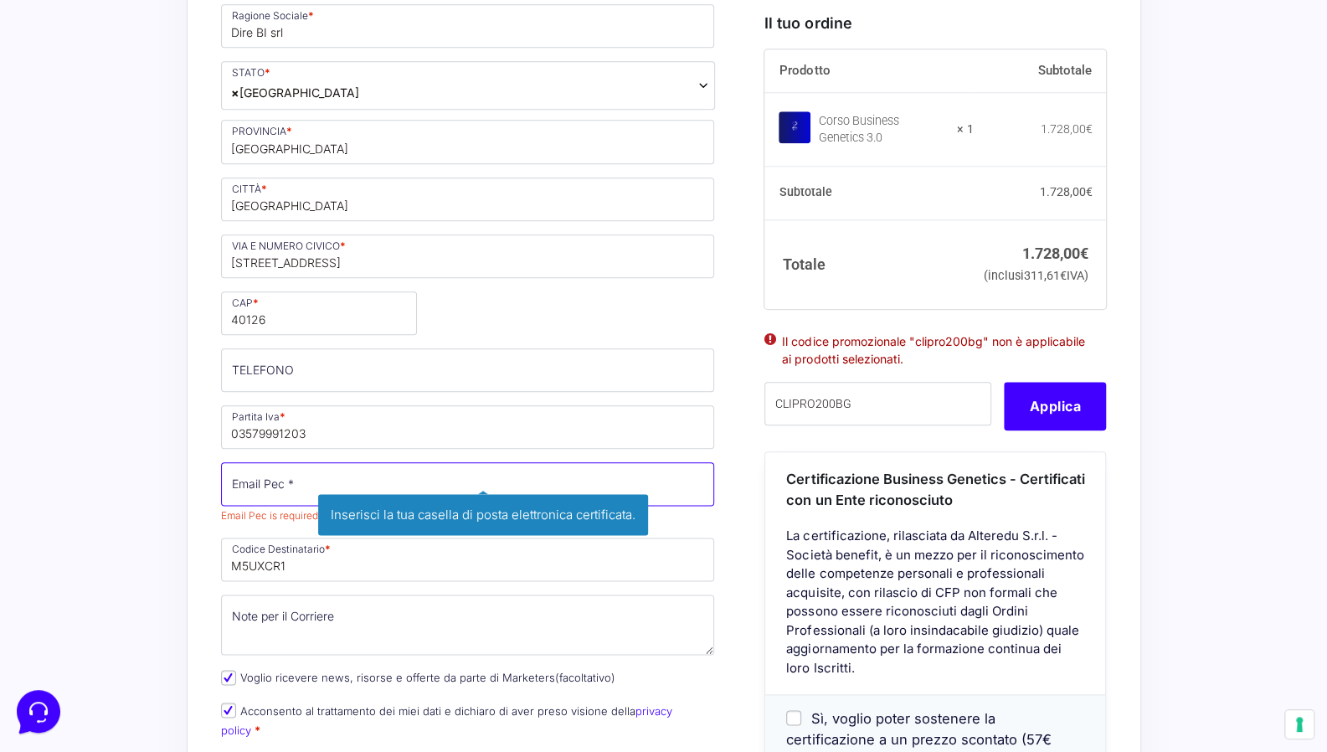
paste input "[EMAIL_ADDRESS][DOMAIN_NAME]"
type input "[EMAIL_ADDRESS][DOMAIN_NAME]"
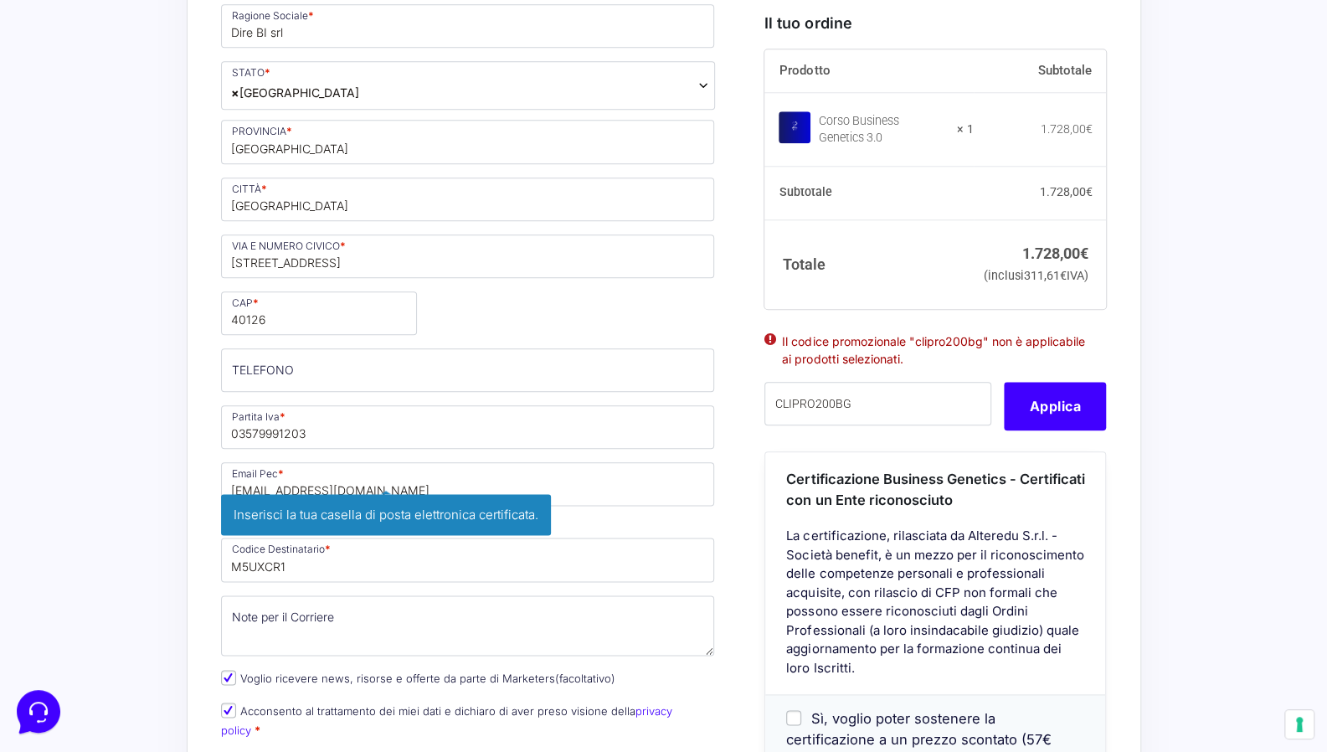
click at [118, 458] on div "Acquisti Protetti Reso Gratuito Pagamenti Flessibili Riepilogo Ordine 1.728,00 …" at bounding box center [663, 448] width 1327 height 2157
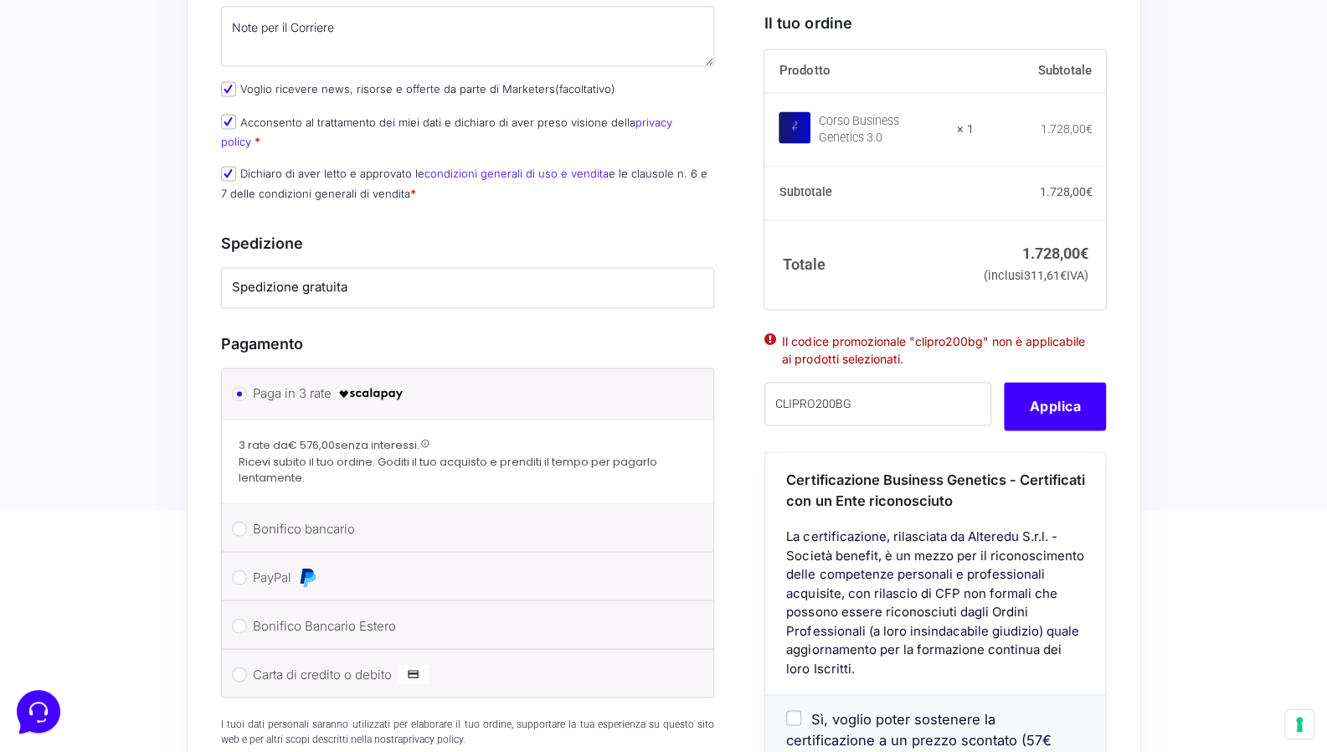
scroll to position [1591, 0]
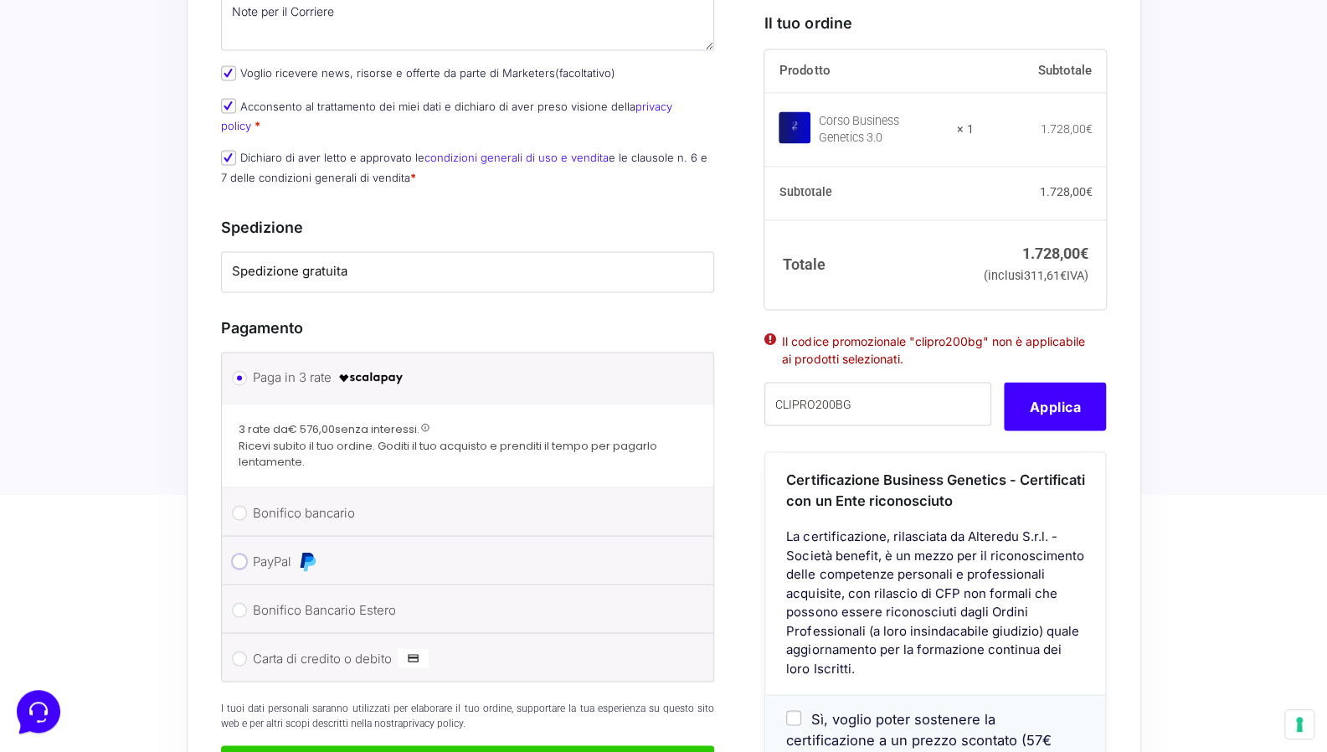
click at [243, 553] on input "PayPal" at bounding box center [239, 560] width 15 height 15
radio input "true"
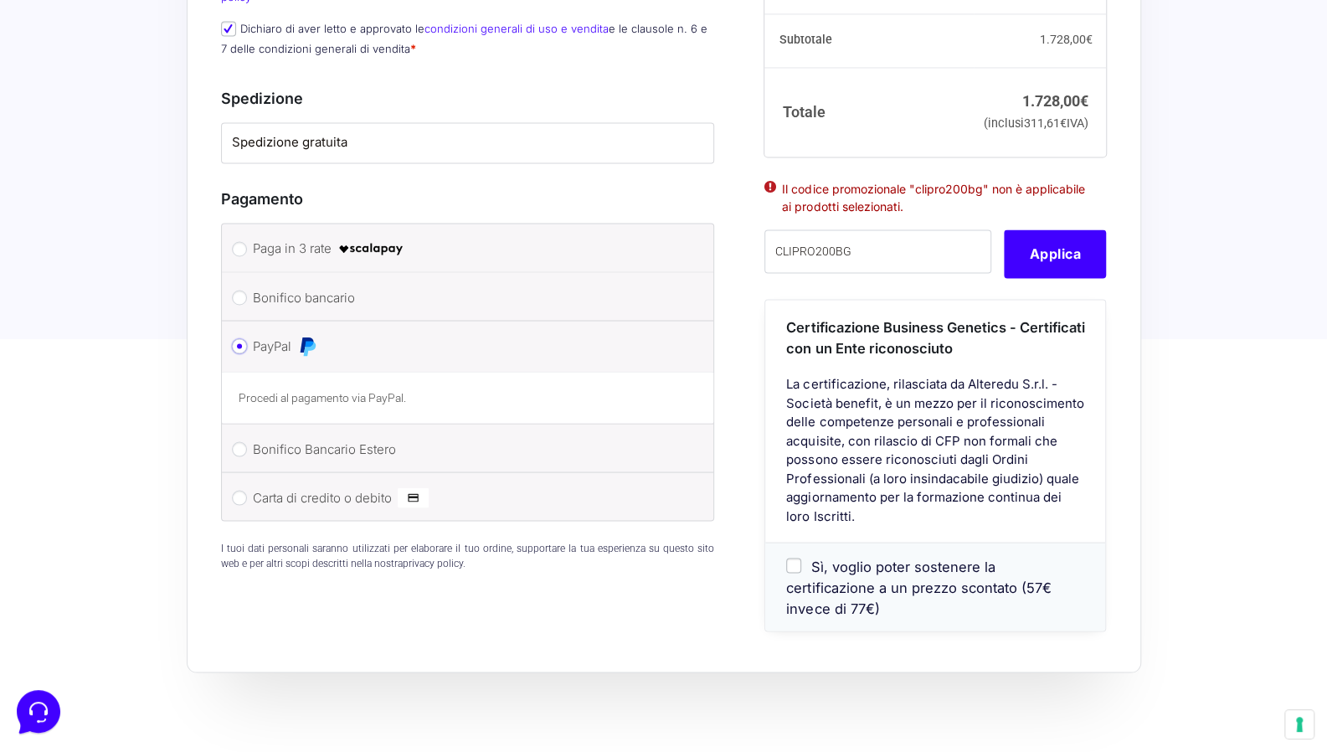
scroll to position [1758, 0]
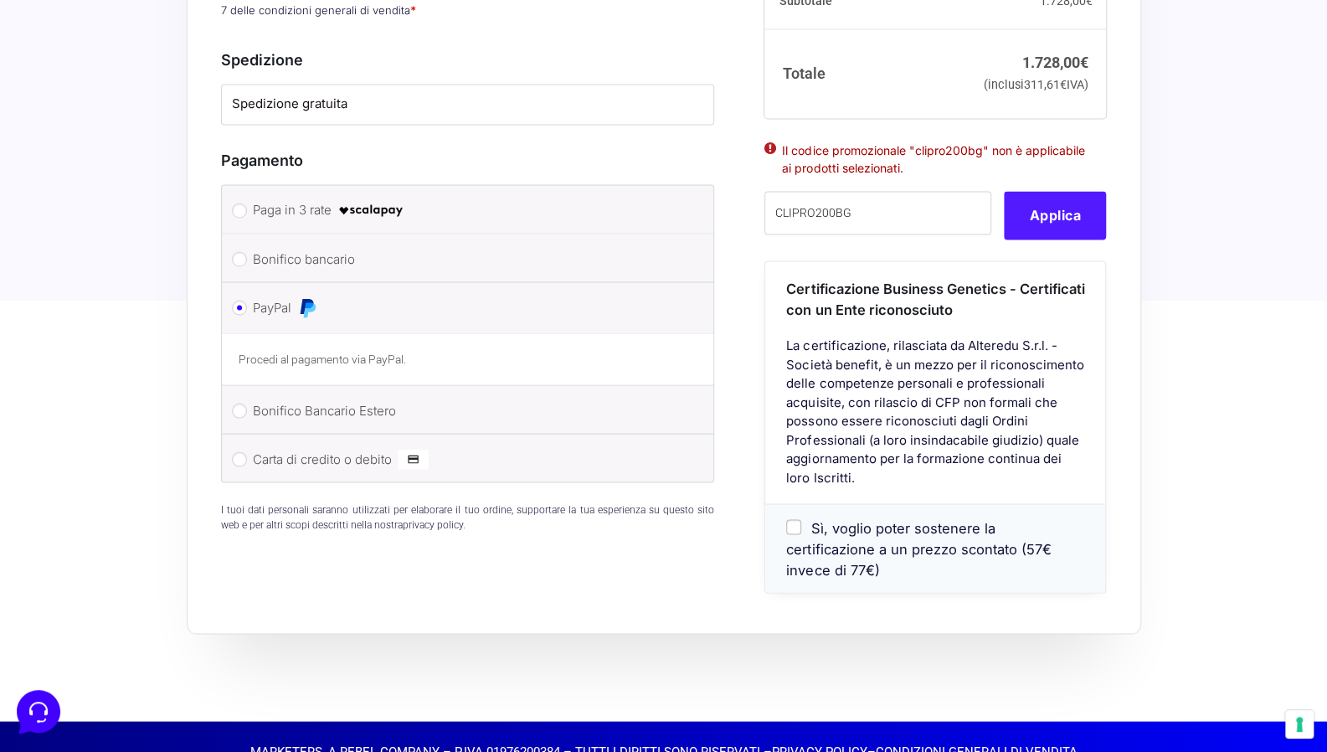
click at [1070, 198] on button "Applica" at bounding box center [1055, 215] width 102 height 49
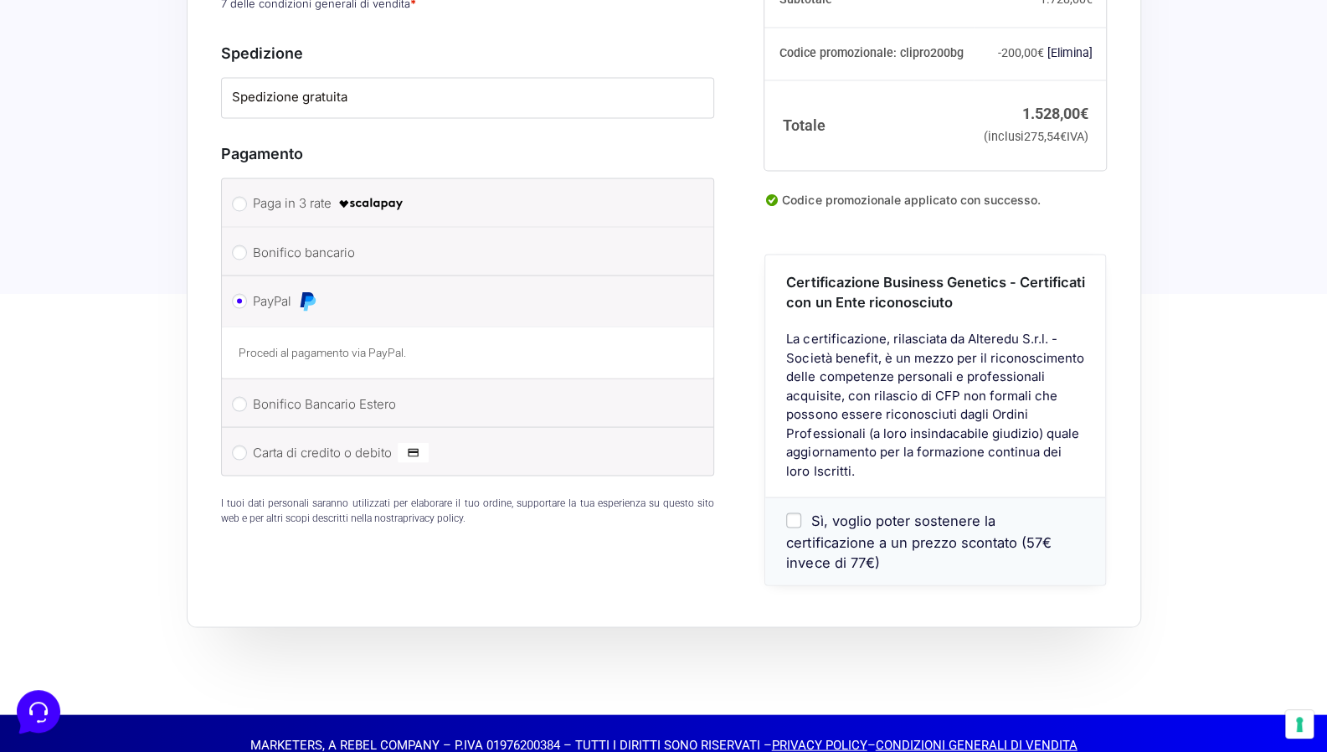
scroll to position [1766, 0]
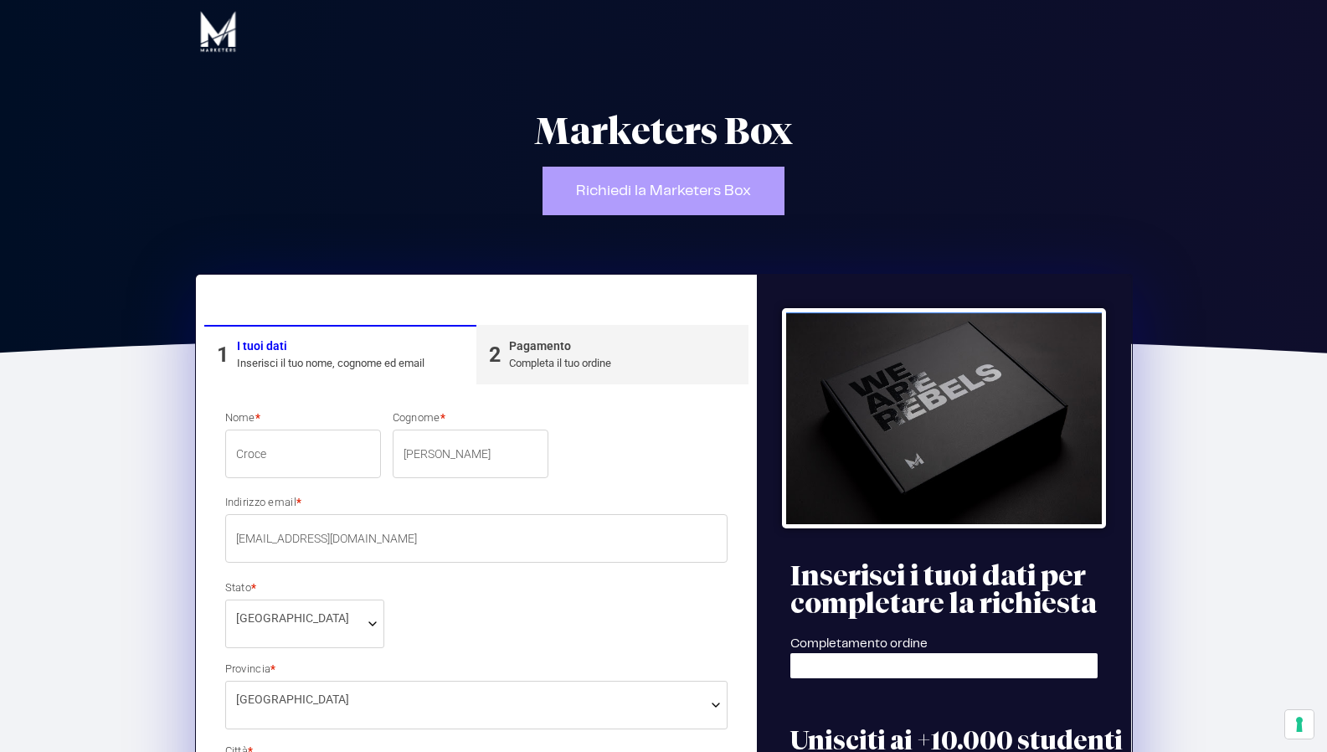
select select "FI"
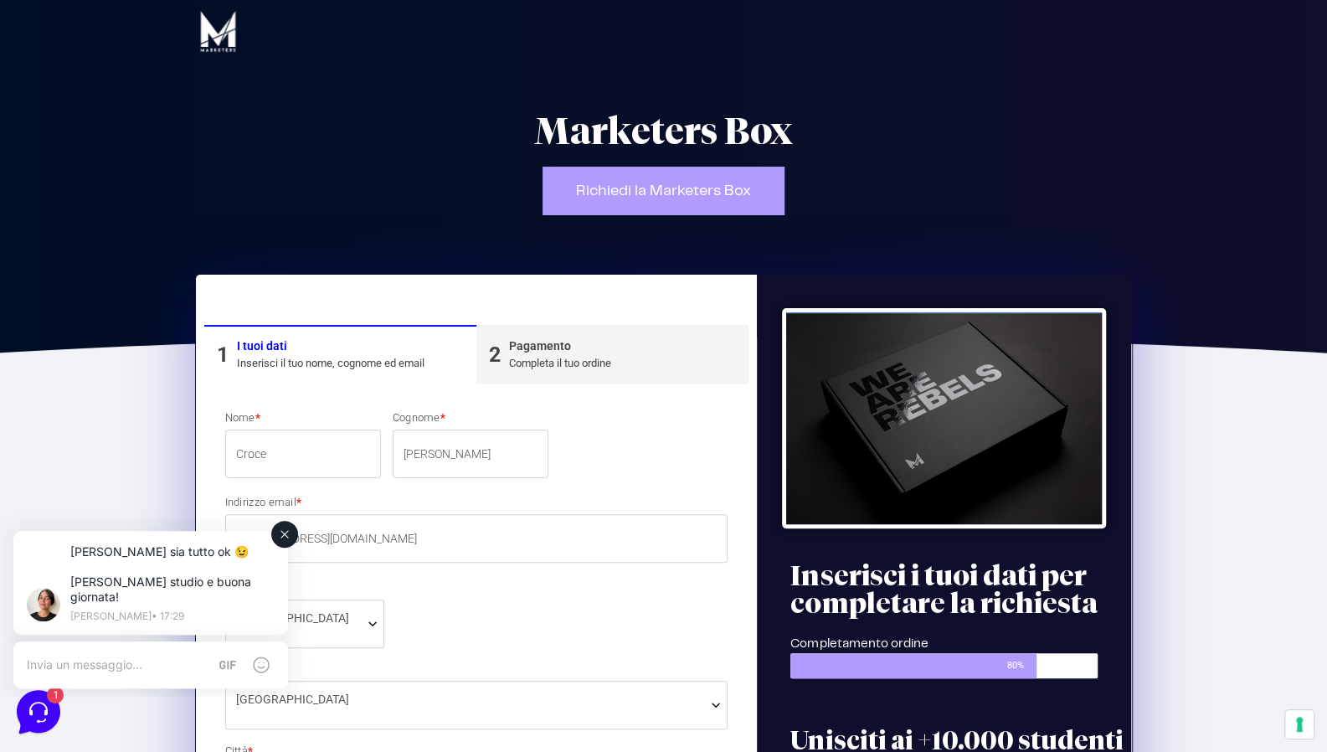
click at [291, 535] on icon at bounding box center [284, 533] width 13 height 13
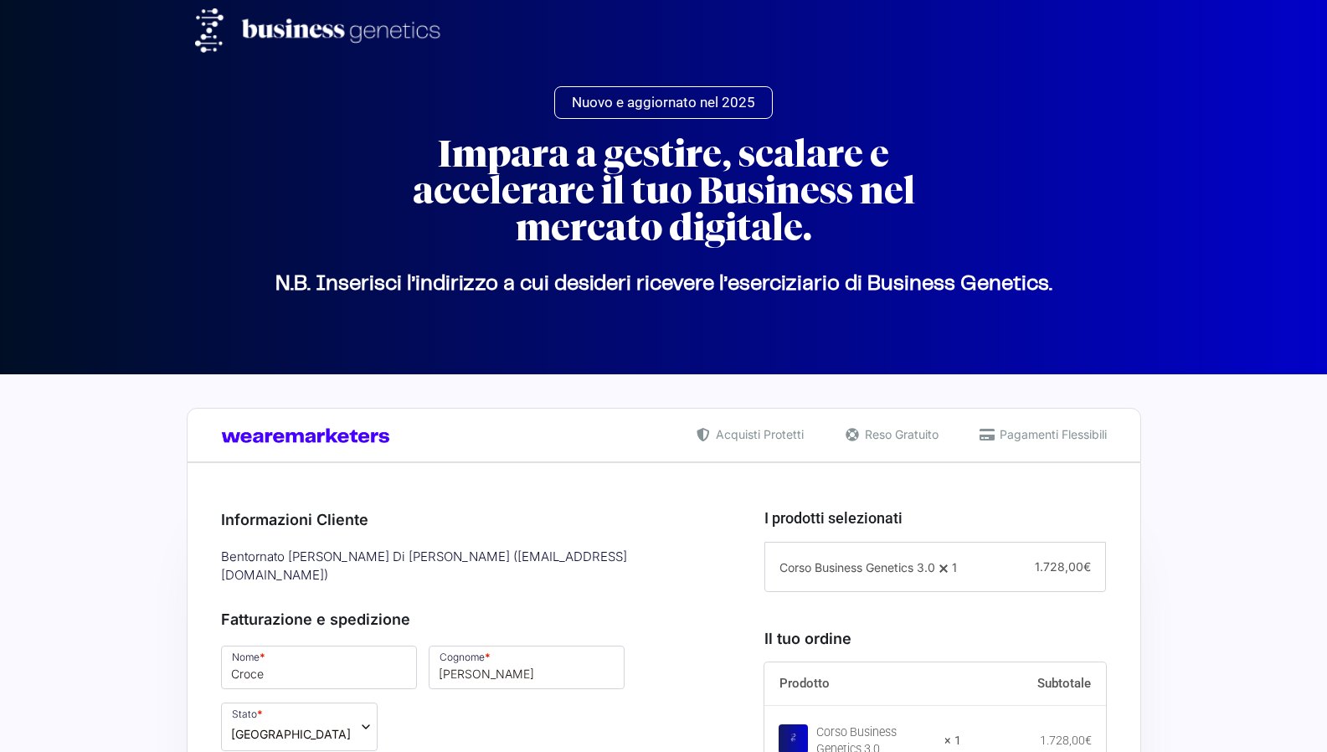
select select "FI"
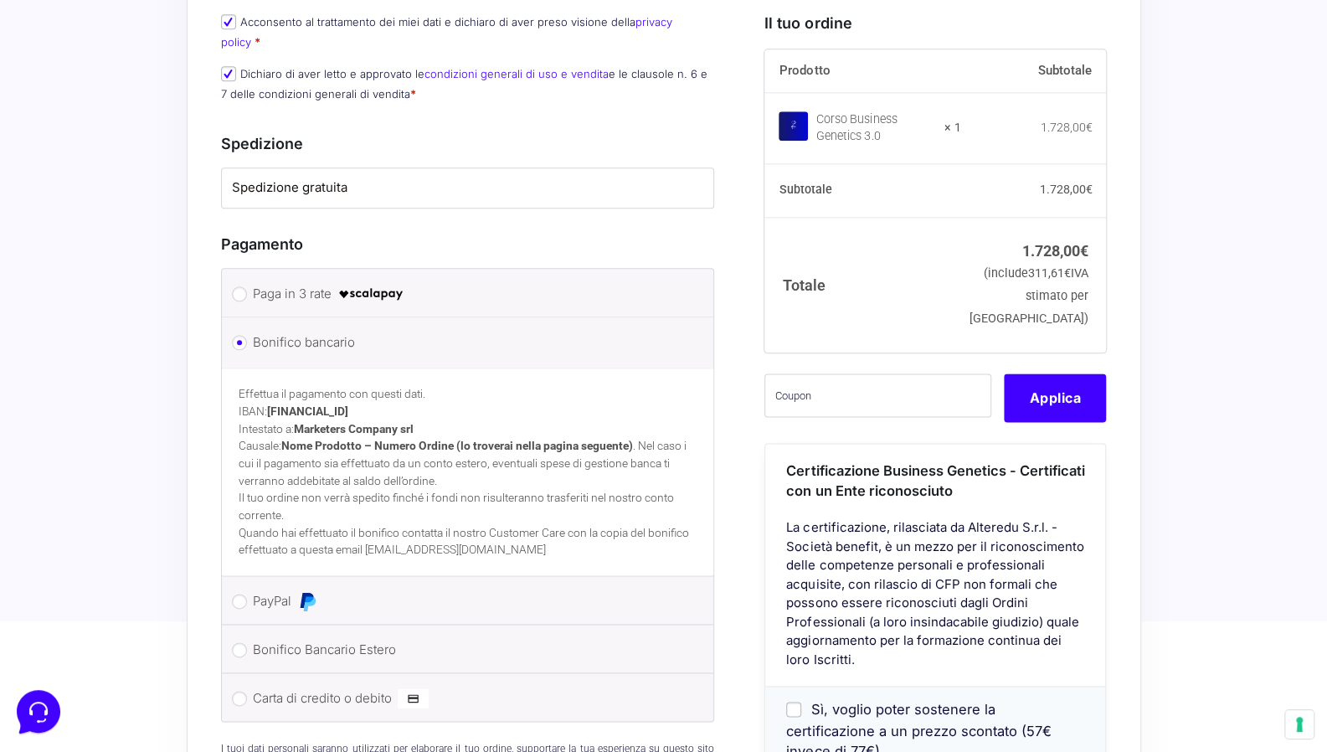
scroll to position [1172, 0]
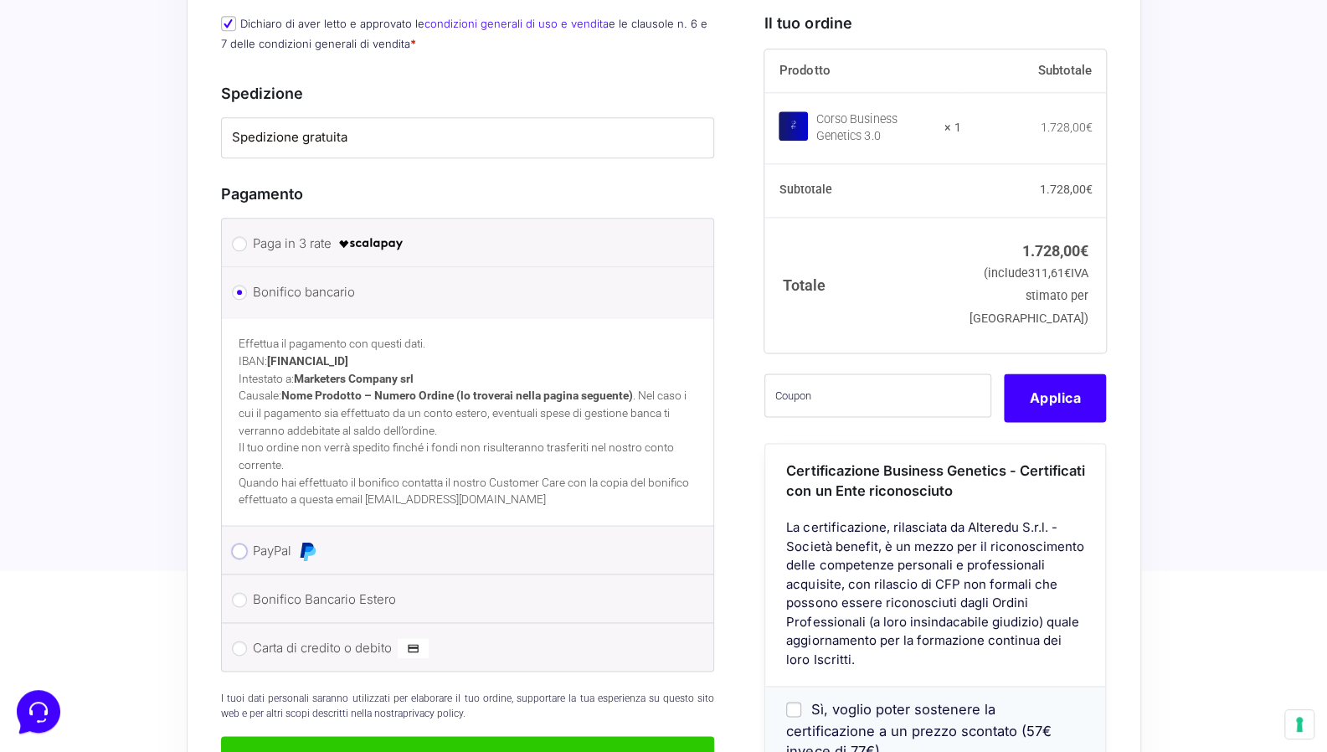
click at [236, 543] on input "PayPal" at bounding box center [239, 550] width 15 height 15
radio input "true"
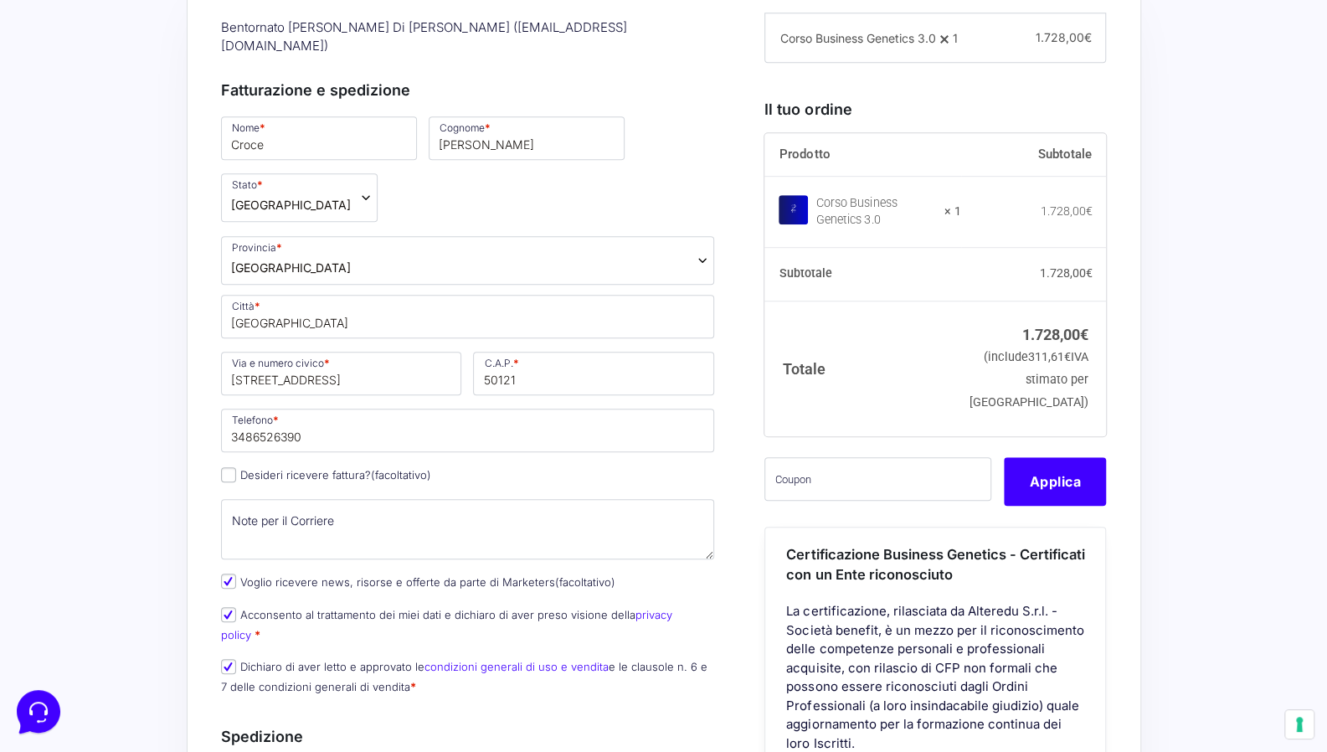
scroll to position [502, 0]
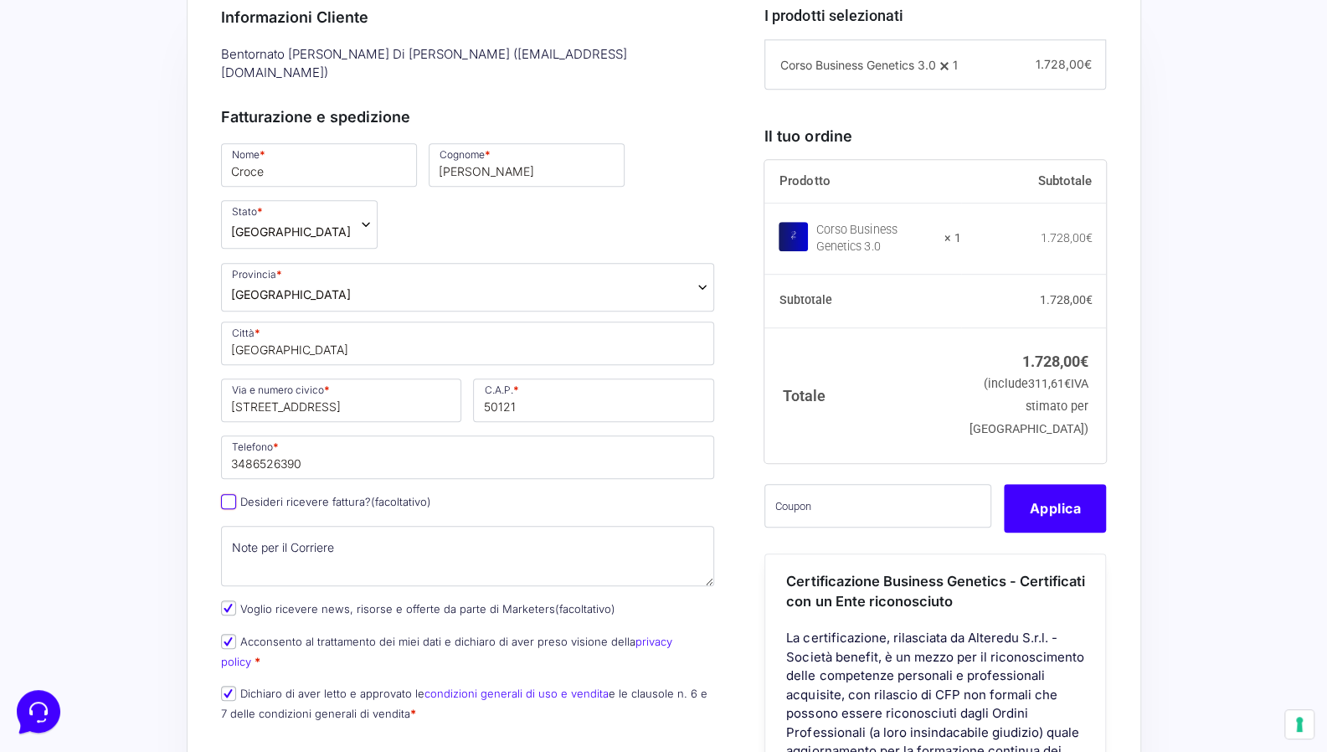
click at [230, 494] on input "Desideri ricevere fattura? (facoltativo)" at bounding box center [228, 501] width 15 height 15
checkbox input "true"
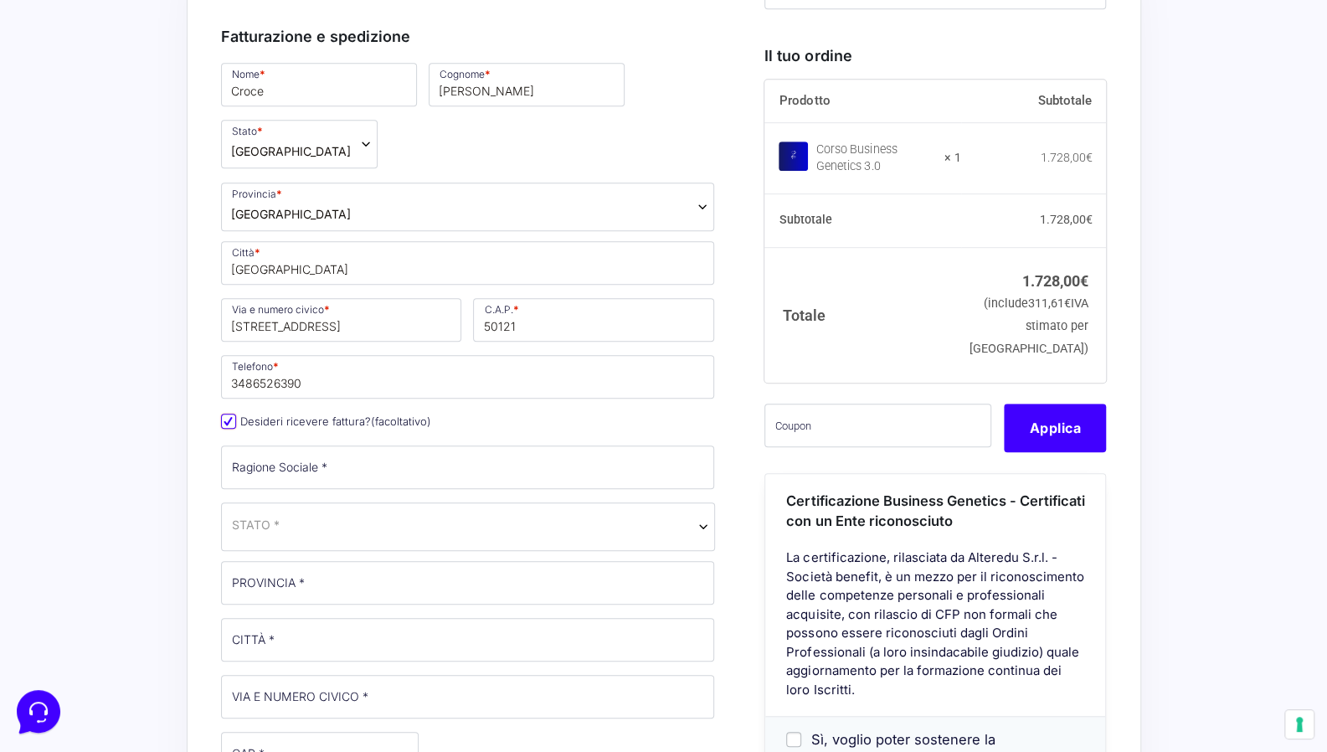
scroll to position [586, 0]
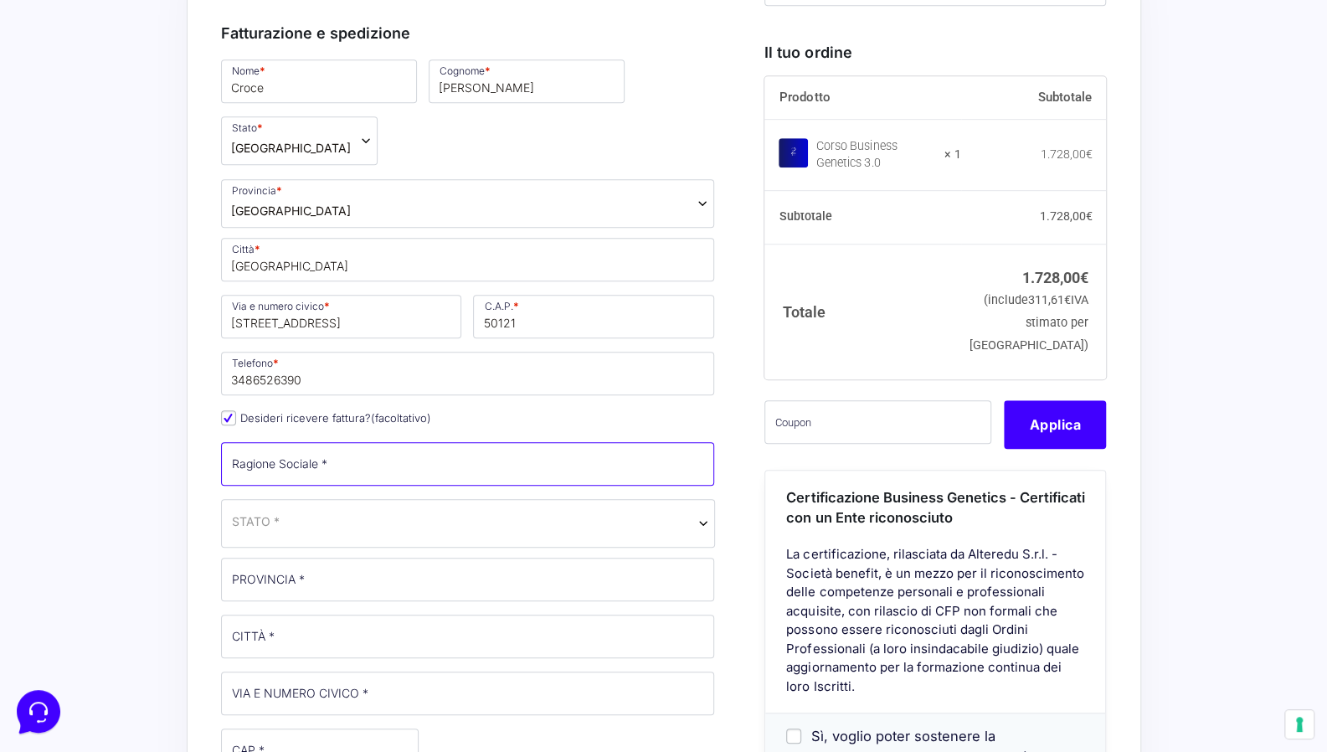
click at [322, 444] on input "Ragione Sociale *" at bounding box center [468, 464] width 494 height 44
type input "Dire BI srl"
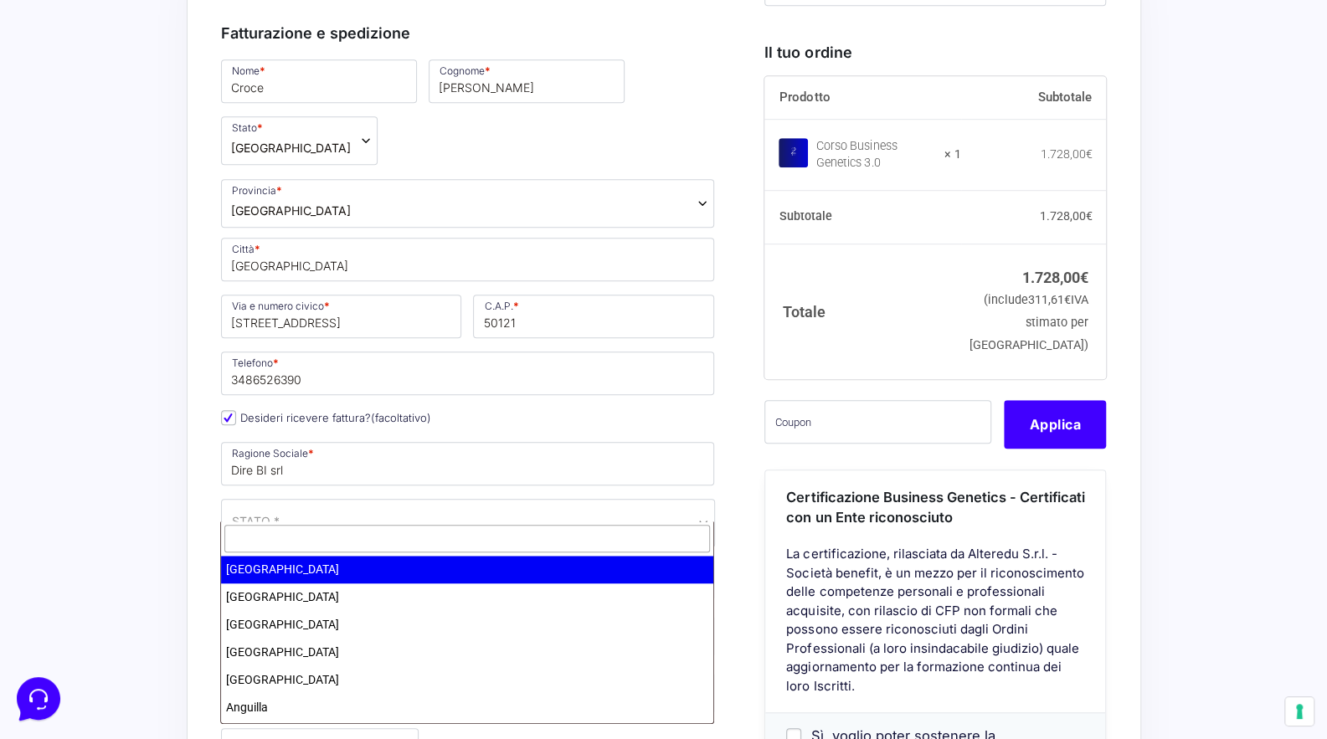
click at [451, 512] on span "STATO *" at bounding box center [468, 521] width 472 height 18
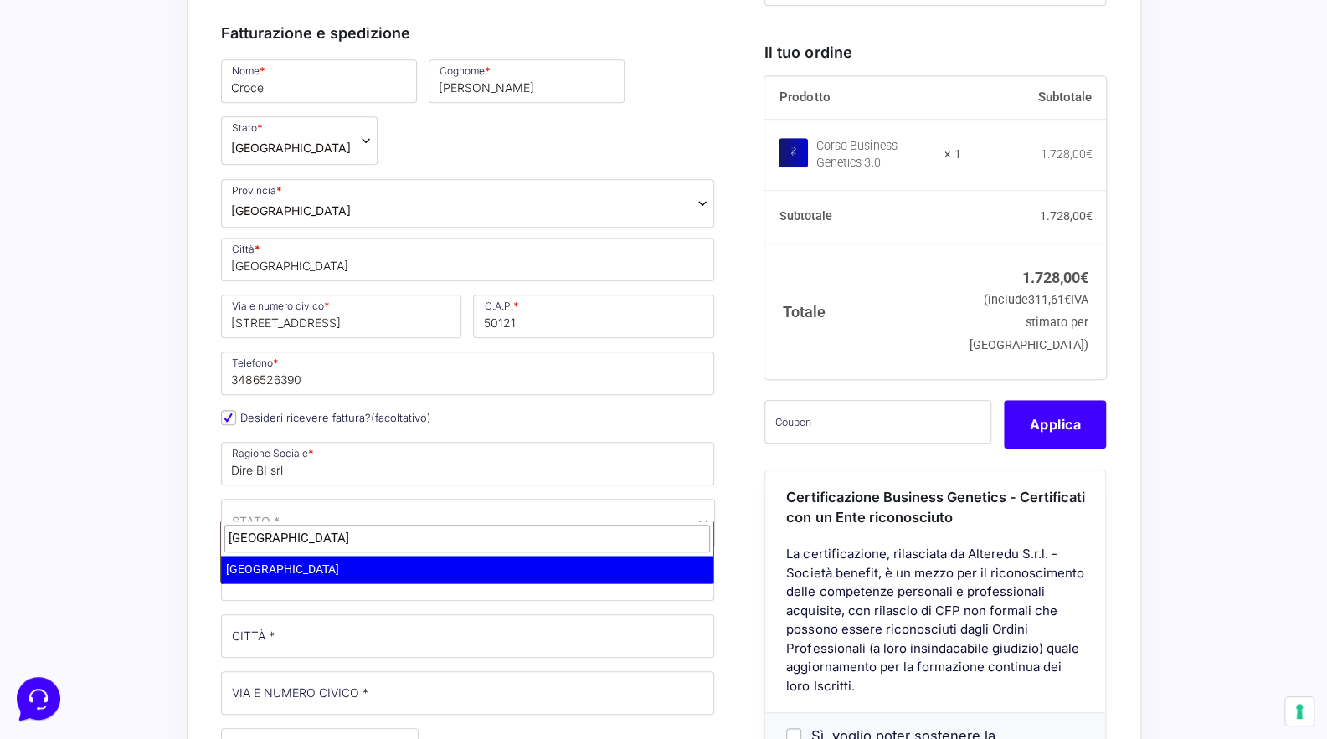
type input "italia"
select select "IT"
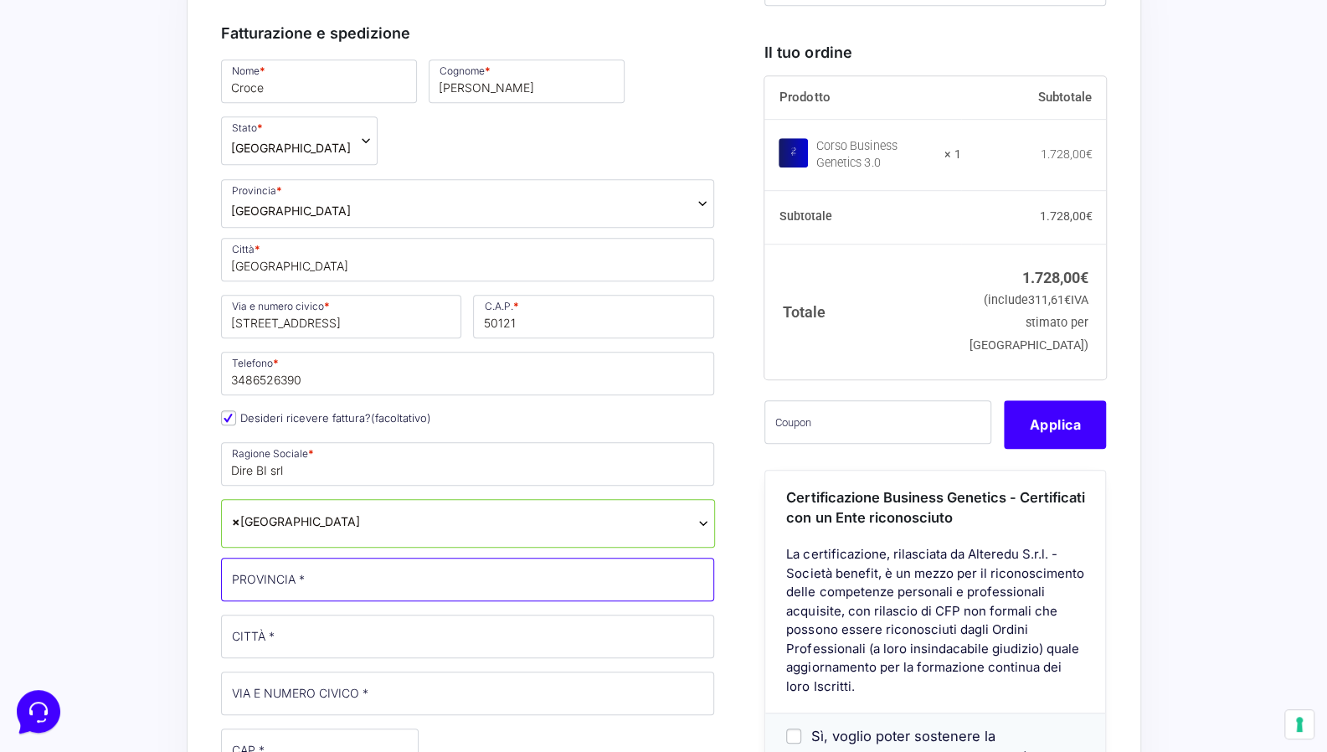
click at [360, 558] on input "PROVINCIA *" at bounding box center [468, 580] width 494 height 44
type input "[GEOGRAPHIC_DATA]"
click at [385, 630] on input "CITTÀ *" at bounding box center [468, 637] width 494 height 44
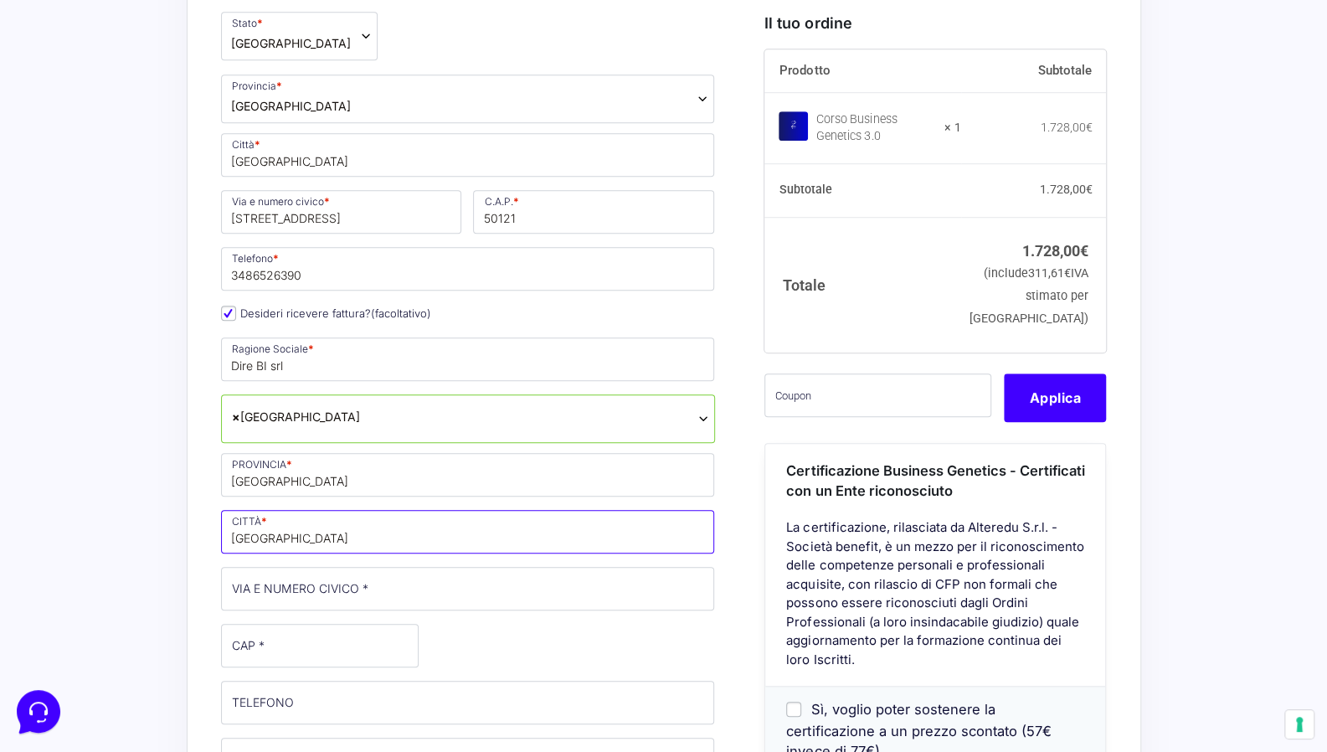
scroll to position [754, 0]
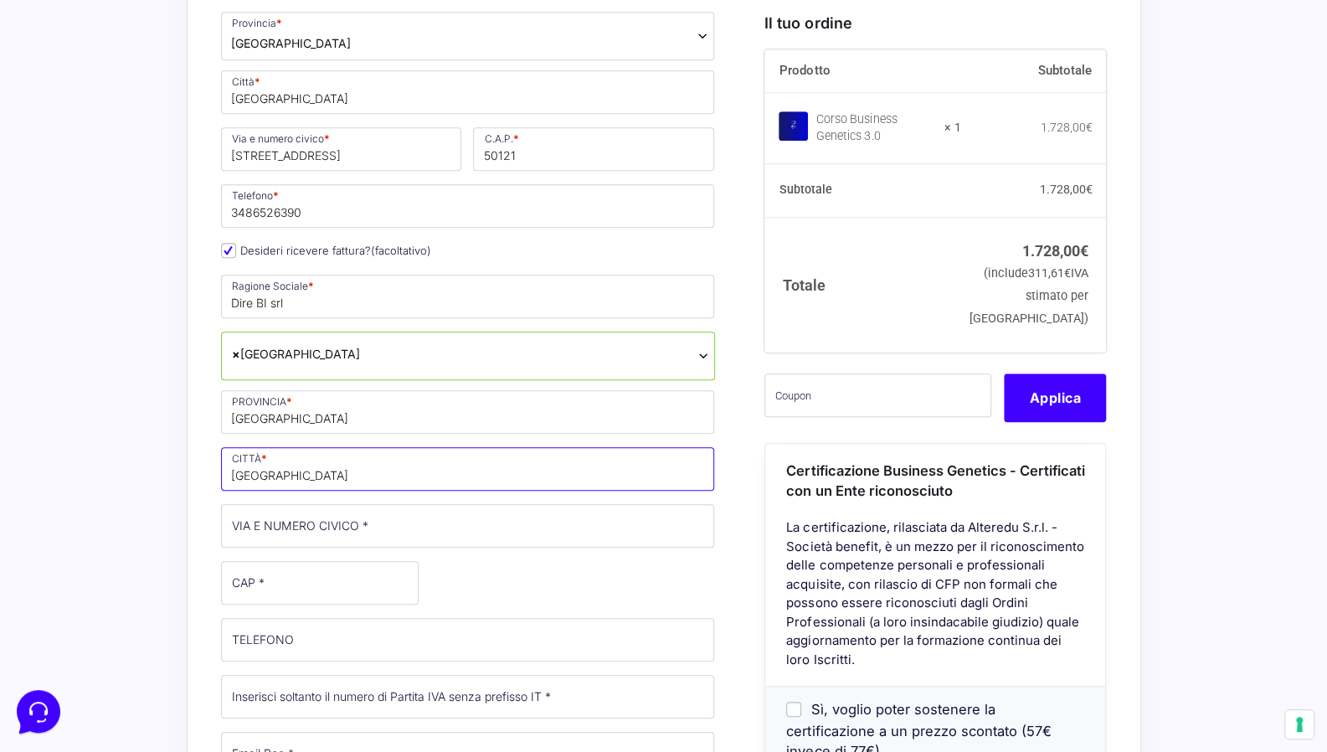
type input "[GEOGRAPHIC_DATA]"
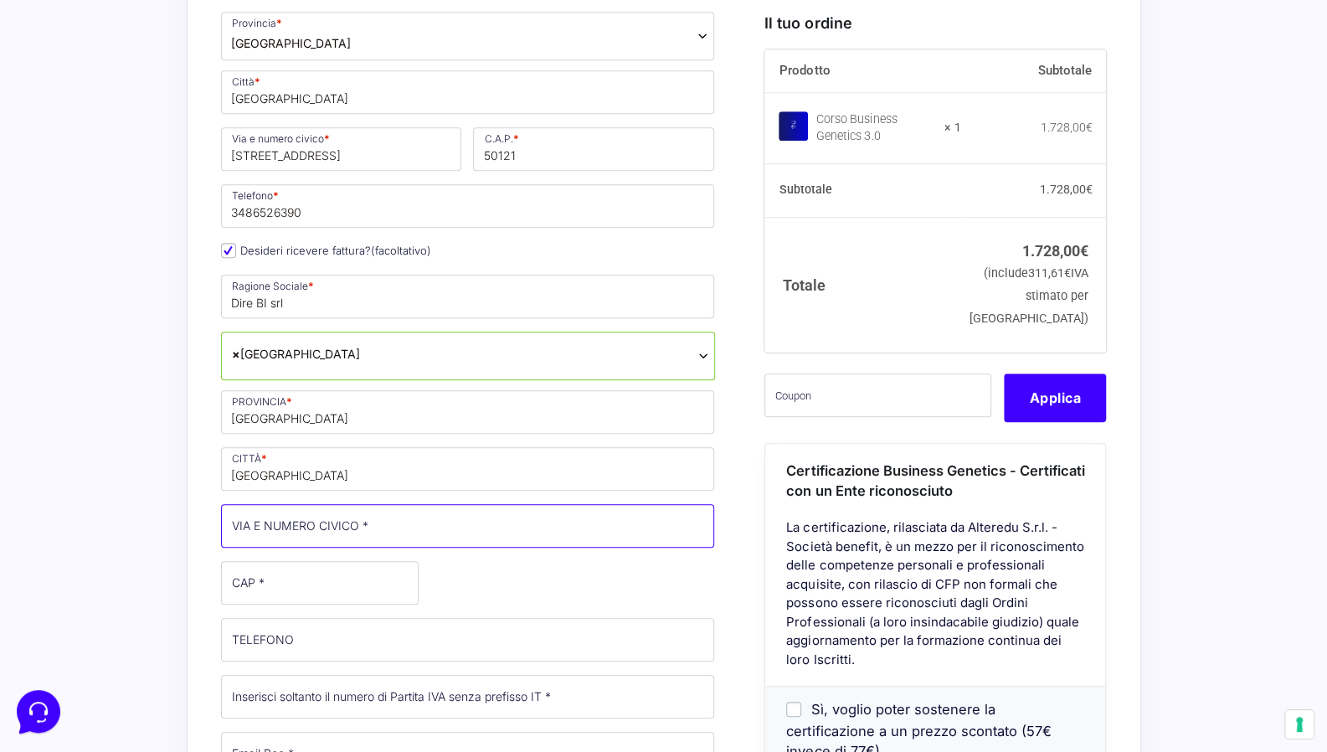
click at [279, 513] on input "VIA E NUMERO CIVICO *" at bounding box center [468, 526] width 494 height 44
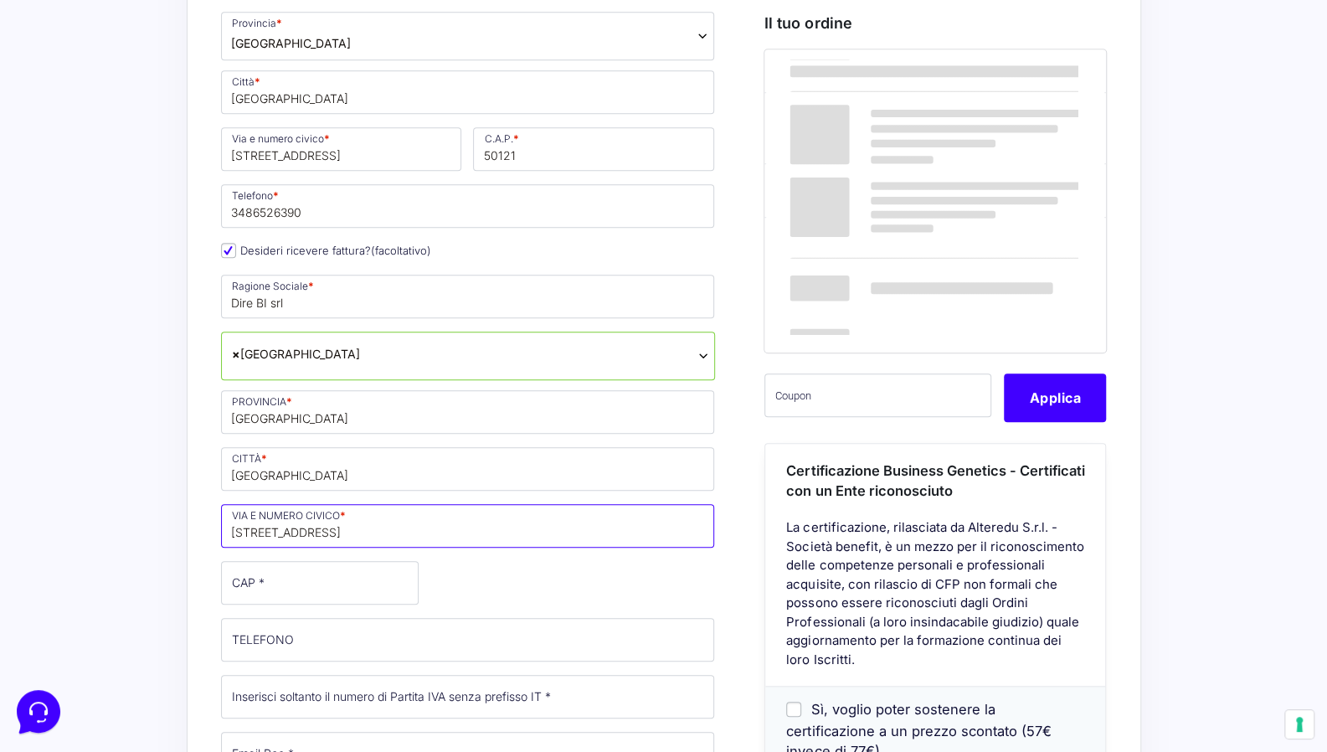
type input "[STREET_ADDRESS]"
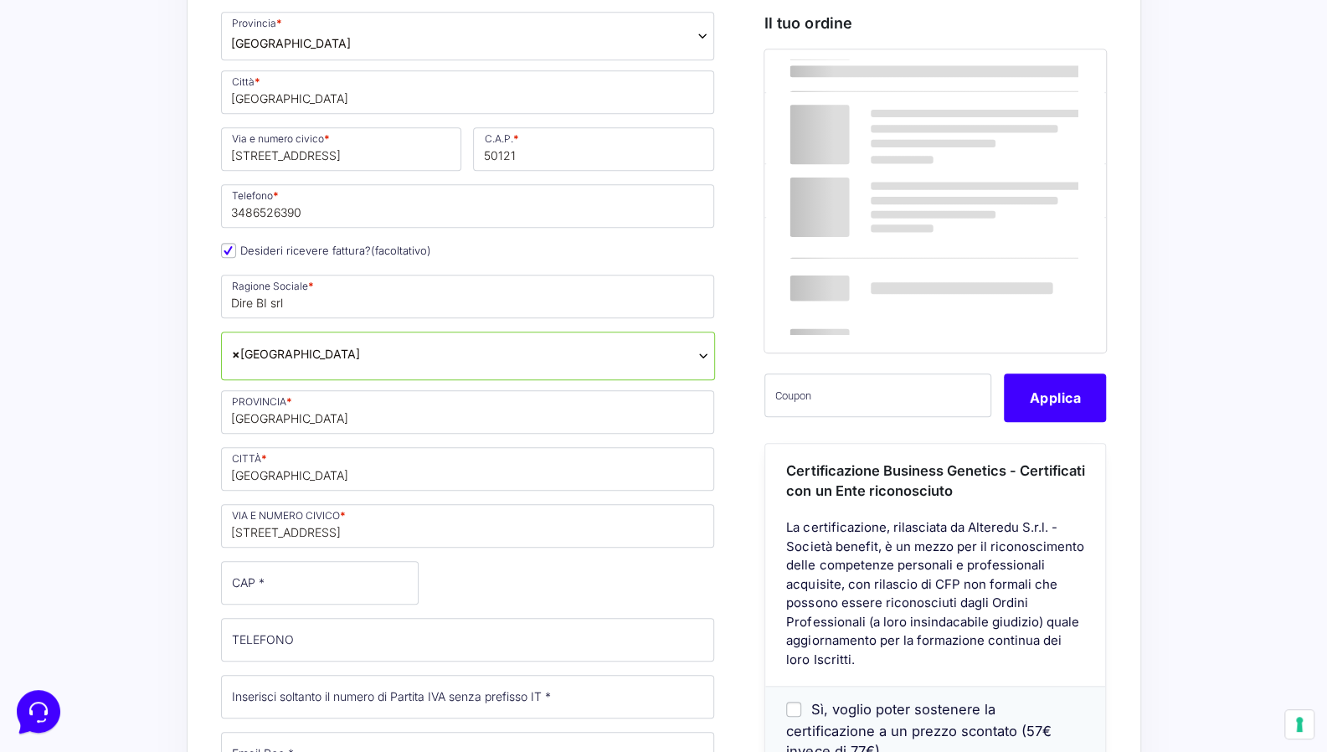
click at [535, 565] on div "Nome * Croce Cognome * Di Michele Stato * Seleziona un paese / una regione… Afg…" at bounding box center [468, 471] width 506 height 1165
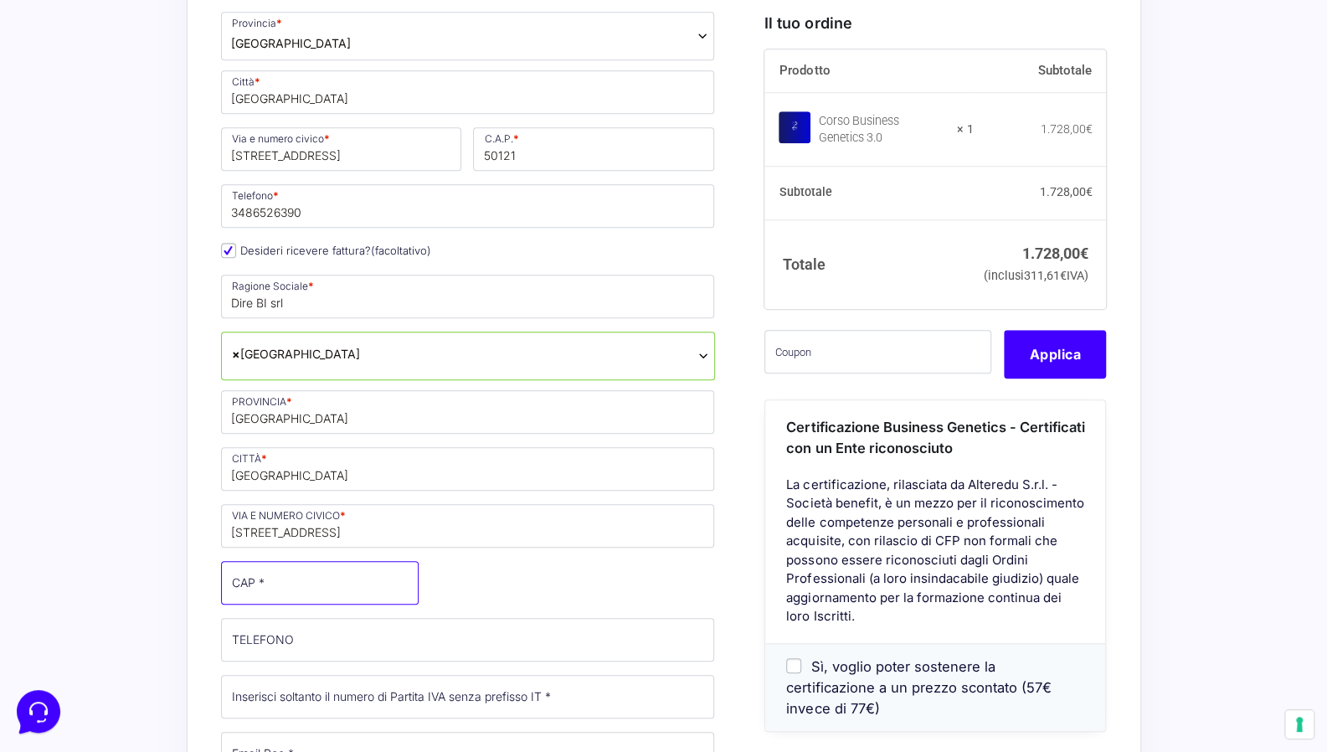
click at [275, 562] on input "CAP *" at bounding box center [320, 583] width 198 height 44
type input "40126"
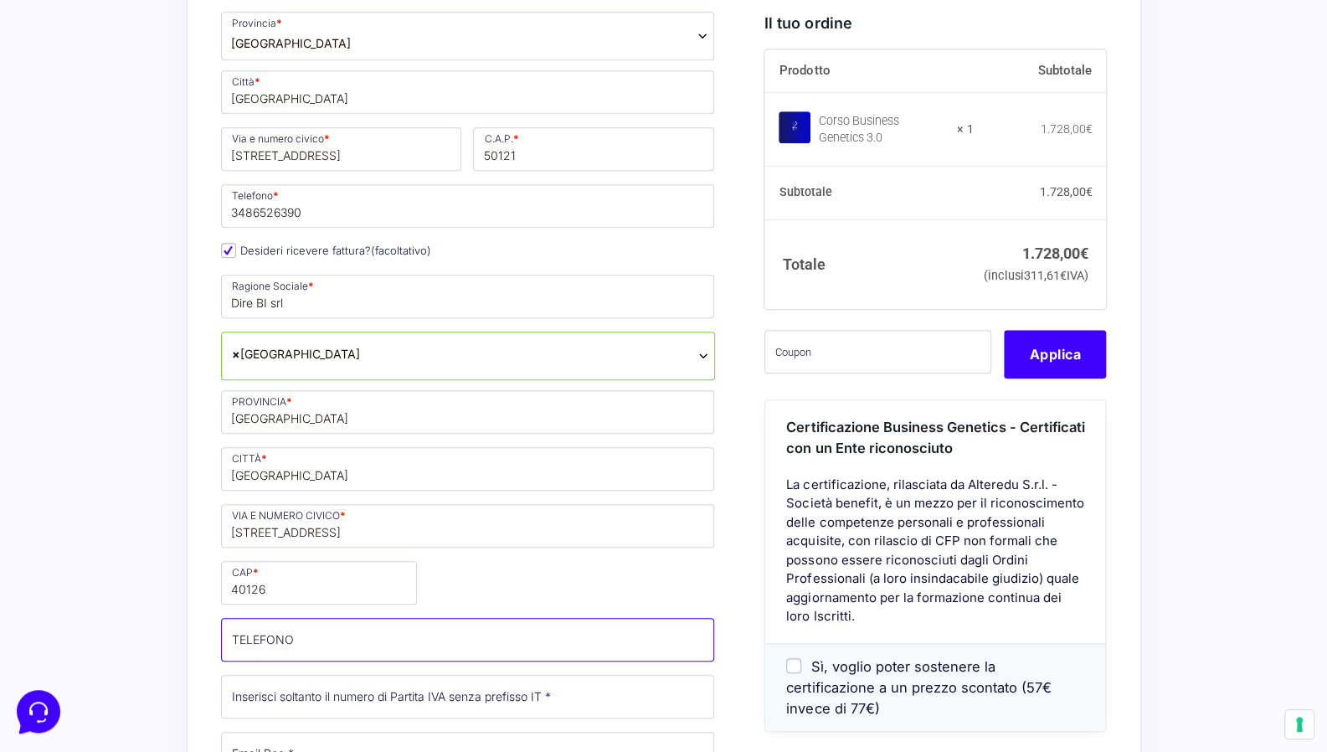
click at [601, 618] on input "TELEFONO (facoltativo)" at bounding box center [468, 640] width 494 height 44
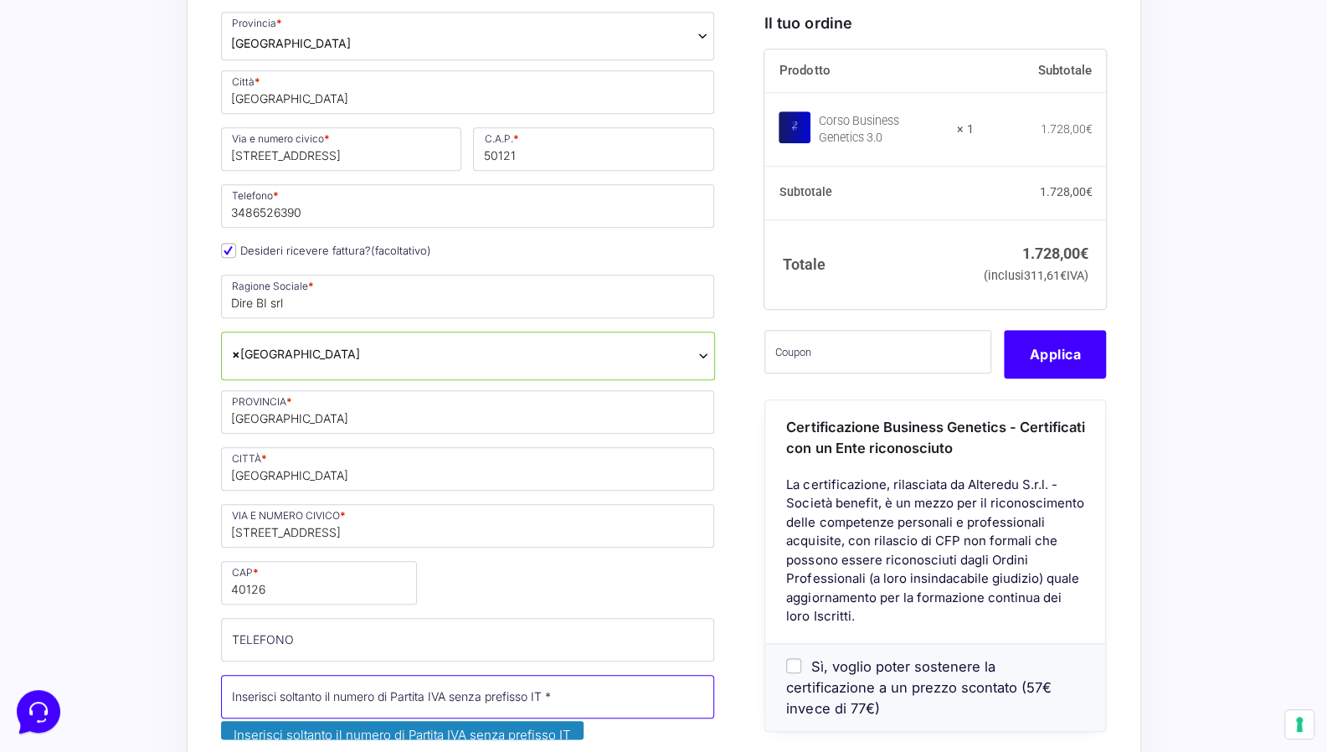
click at [454, 675] on input "Partita Iva *" at bounding box center [468, 697] width 494 height 44
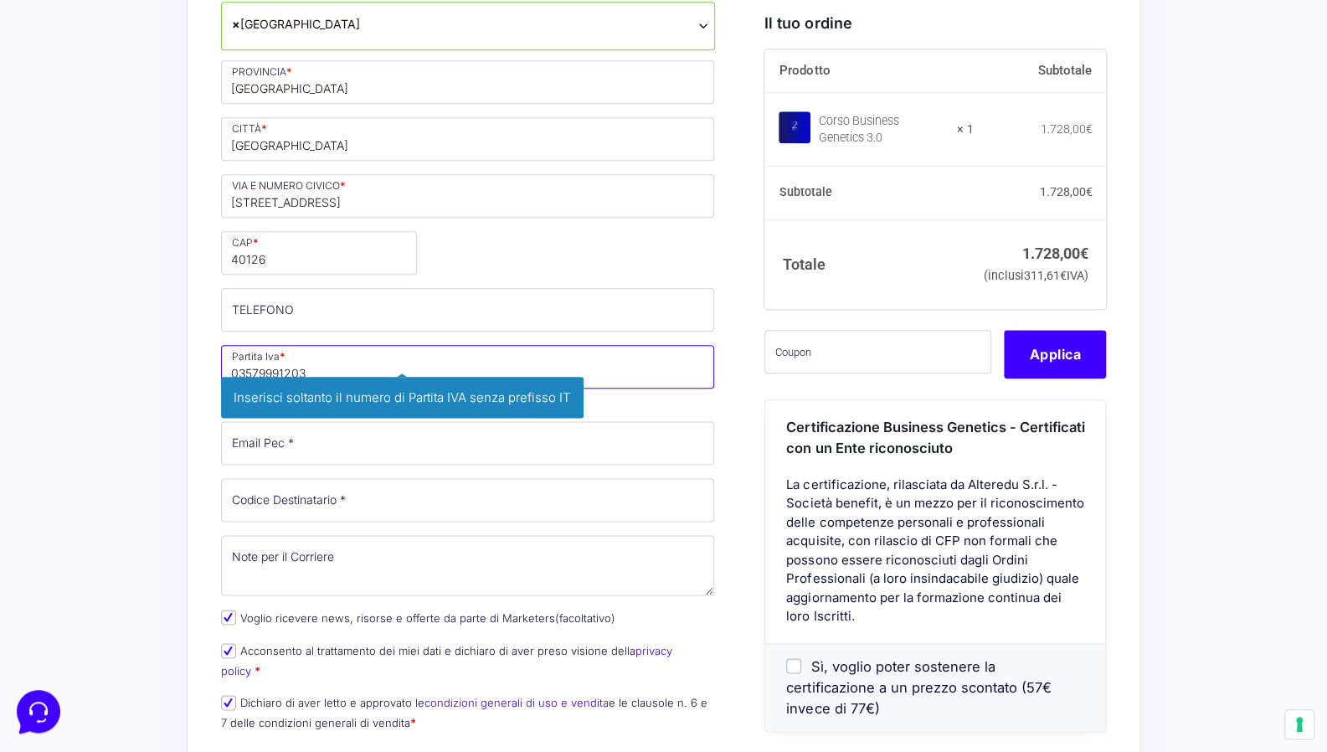
scroll to position [1088, 0]
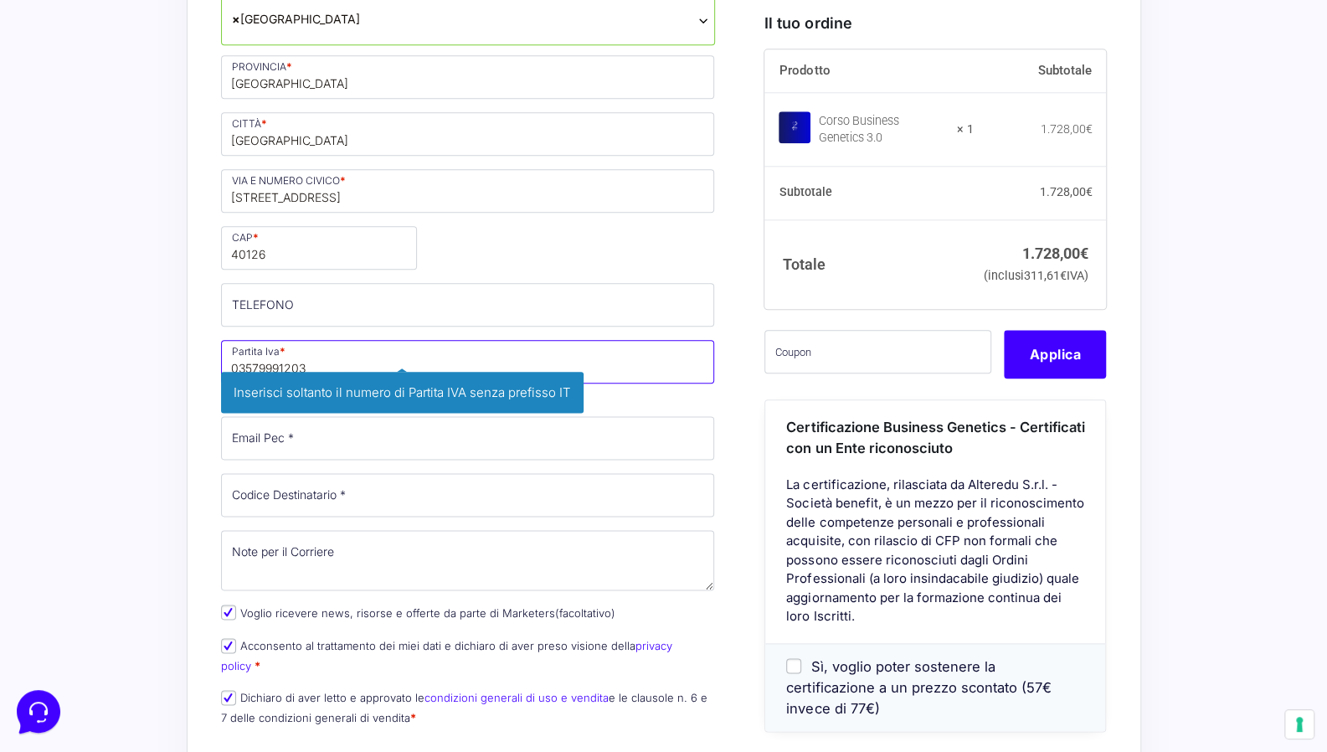
type input "03579991203"
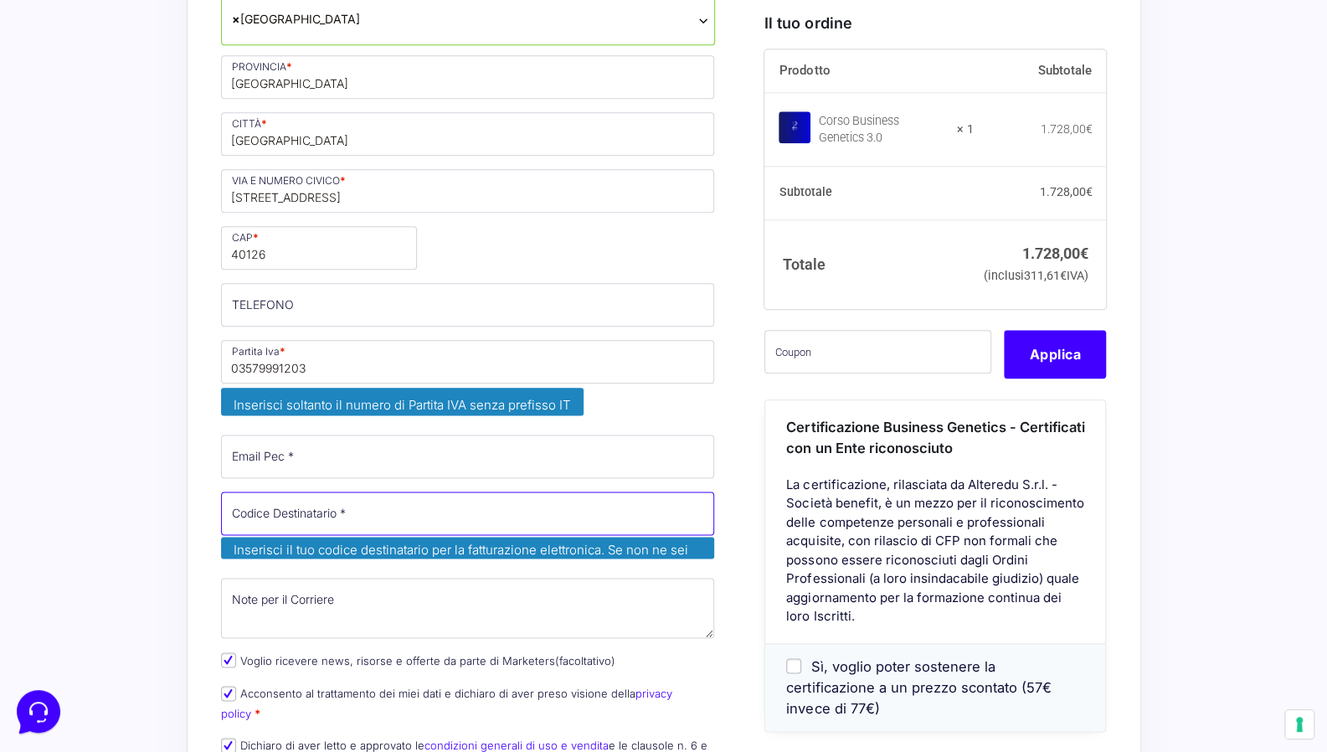
click at [307, 491] on input "Codice Destinatario *" at bounding box center [468, 513] width 494 height 44
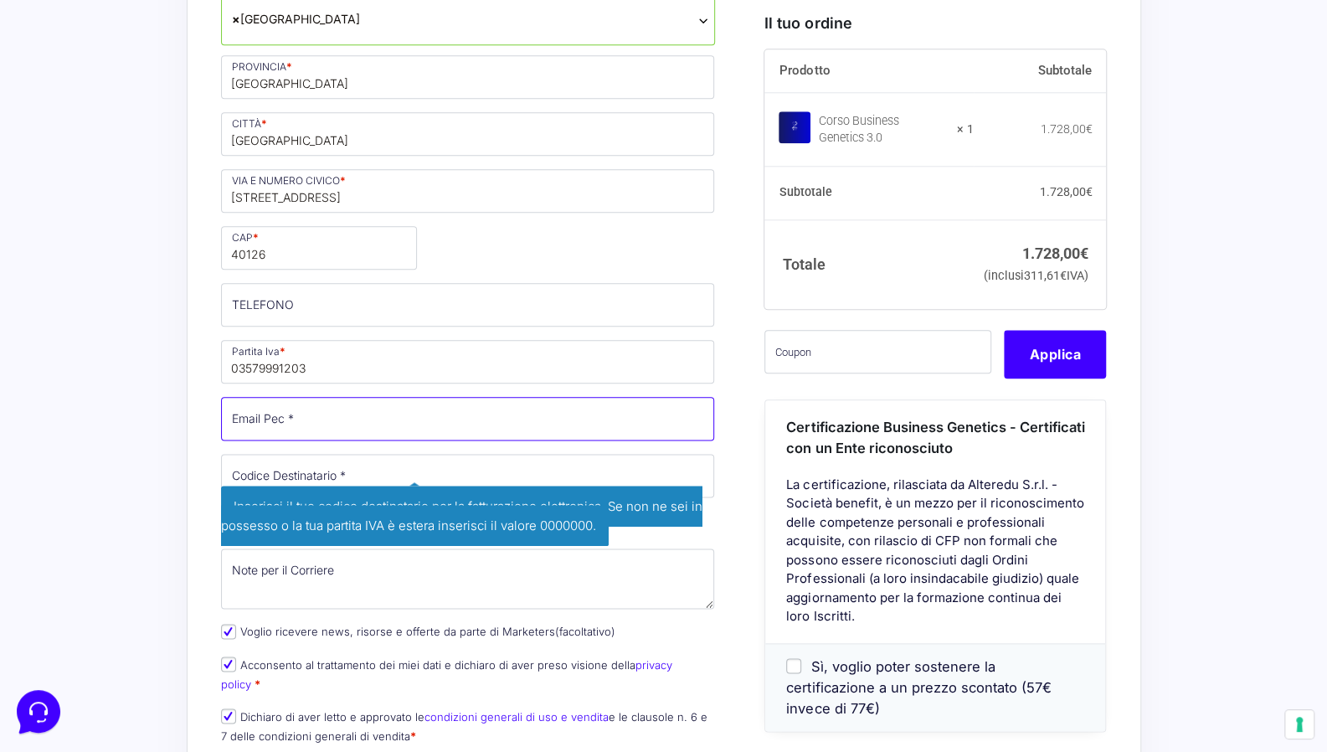
click at [244, 397] on input "Email Pec *" at bounding box center [468, 419] width 494 height 44
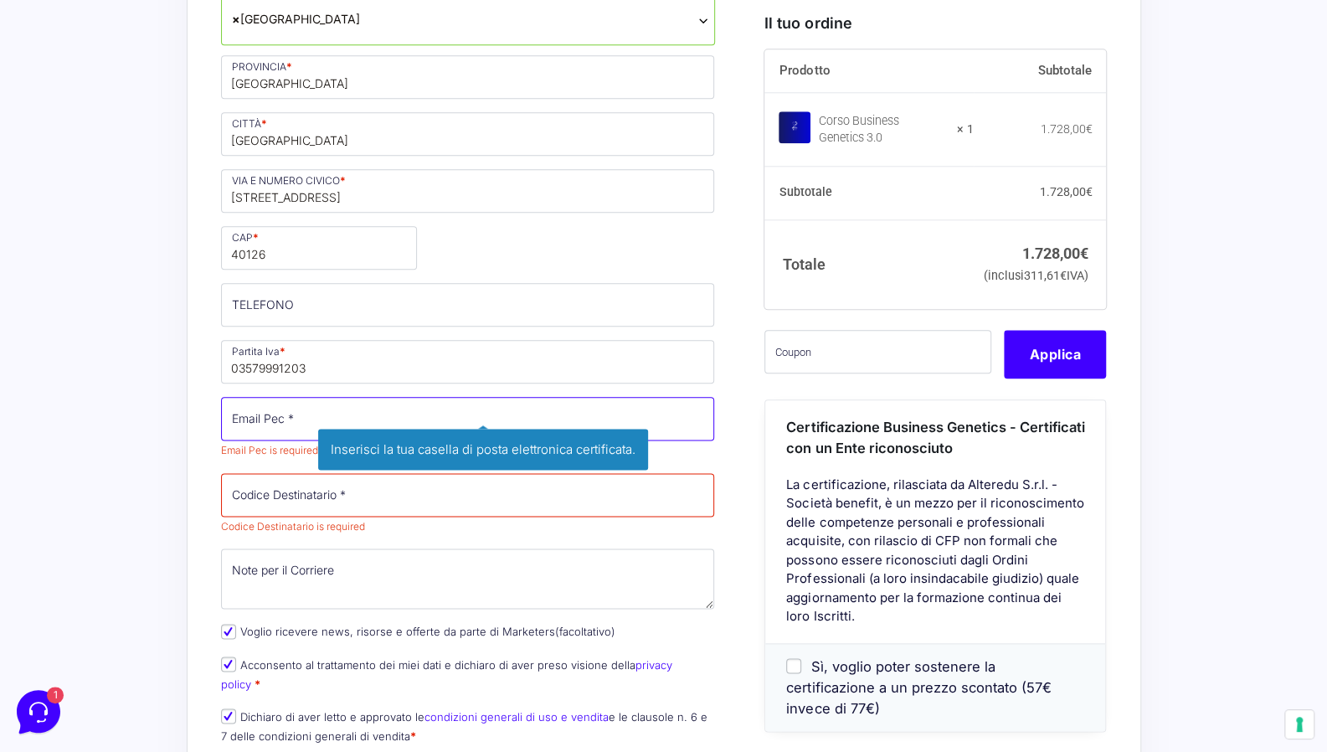
scroll to position [0, 0]
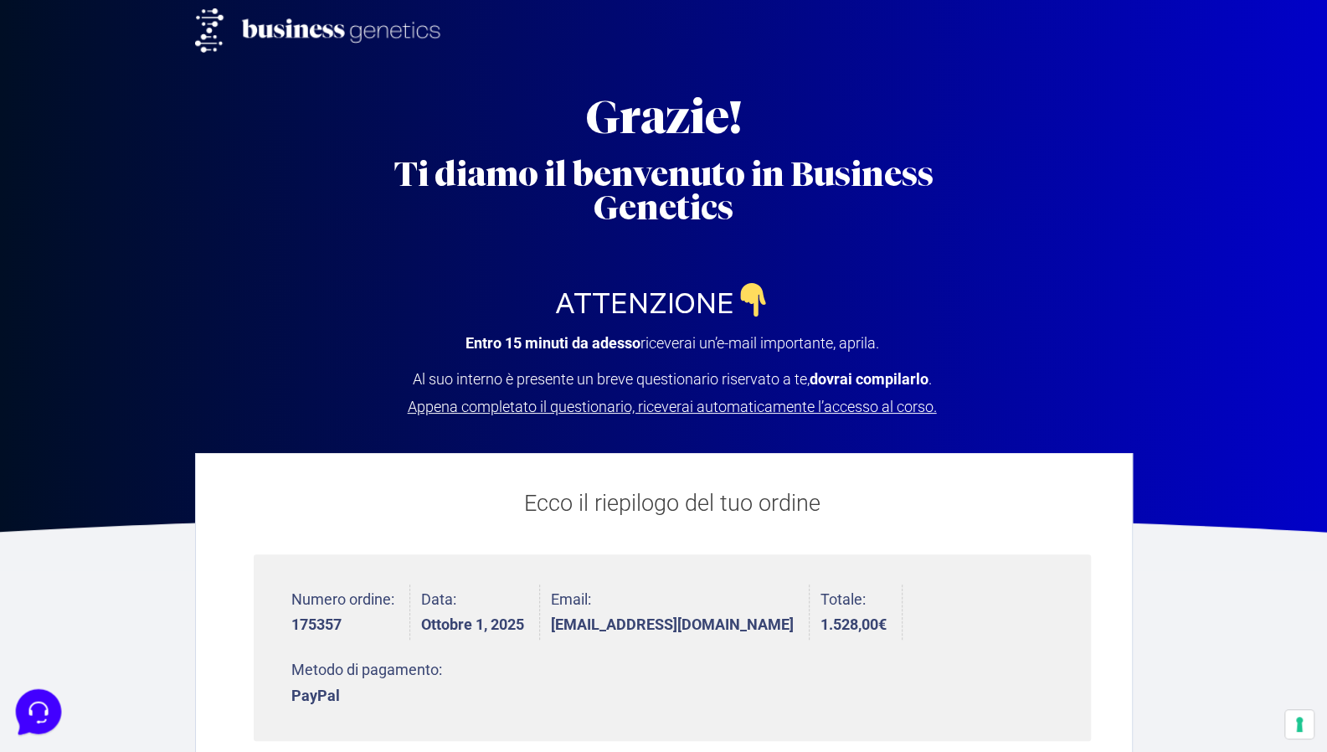
click at [48, 710] on icon at bounding box center [37, 710] width 44 height 44
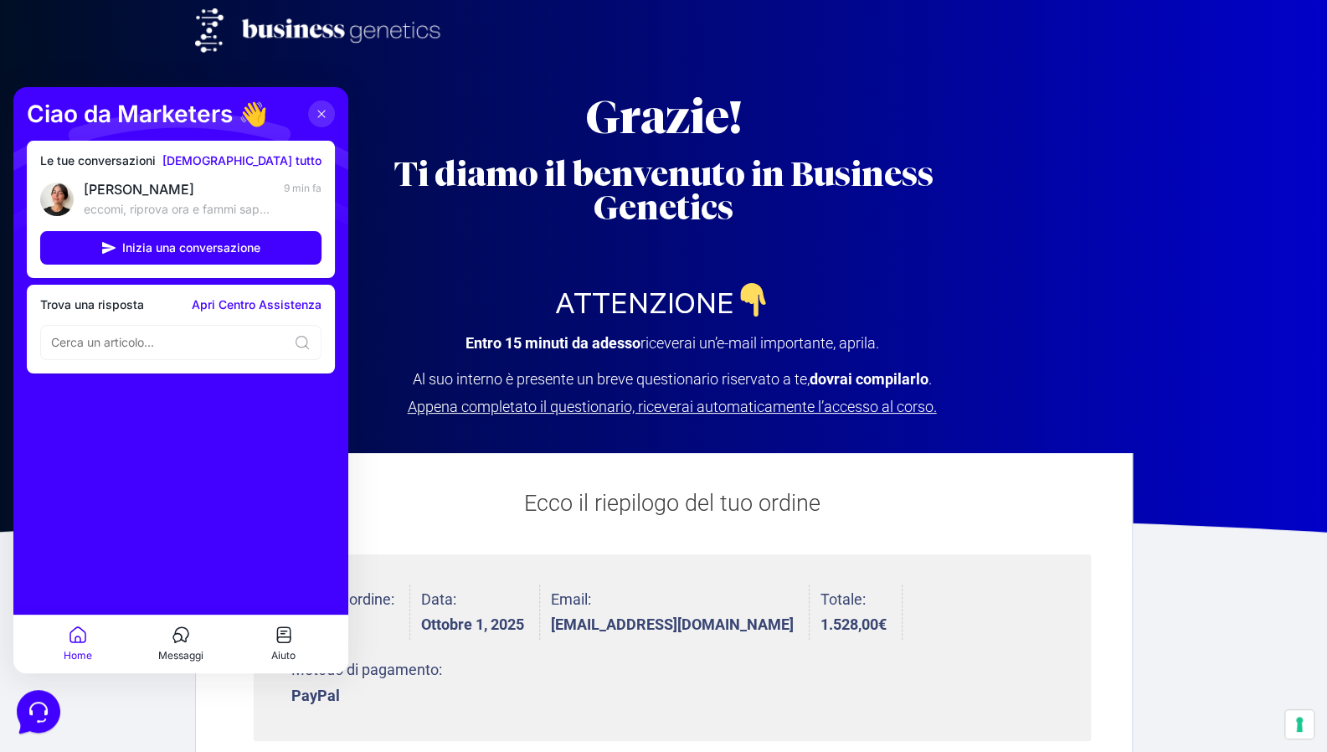
click at [184, 636] on icon at bounding box center [181, 635] width 20 height 20
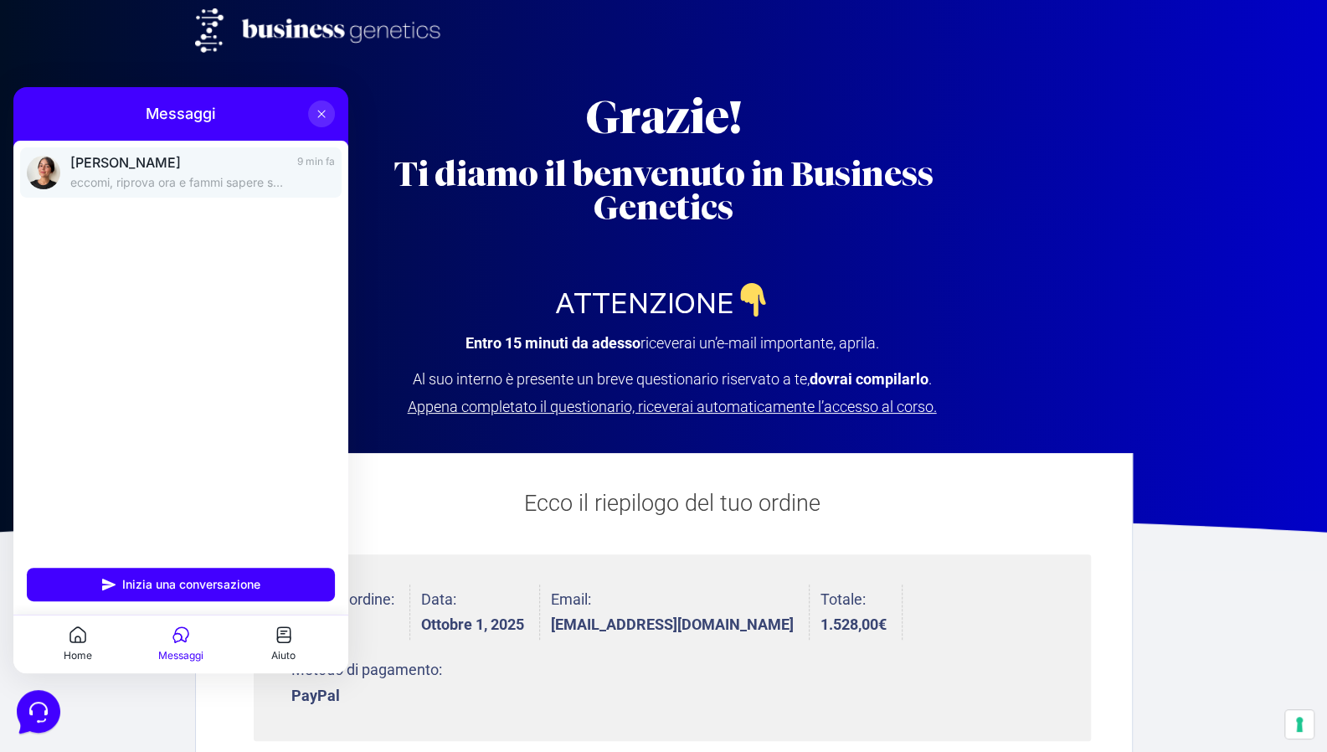
click at [92, 183] on p "eccomi, riprova ora e fammi sapere se è tutto ok 🙂" at bounding box center [178, 182] width 217 height 17
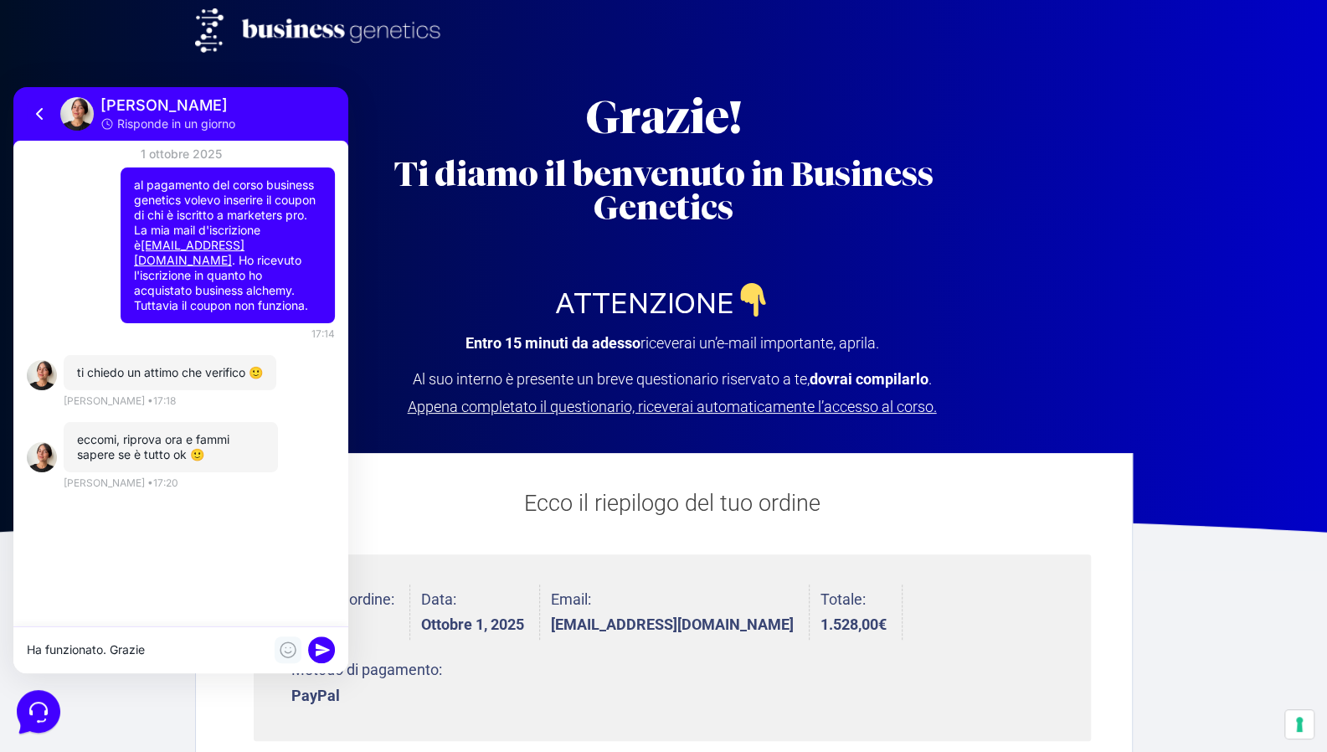
type textarea "Ha funzionato. Grazie"
click at [284, 646] on icon at bounding box center [288, 650] width 20 height 20
click at [286, 650] on icon at bounding box center [288, 650] width 20 height 20
click at [315, 646] on rect at bounding box center [321, 649] width 27 height 27
click at [1222, 182] on section "Grazie! Ti diamo il benvenuto in Business Genetics ATTENZIONE Entro 15 minuti d…" at bounding box center [663, 253] width 1327 height 635
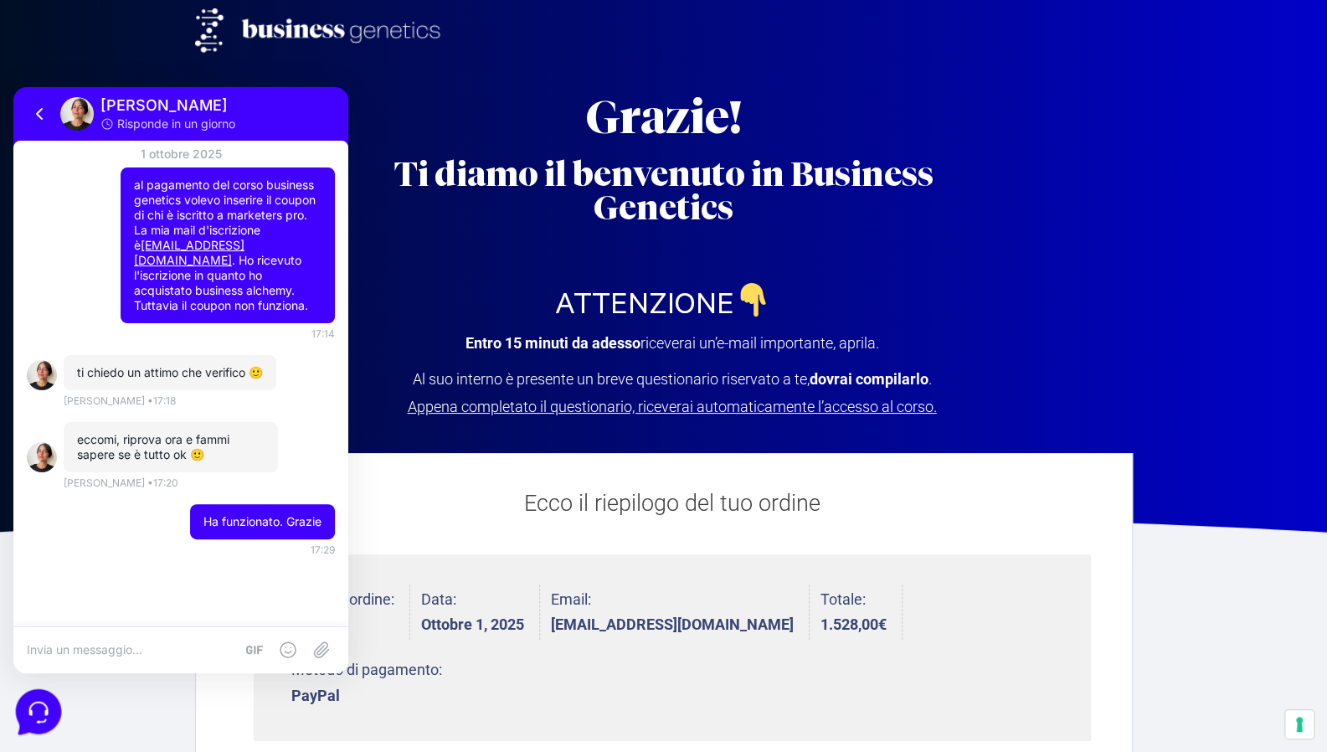
click at [38, 713] on icon at bounding box center [37, 710] width 44 height 44
